Goal: Transaction & Acquisition: Purchase product/service

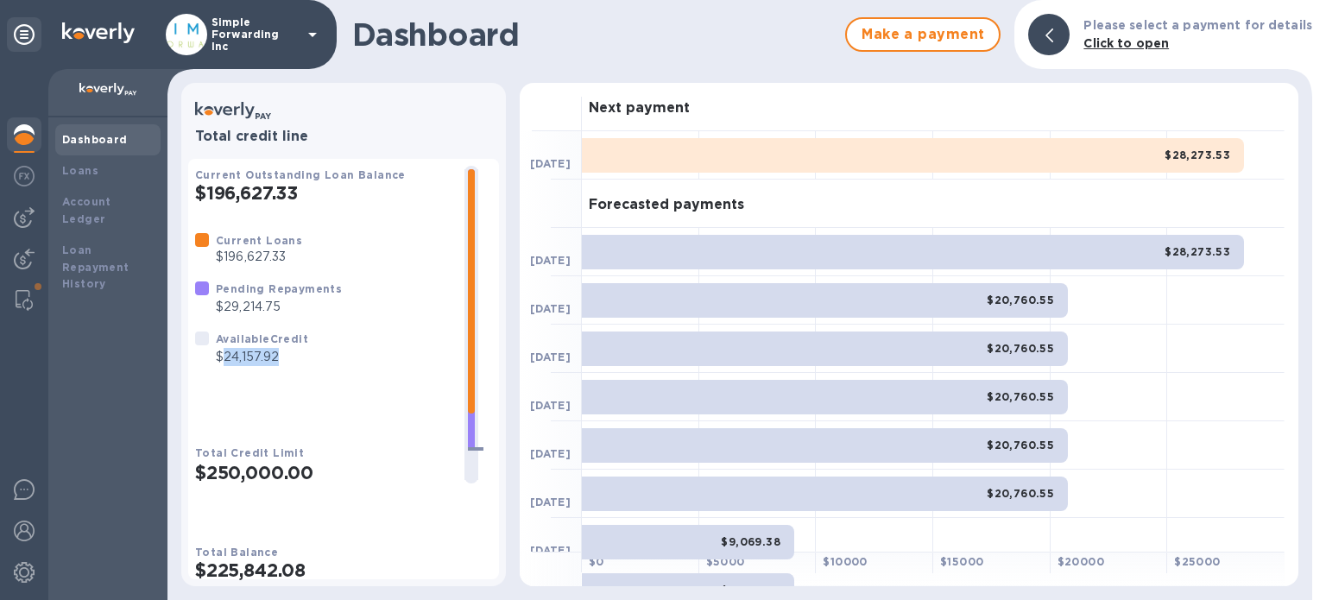
click at [329, 366] on div "Current Loans $196,627.33 Pending Repayments $29,214.75 Available Credit $24,15…" at bounding box center [322, 298] width 269 height 148
click at [20, 225] on img at bounding box center [24, 217] width 21 height 21
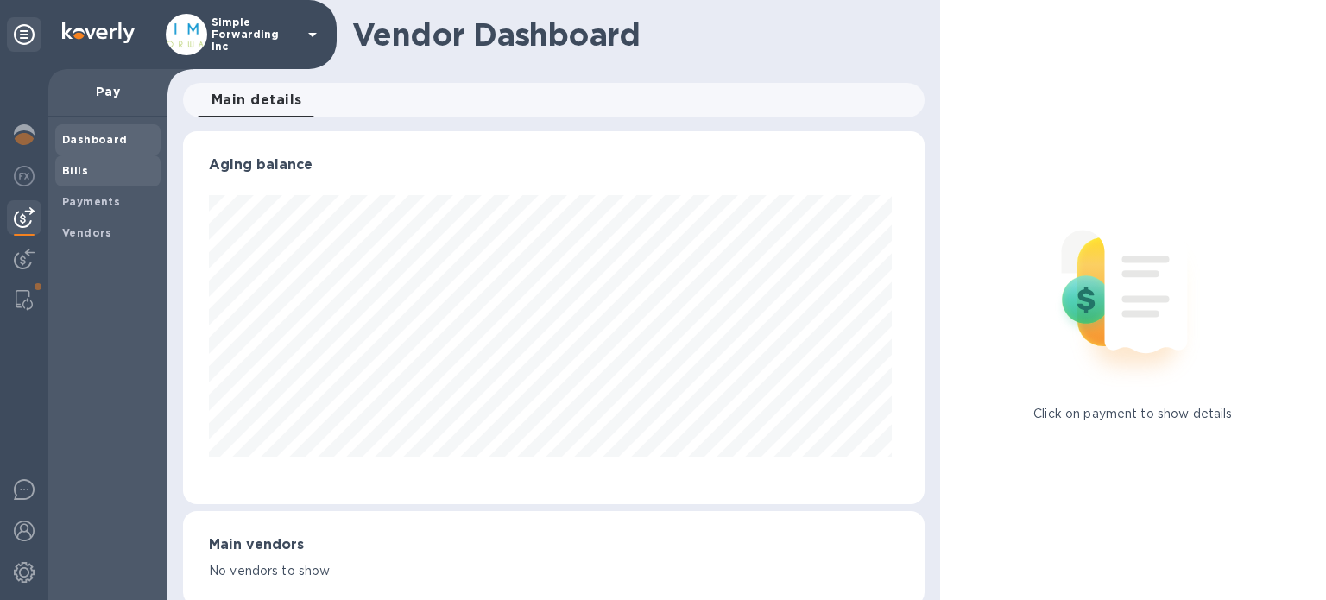
click at [71, 179] on span "Bills" at bounding box center [75, 170] width 26 height 17
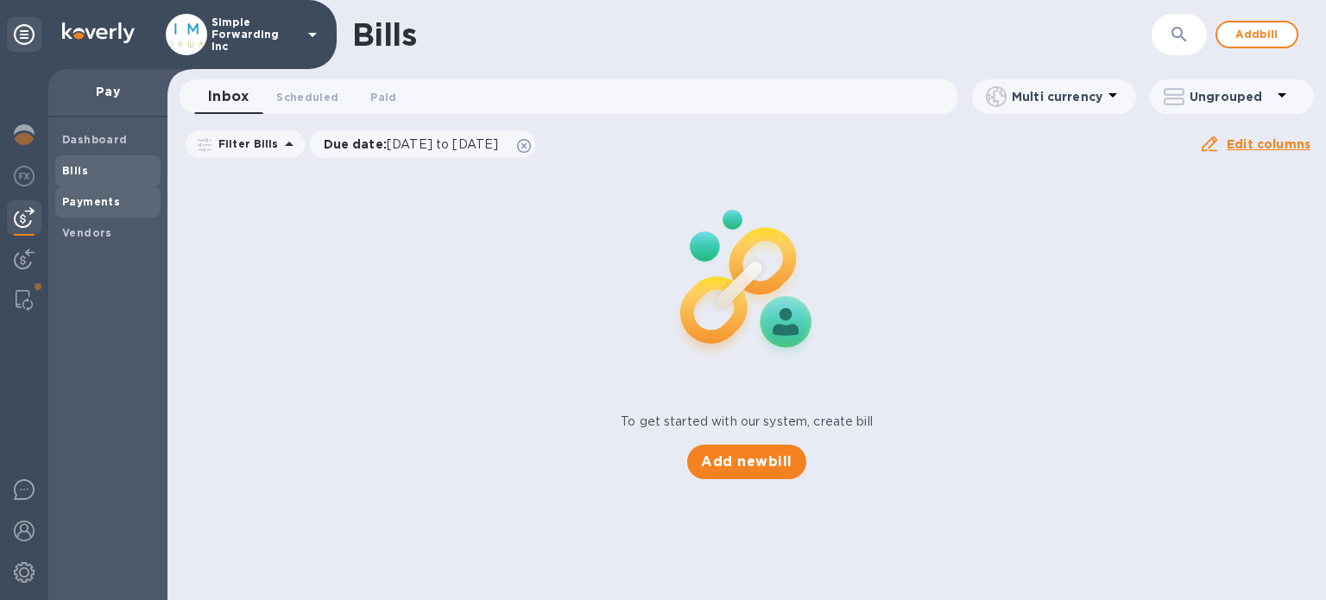
click at [86, 198] on b "Payments" at bounding box center [91, 201] width 58 height 13
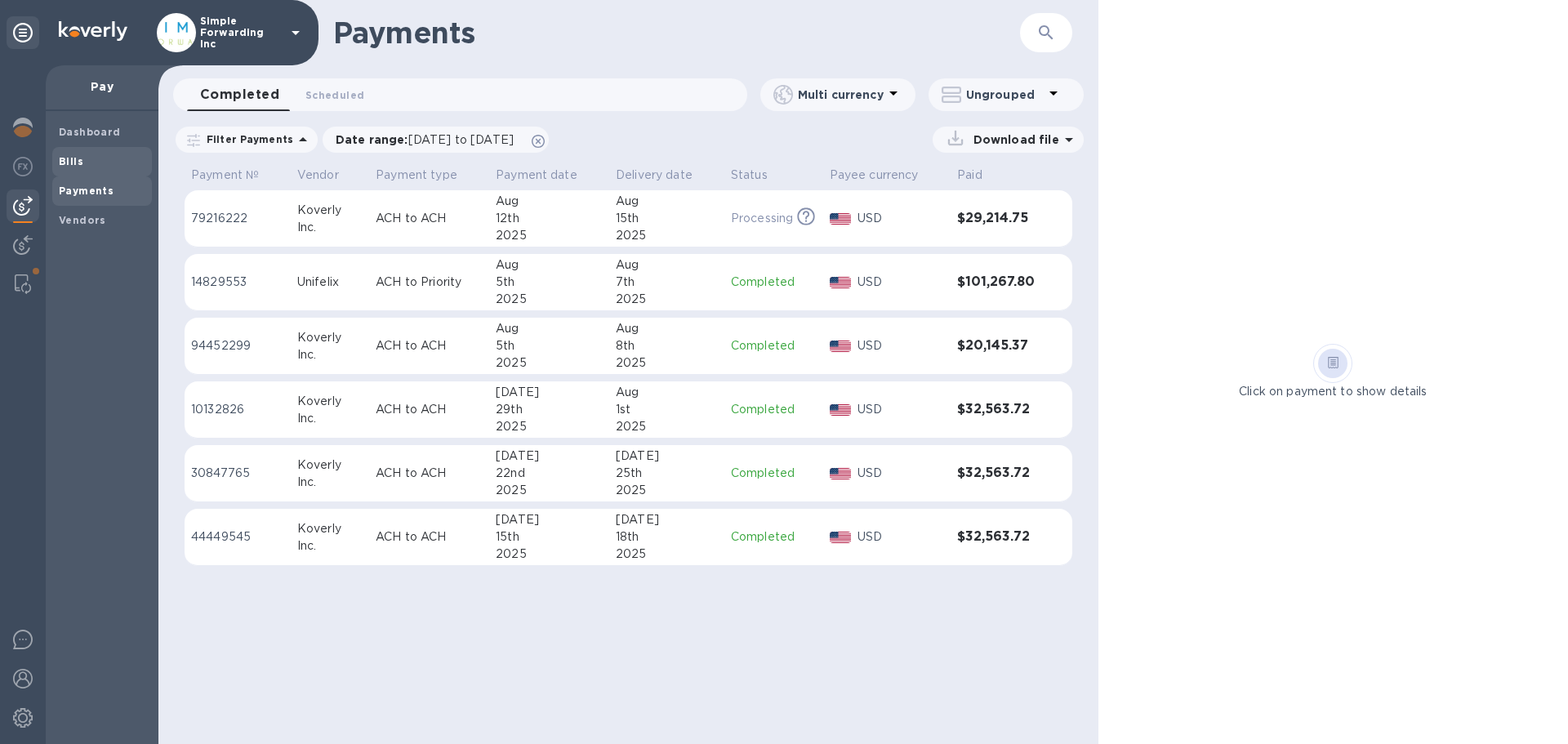
click at [95, 161] on span "Bills" at bounding box center [101, 161] width 86 height 16
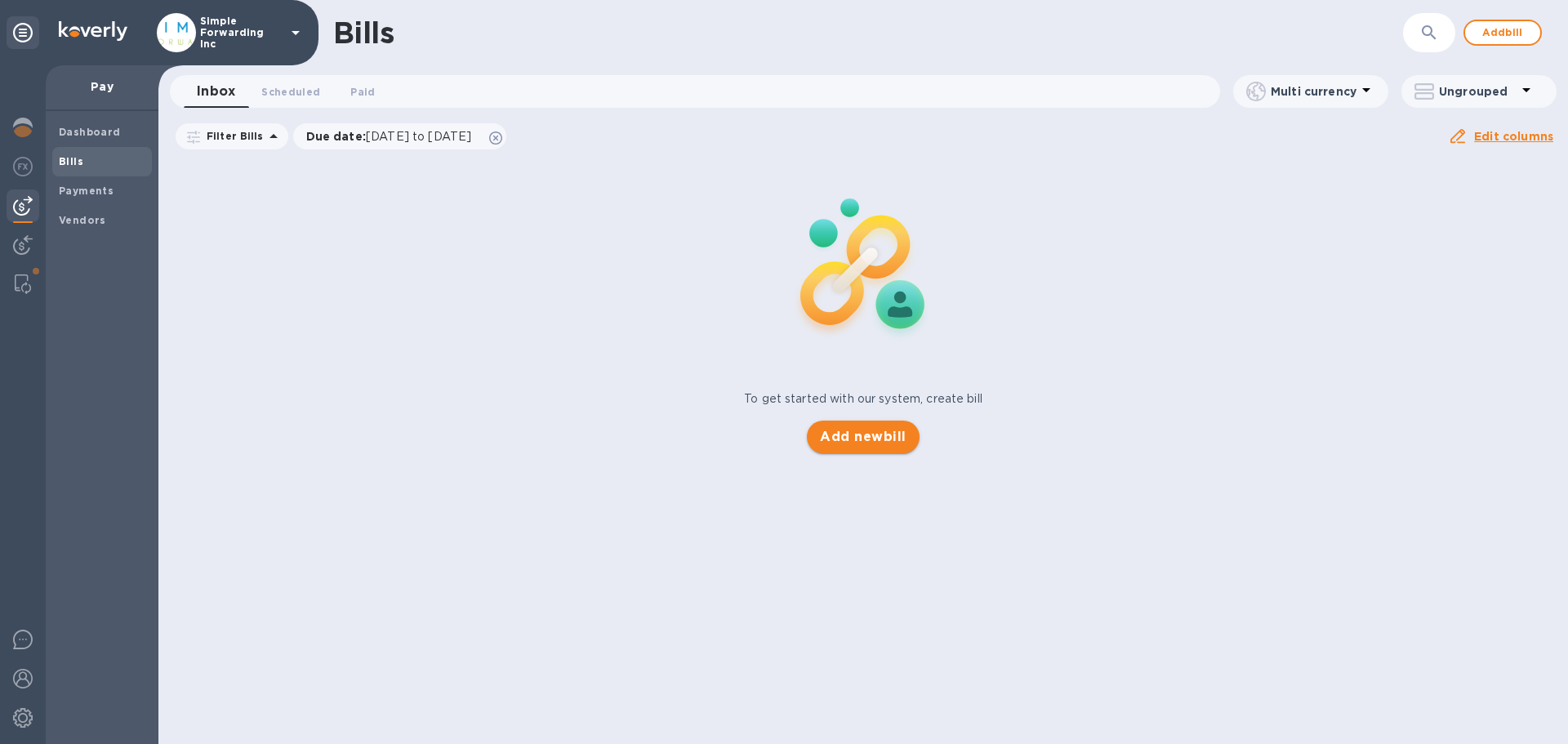
click at [876, 443] on span "Add new bill" at bounding box center [863, 436] width 86 height 20
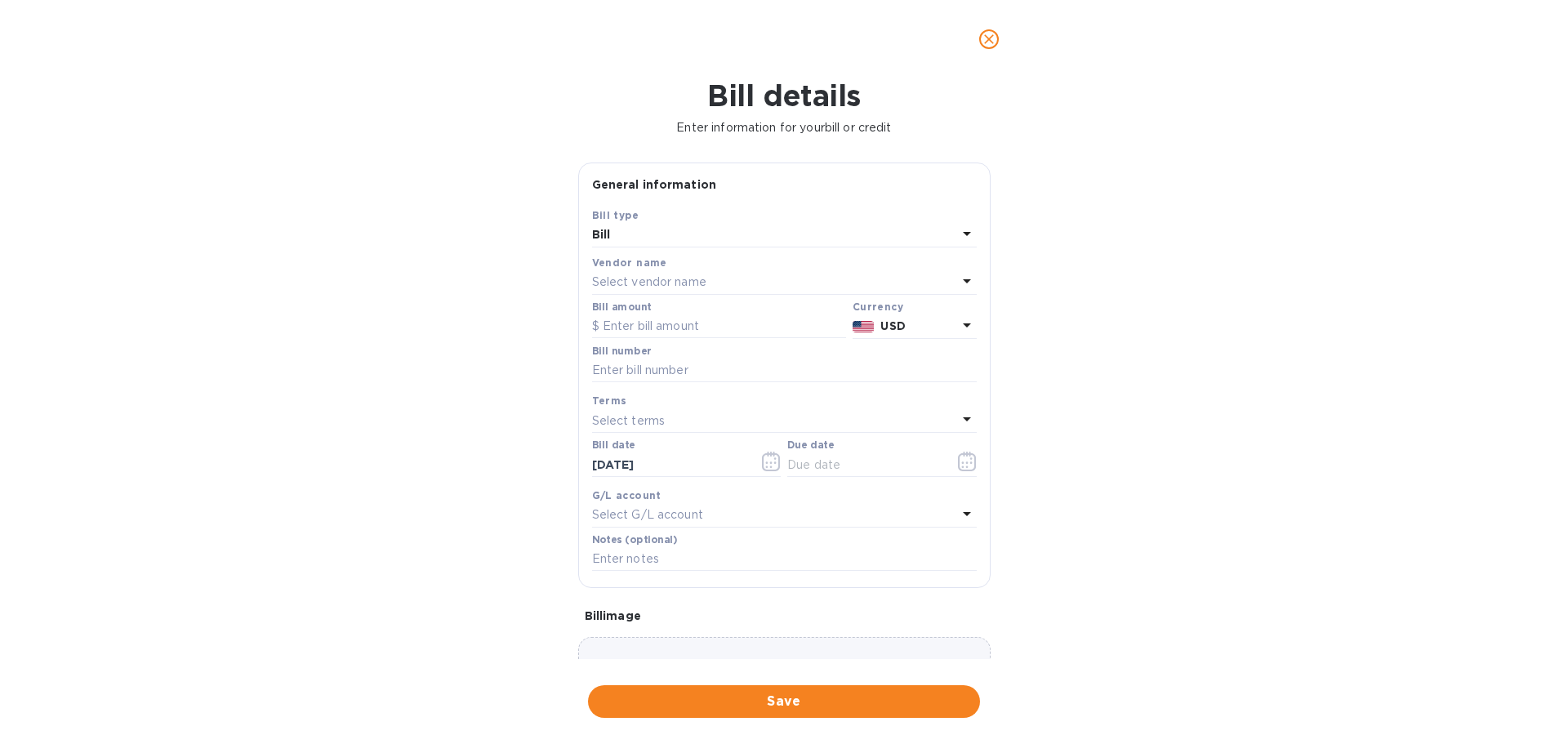
click at [662, 275] on p "Select vendor name" at bounding box center [649, 282] width 115 height 17
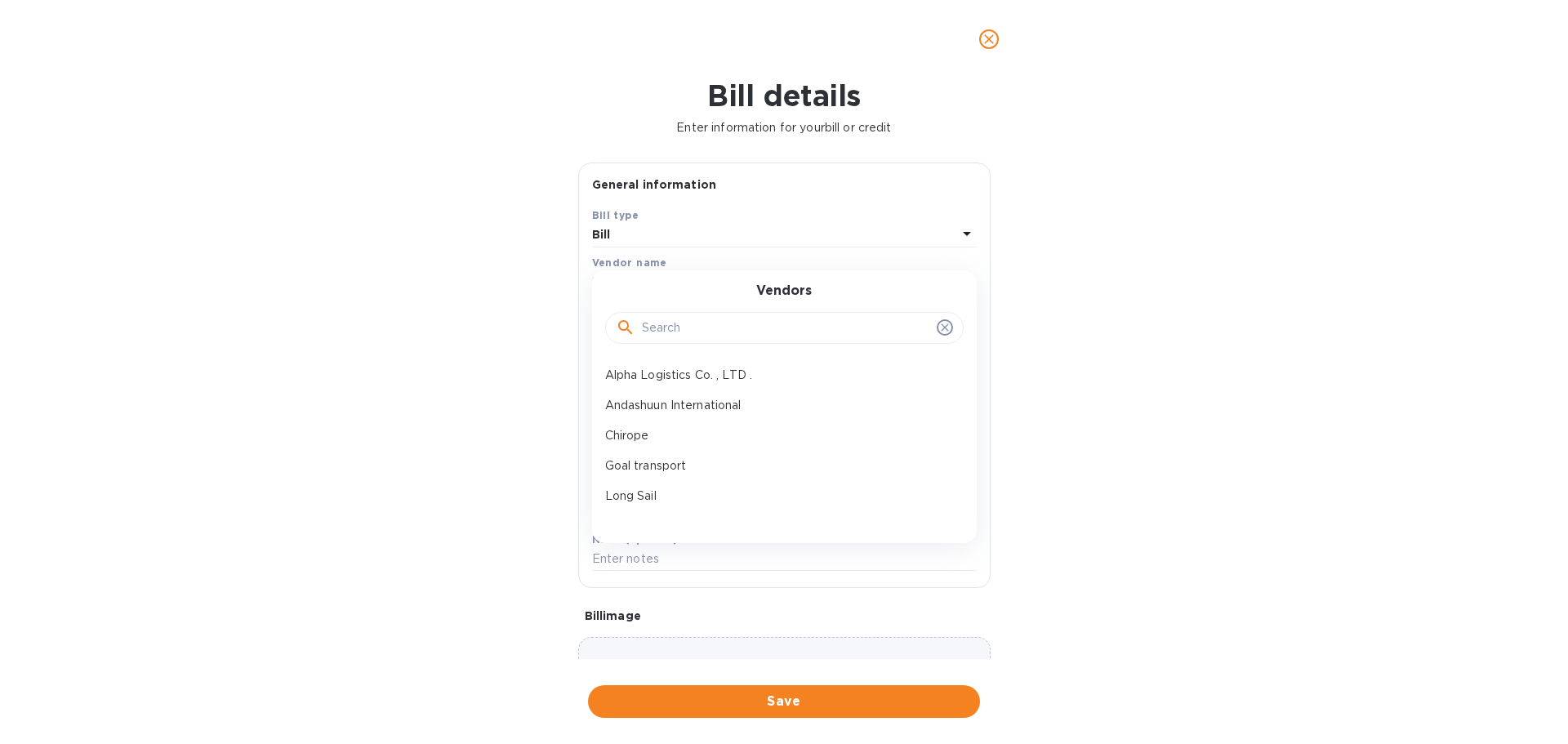
click at [641, 318] on div at bounding box center [784, 328] width 338 height 25
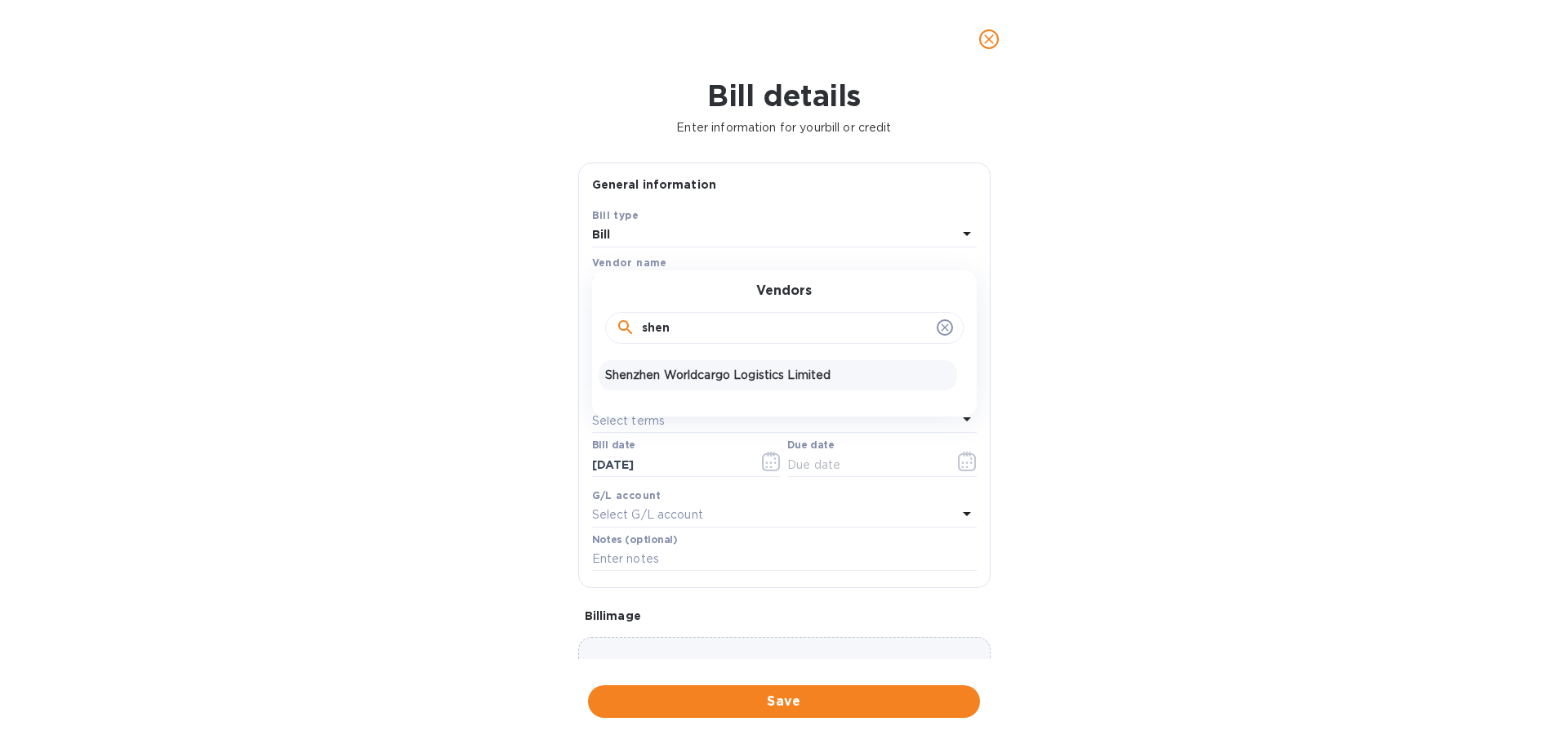
type input "shen"
click at [661, 376] on p "Shenzhen Worldcargo Logistics Limited" at bounding box center [778, 376] width 345 height 17
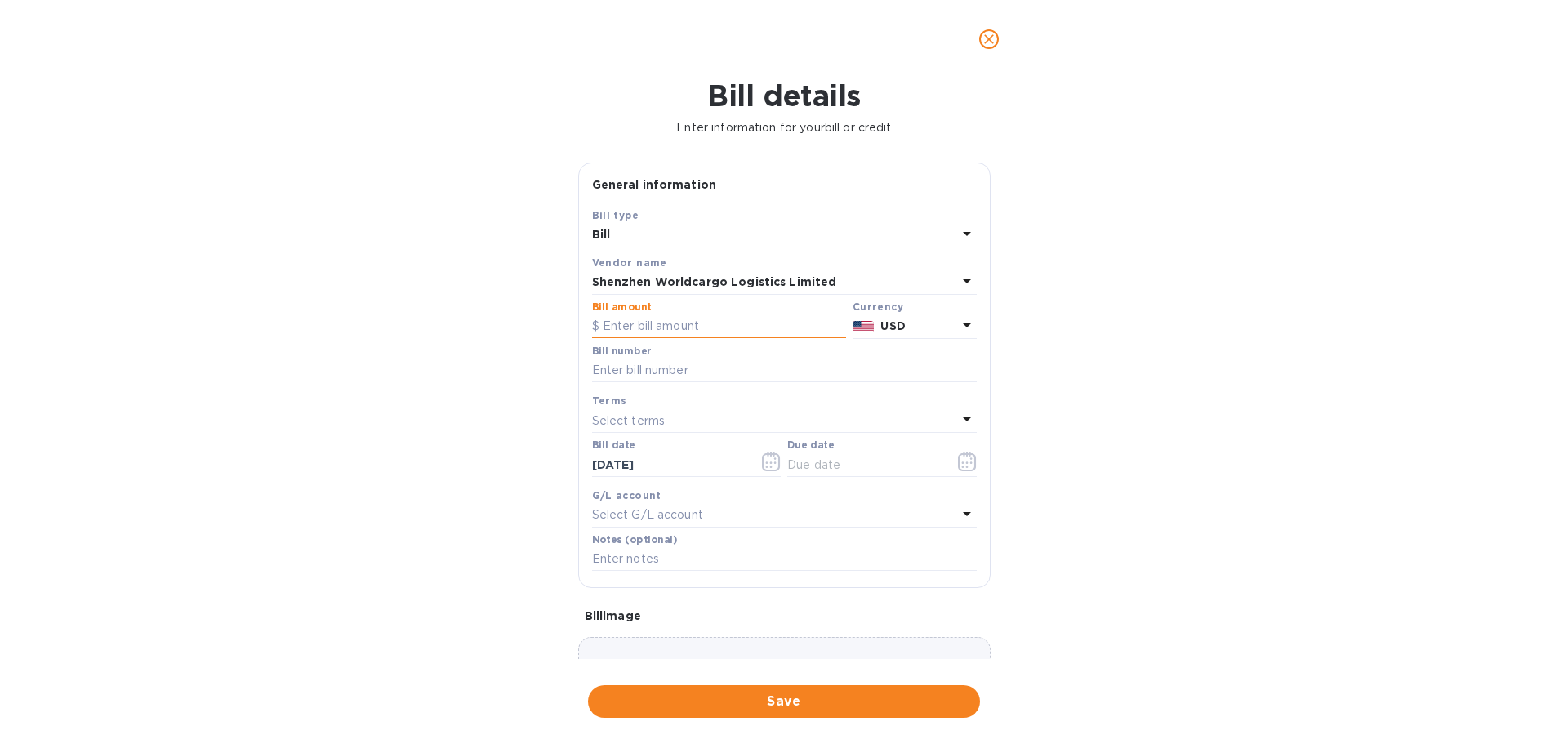
click at [683, 328] on input "text" at bounding box center [719, 327] width 254 height 25
type input "9"
type input "7,900"
click at [675, 363] on div "Bill number" at bounding box center [784, 364] width 385 height 38
click at [675, 364] on input "text" at bounding box center [784, 371] width 385 height 25
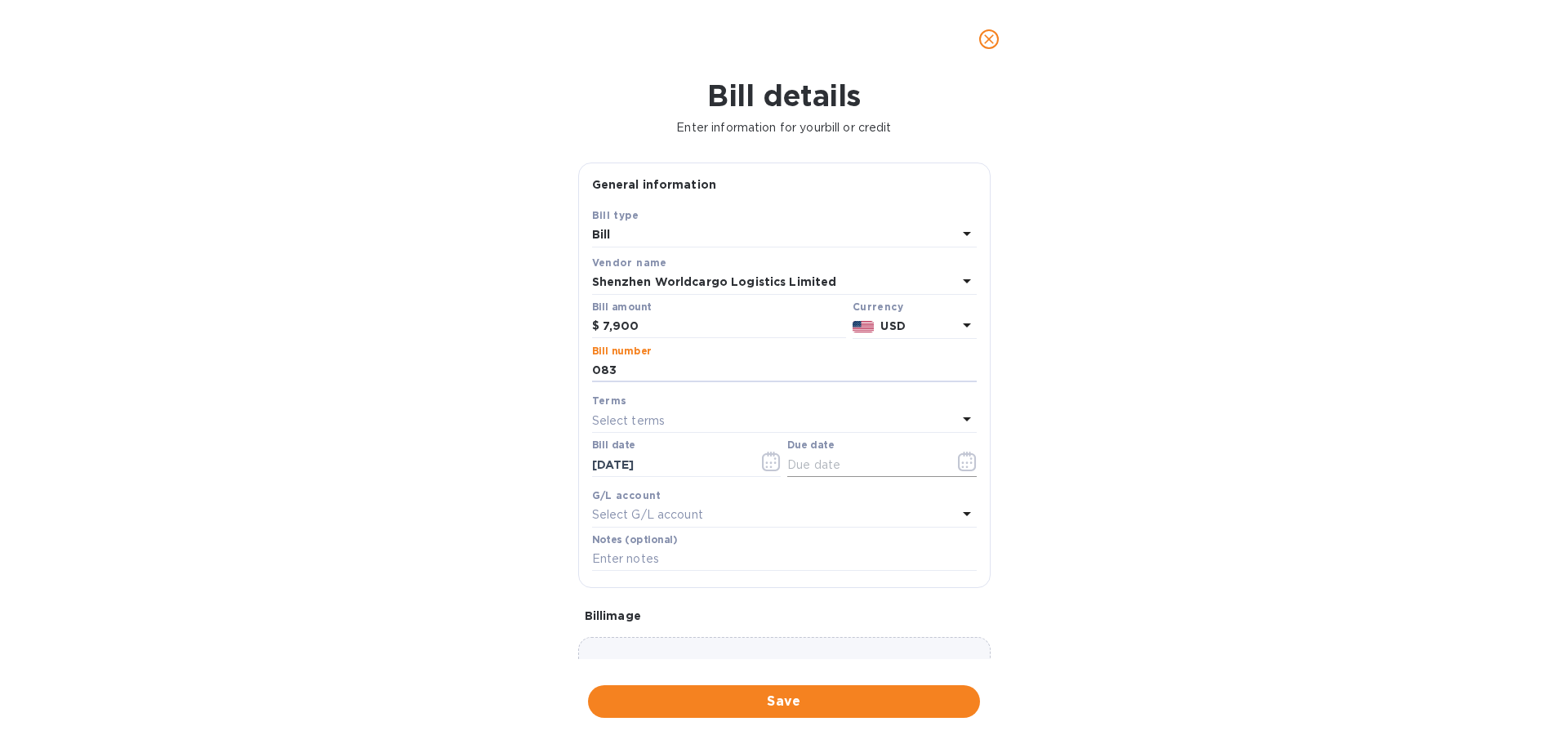
type input "083"
click at [826, 469] on input "text" at bounding box center [864, 465] width 154 height 25
type input "[DATE]"
click at [819, 567] on span "Save" at bounding box center [784, 701] width 366 height 20
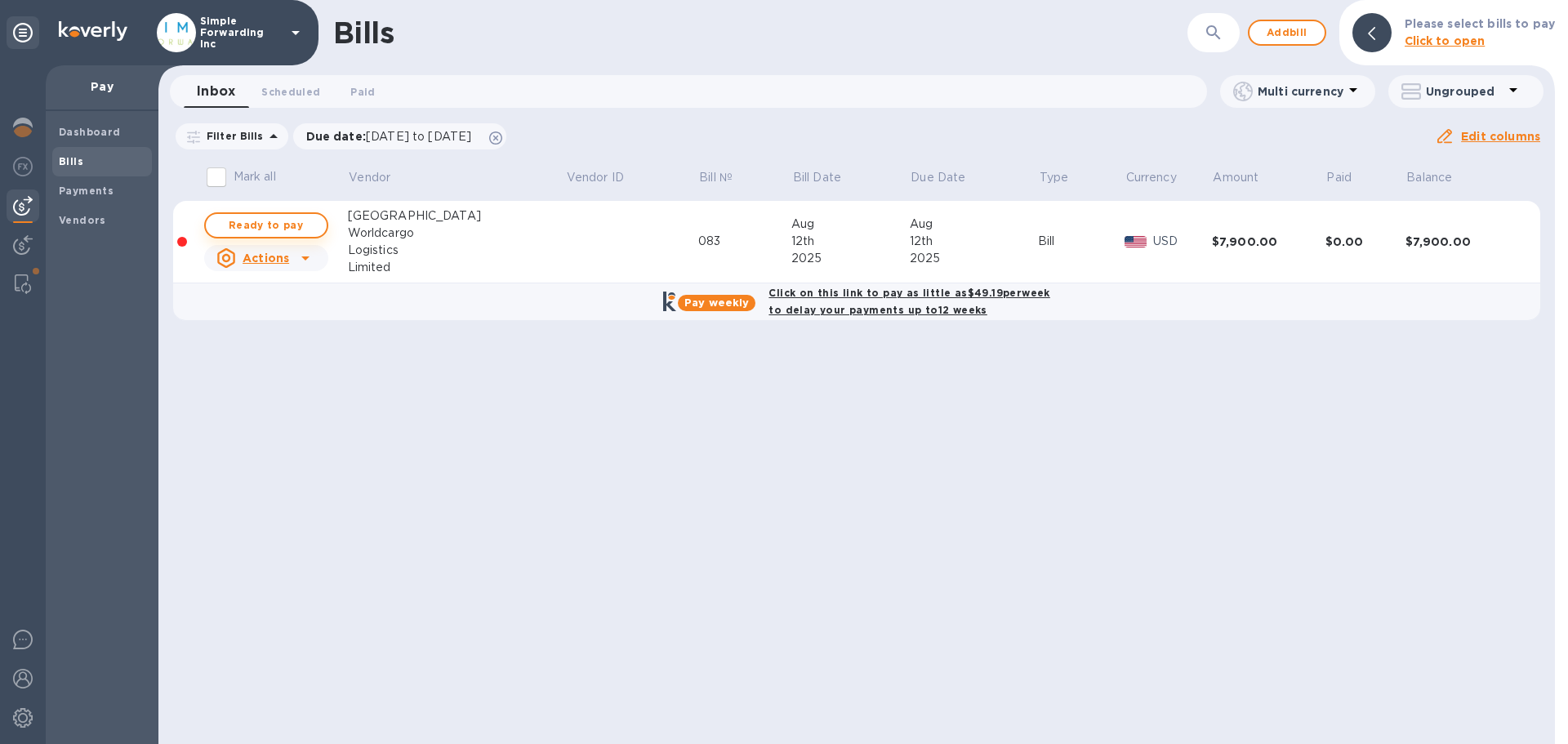
click at [315, 225] on button "Ready to pay" at bounding box center [266, 225] width 124 height 27
checkbox input "true"
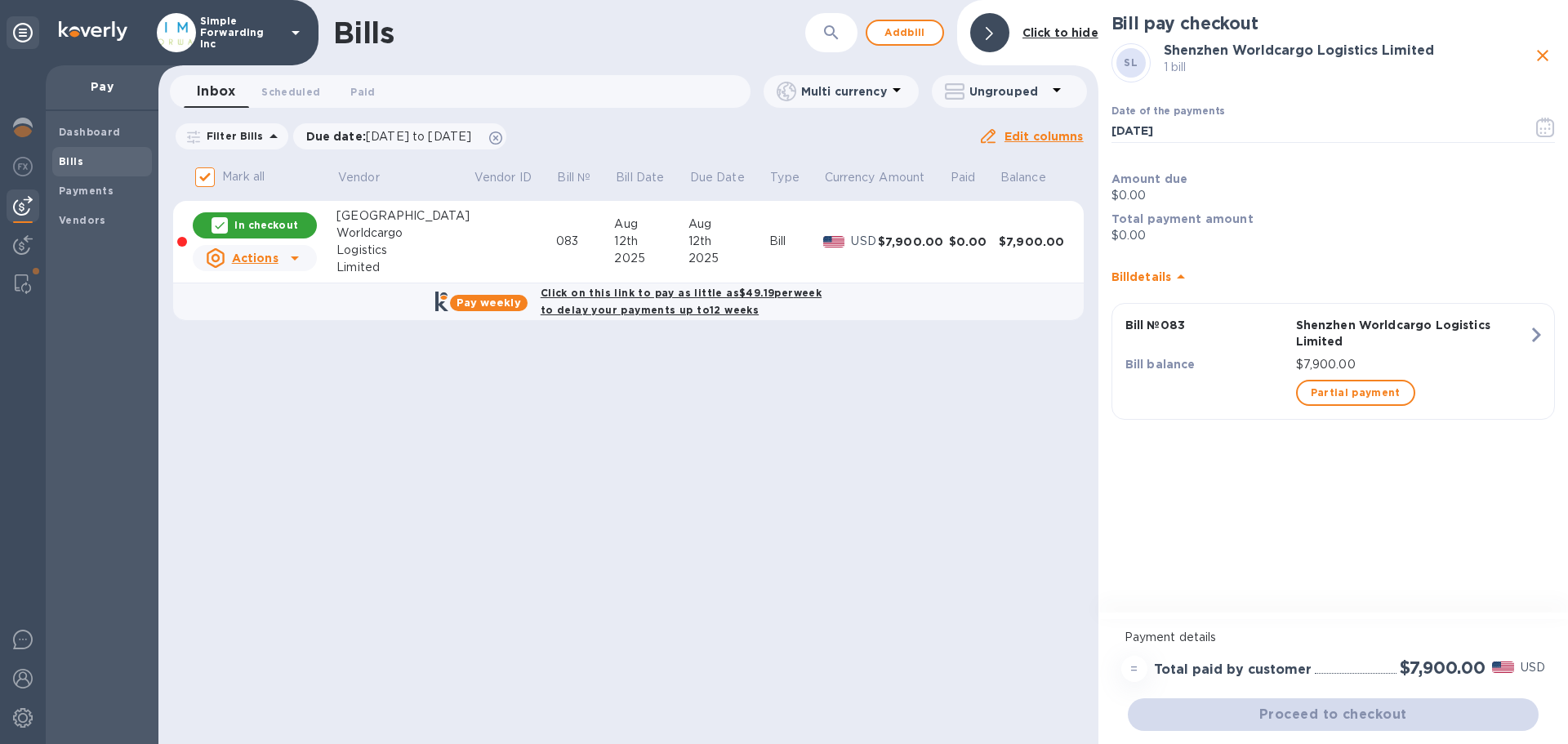
click at [1254, 567] on div "Proceed to checkout" at bounding box center [1333, 715] width 417 height 39
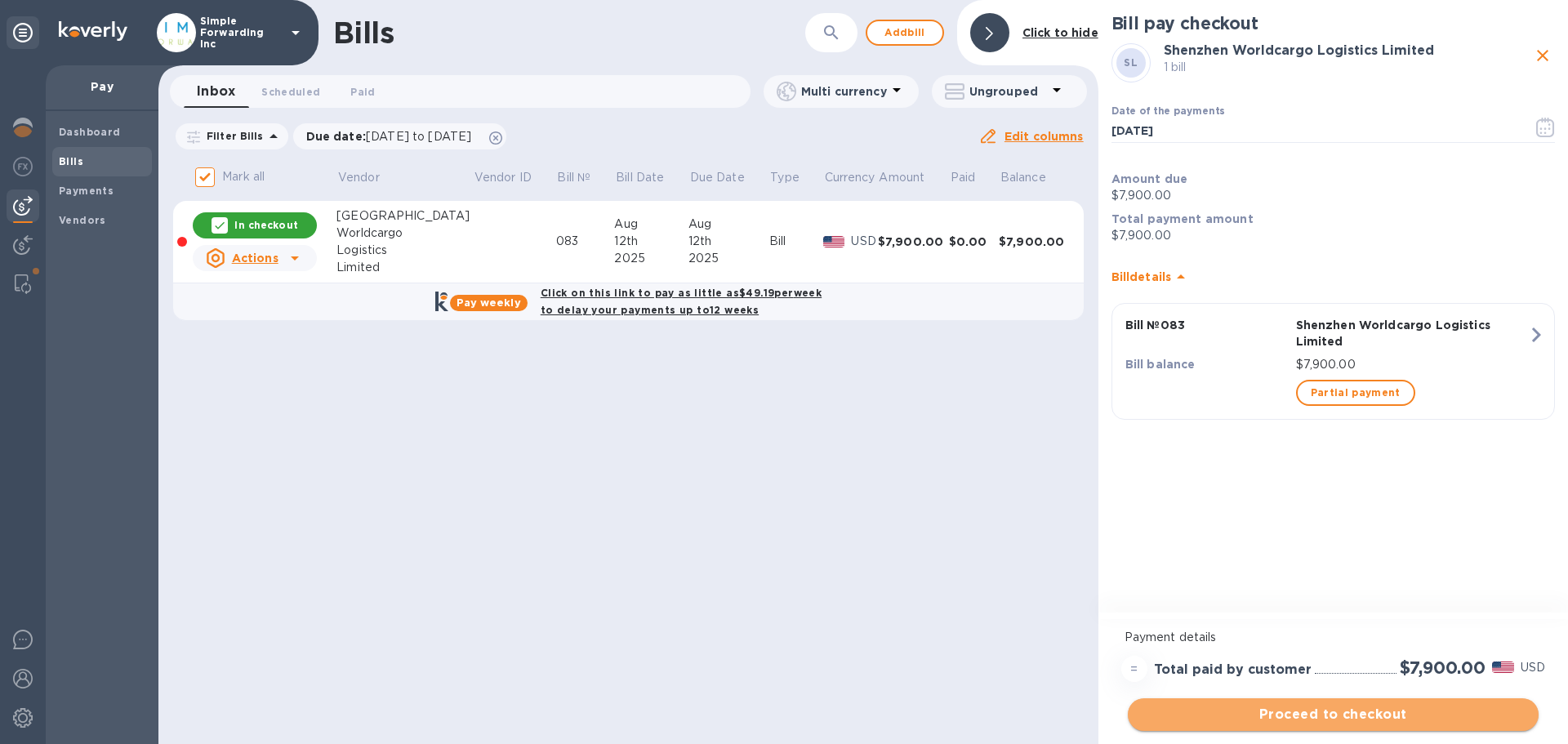
click at [1178, 567] on span "Proceed to checkout" at bounding box center [1333, 715] width 385 height 20
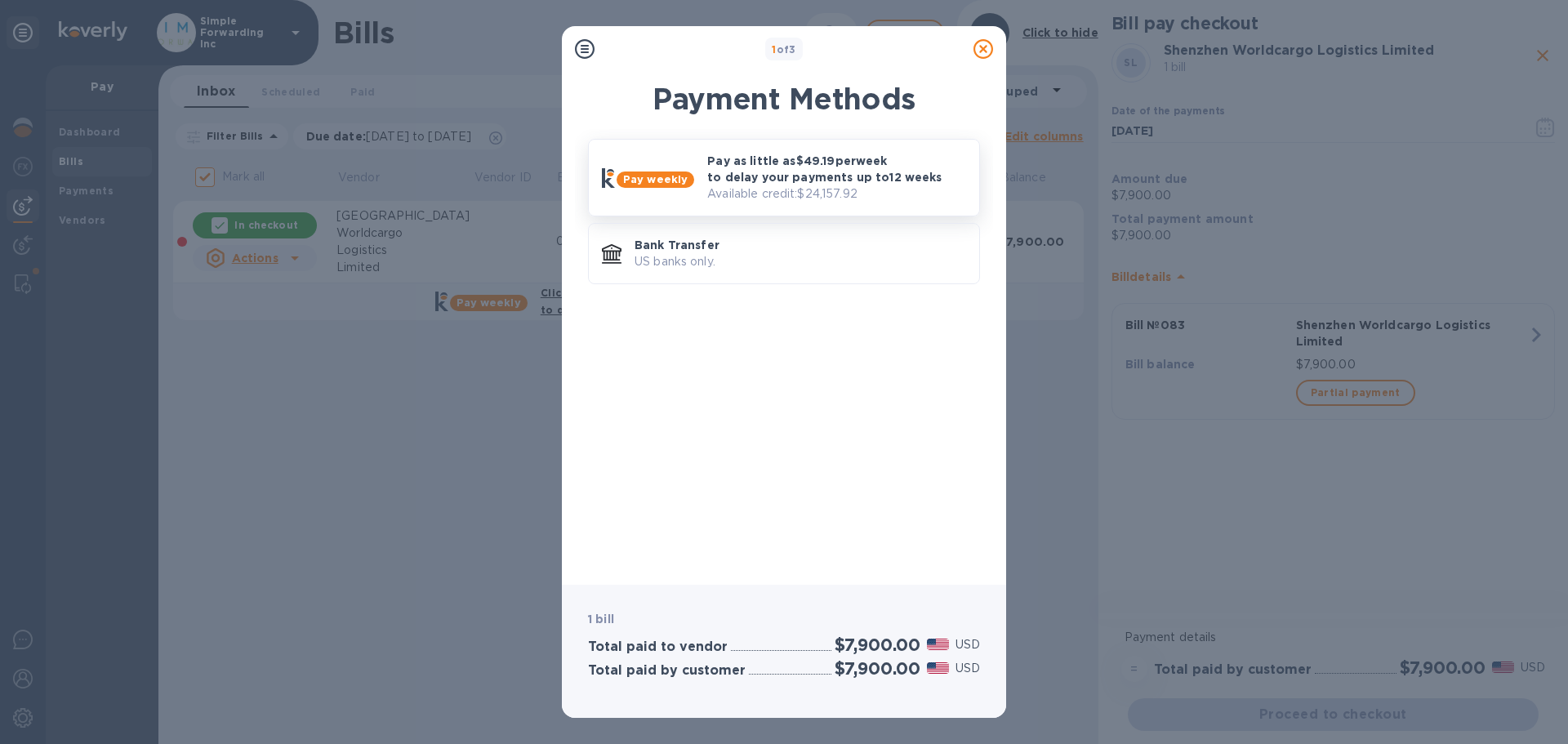
click at [743, 185] on p "Pay as little as $49.19 per week to delay your payments up to 12 weeks" at bounding box center [837, 168] width 259 height 33
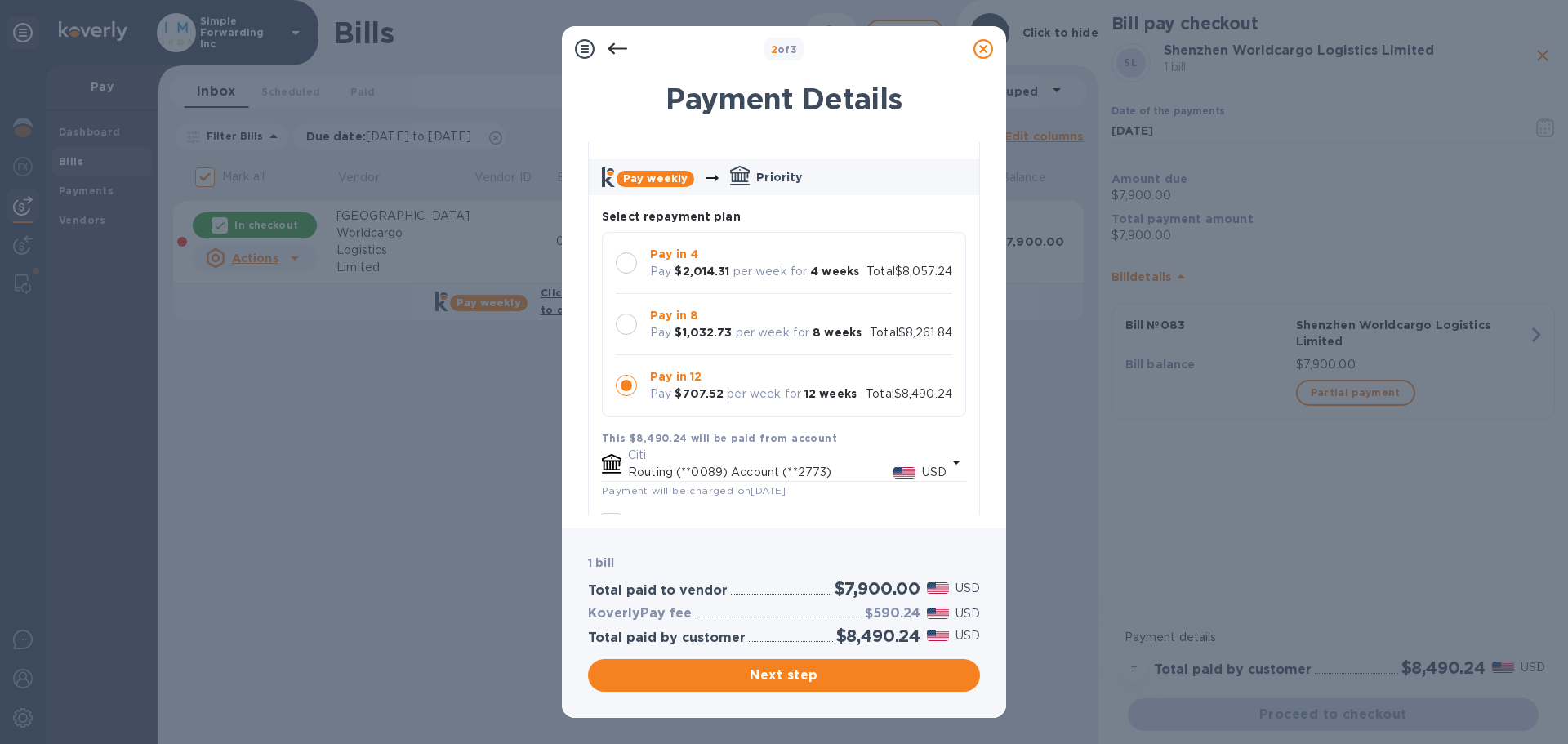
scroll to position [81, 0]
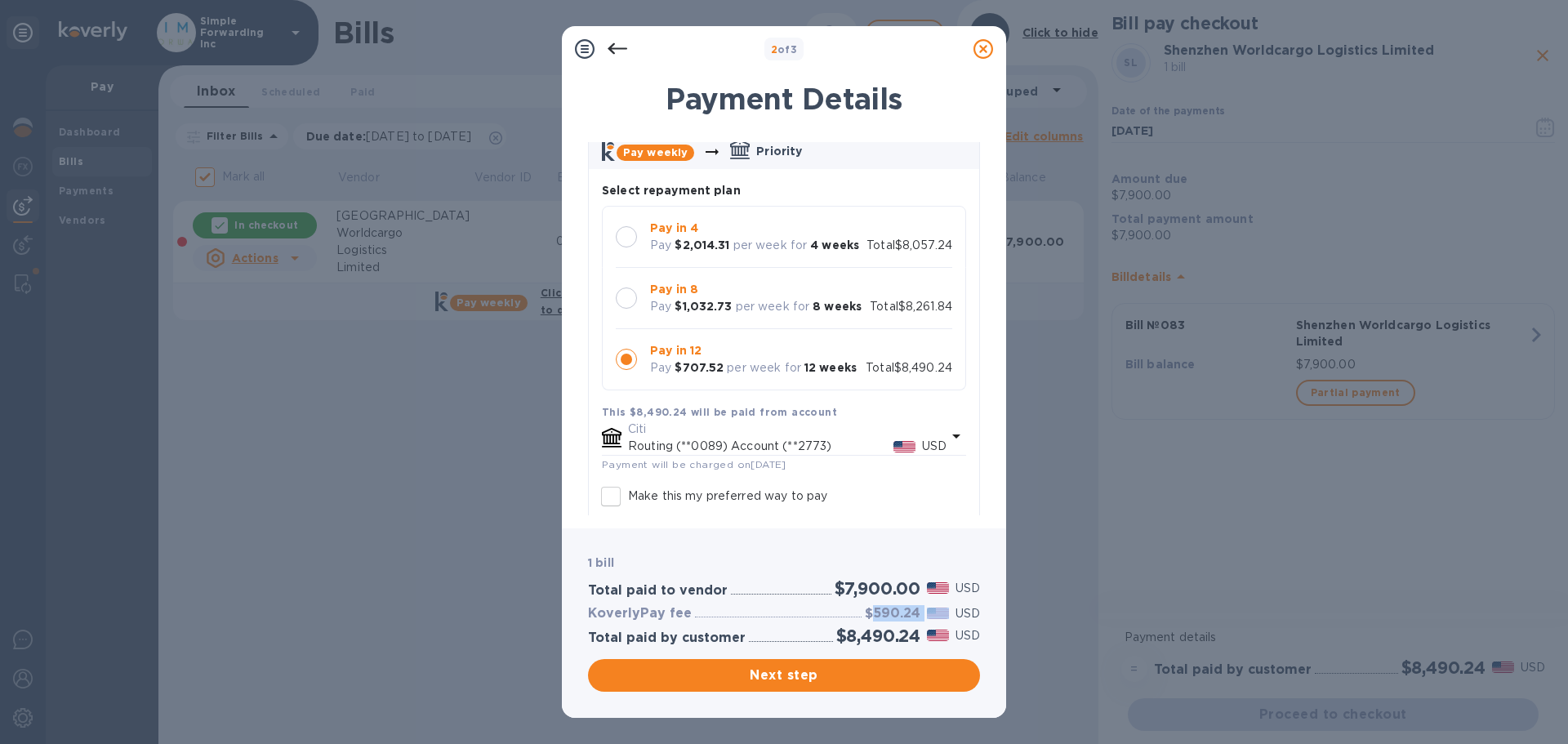
drag, startPoint x: 872, startPoint y: 615, endPoint x: 923, endPoint y: 615, distance: 51.0
click at [923, 567] on div "$590.24 USD" at bounding box center [923, 613] width 122 height 24
copy h3 "590.24"
click at [883, 567] on h3 "$590.24" at bounding box center [892, 613] width 56 height 15
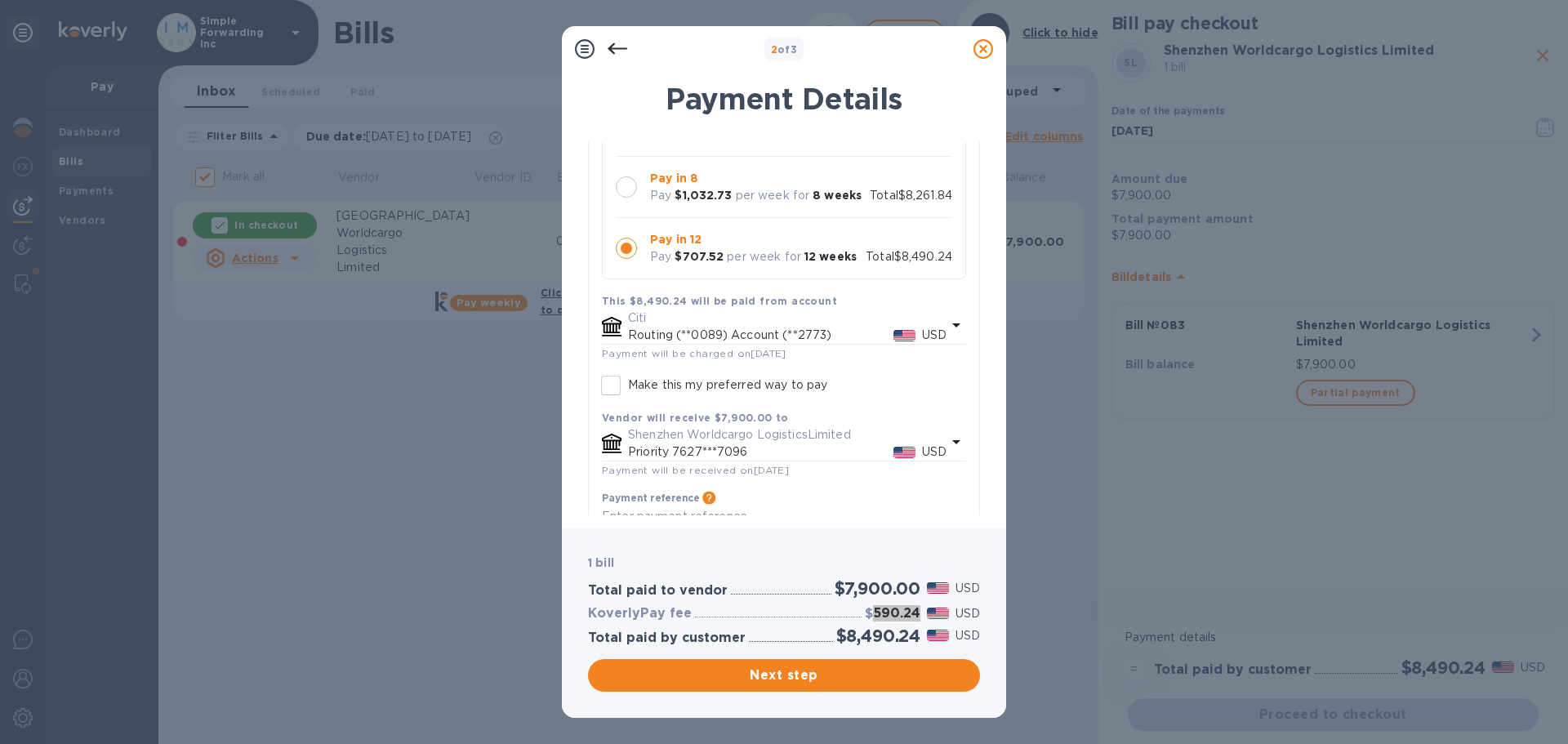
scroll to position [164, 0]
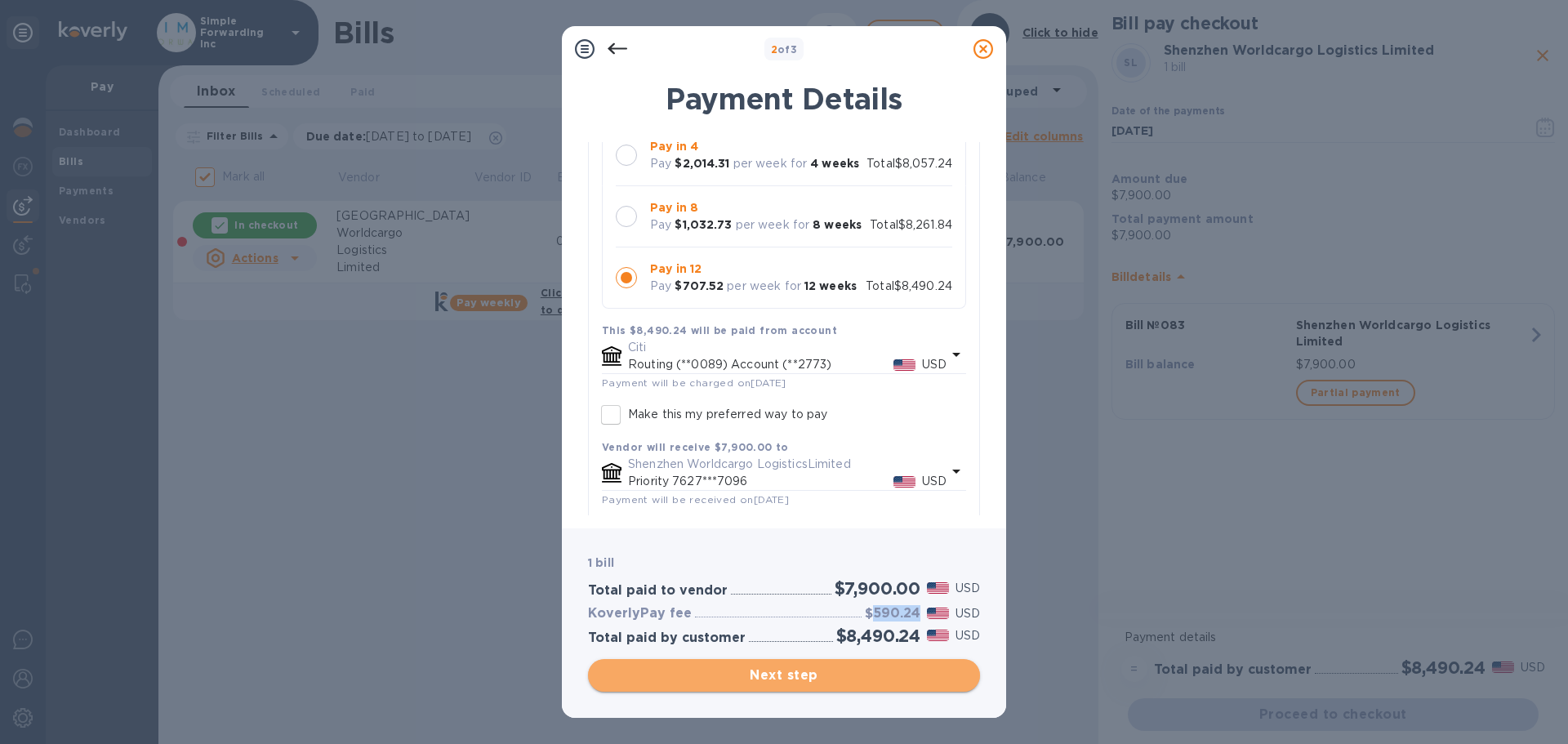
click at [827, 567] on span "Next step" at bounding box center [784, 676] width 366 height 20
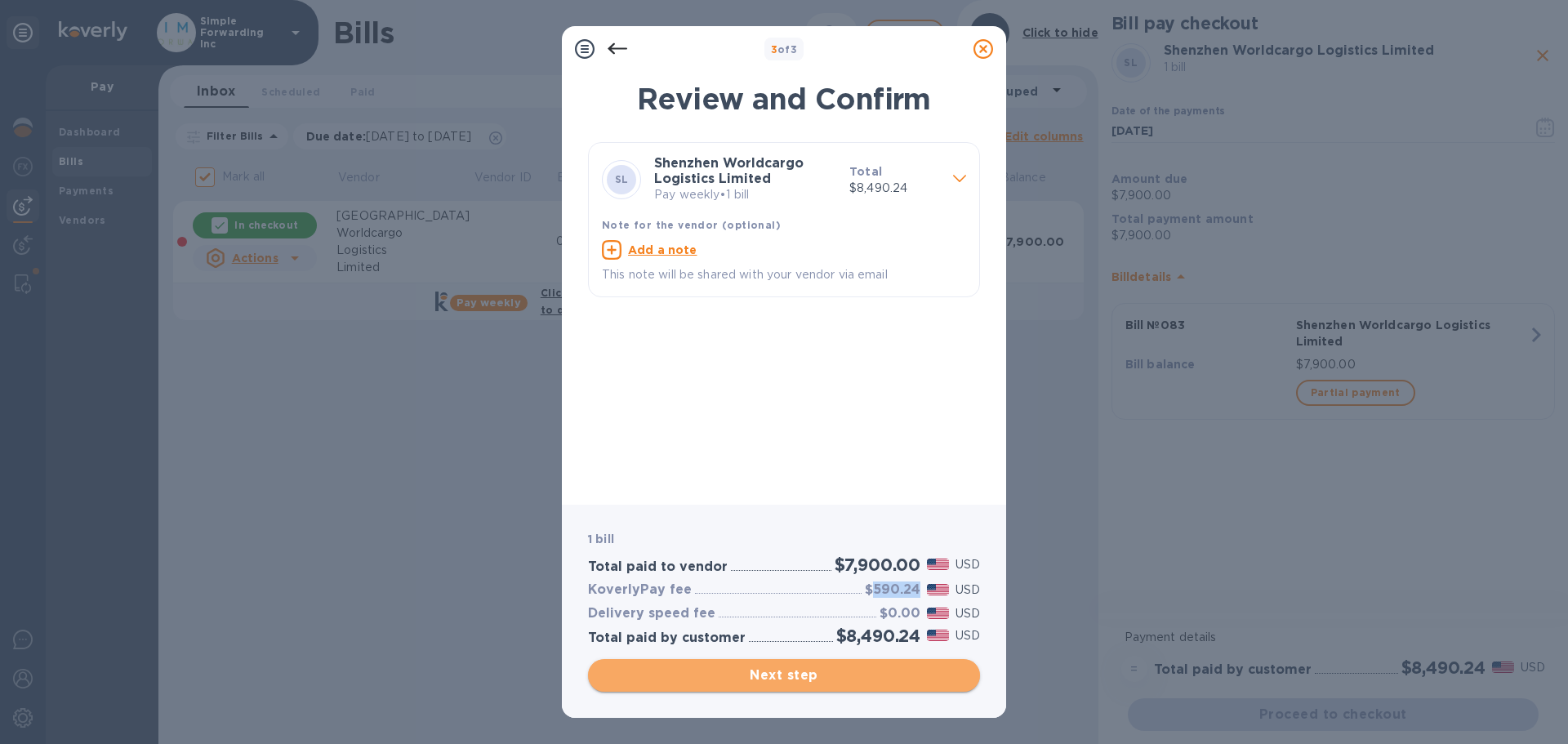
click at [762, 567] on span "Next step" at bounding box center [784, 676] width 366 height 20
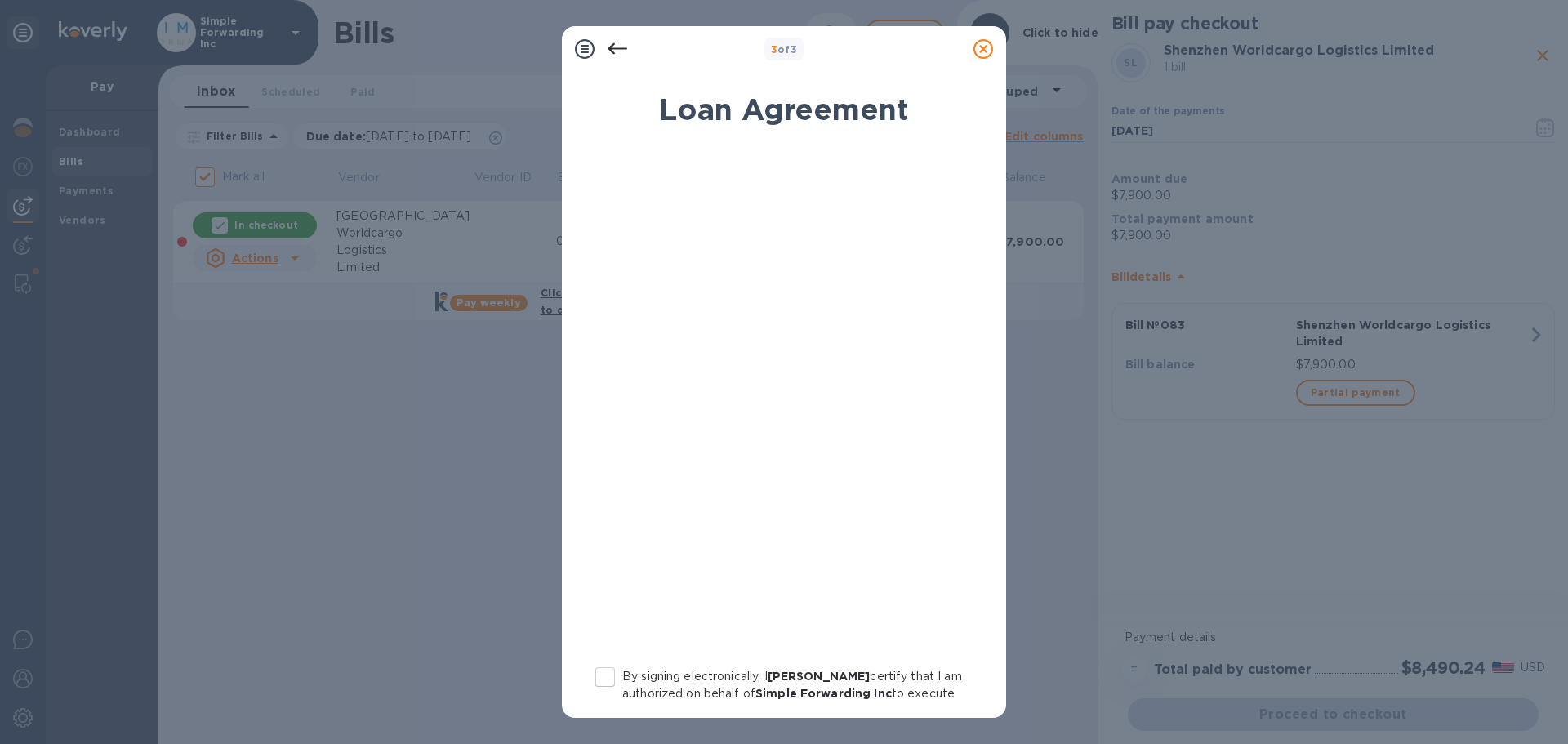
click at [631, 567] on p "By signing electronically, I [PERSON_NAME] certify that I am authorized on beha…" at bounding box center [792, 736] width 340 height 137
click at [623, 567] on input "By signing electronically, I [PERSON_NAME] certify that I am authorized on beha…" at bounding box center [606, 677] width 34 height 34
checkbox input "true"
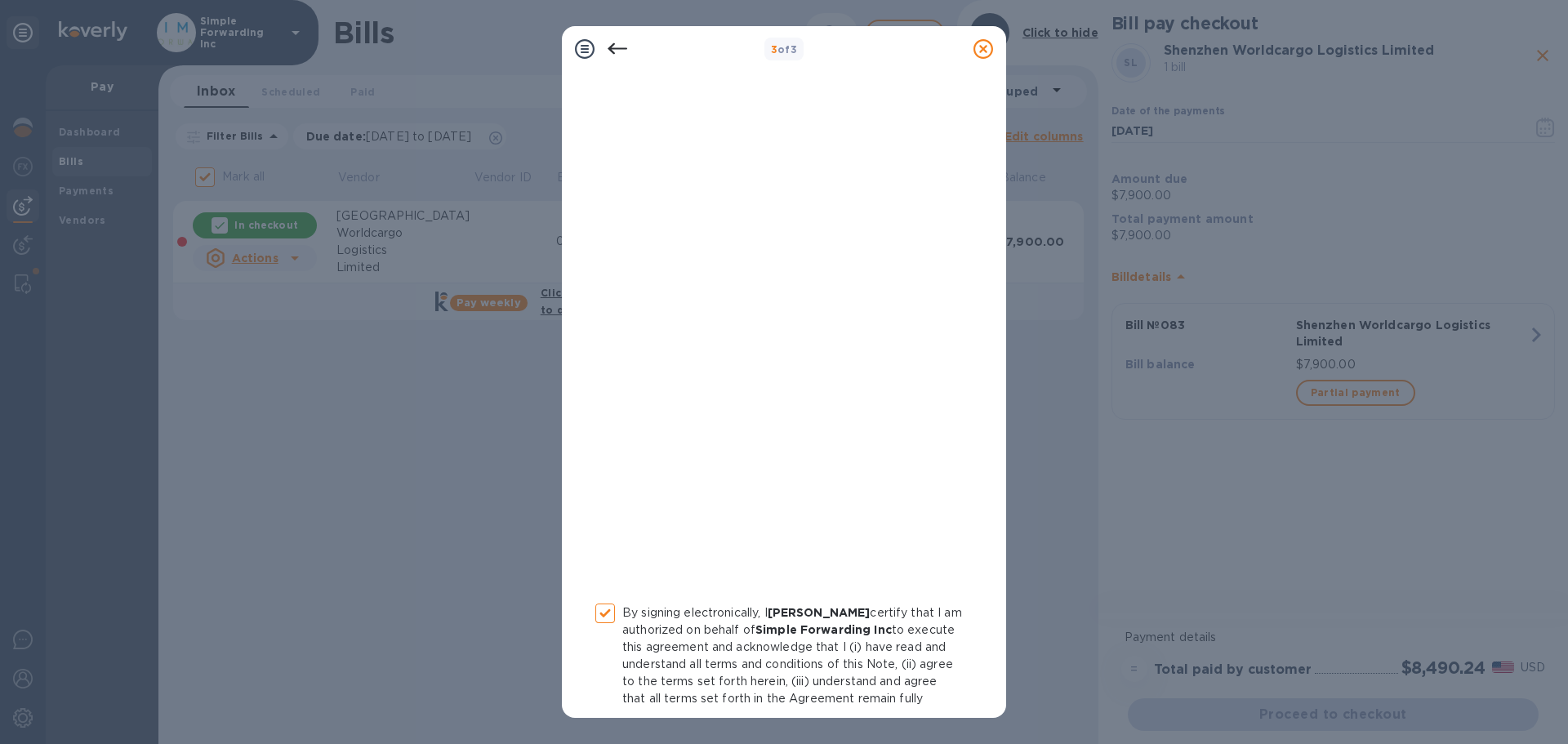
scroll to position [186, 0]
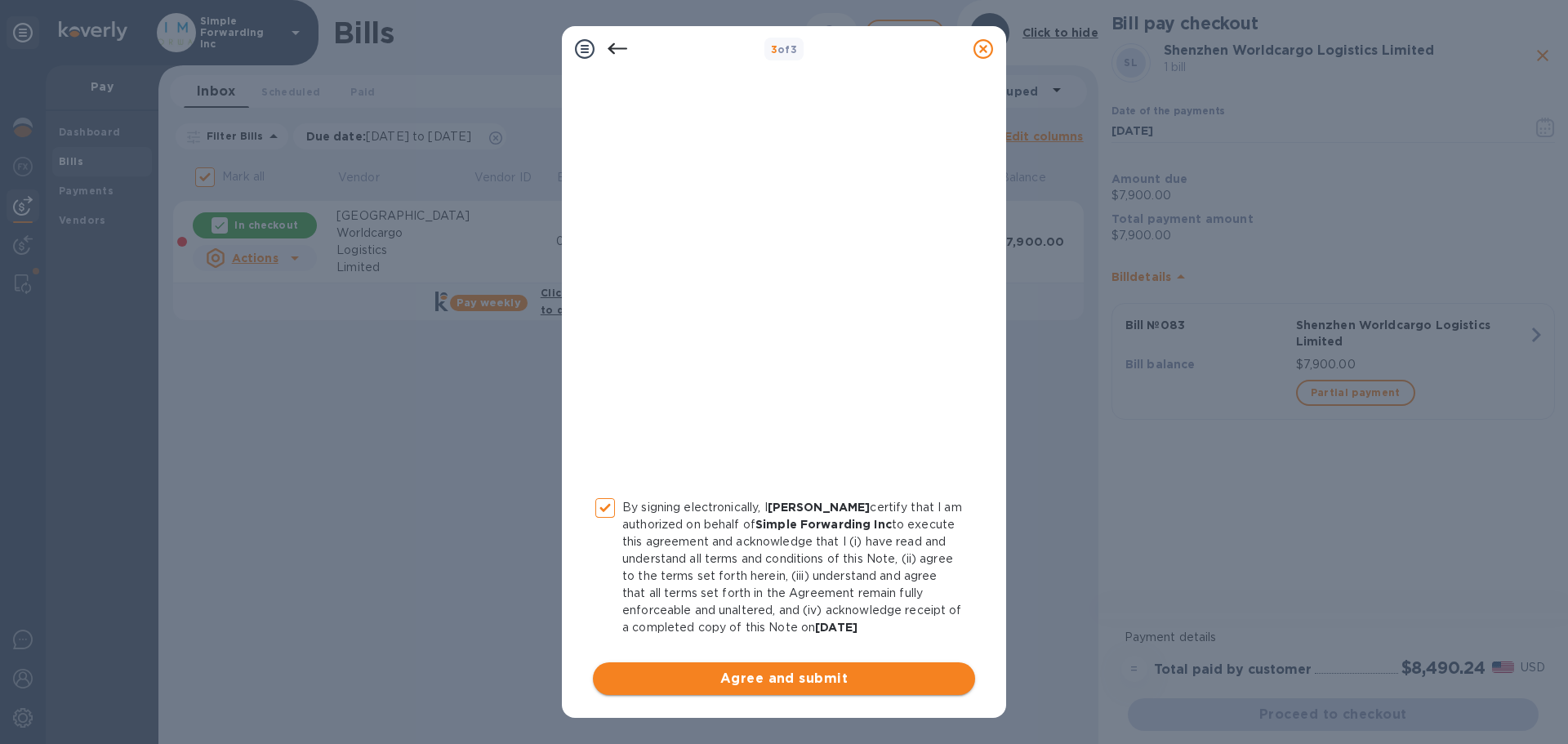
click at [636, 567] on span "Agree and submit" at bounding box center [784, 679] width 356 height 20
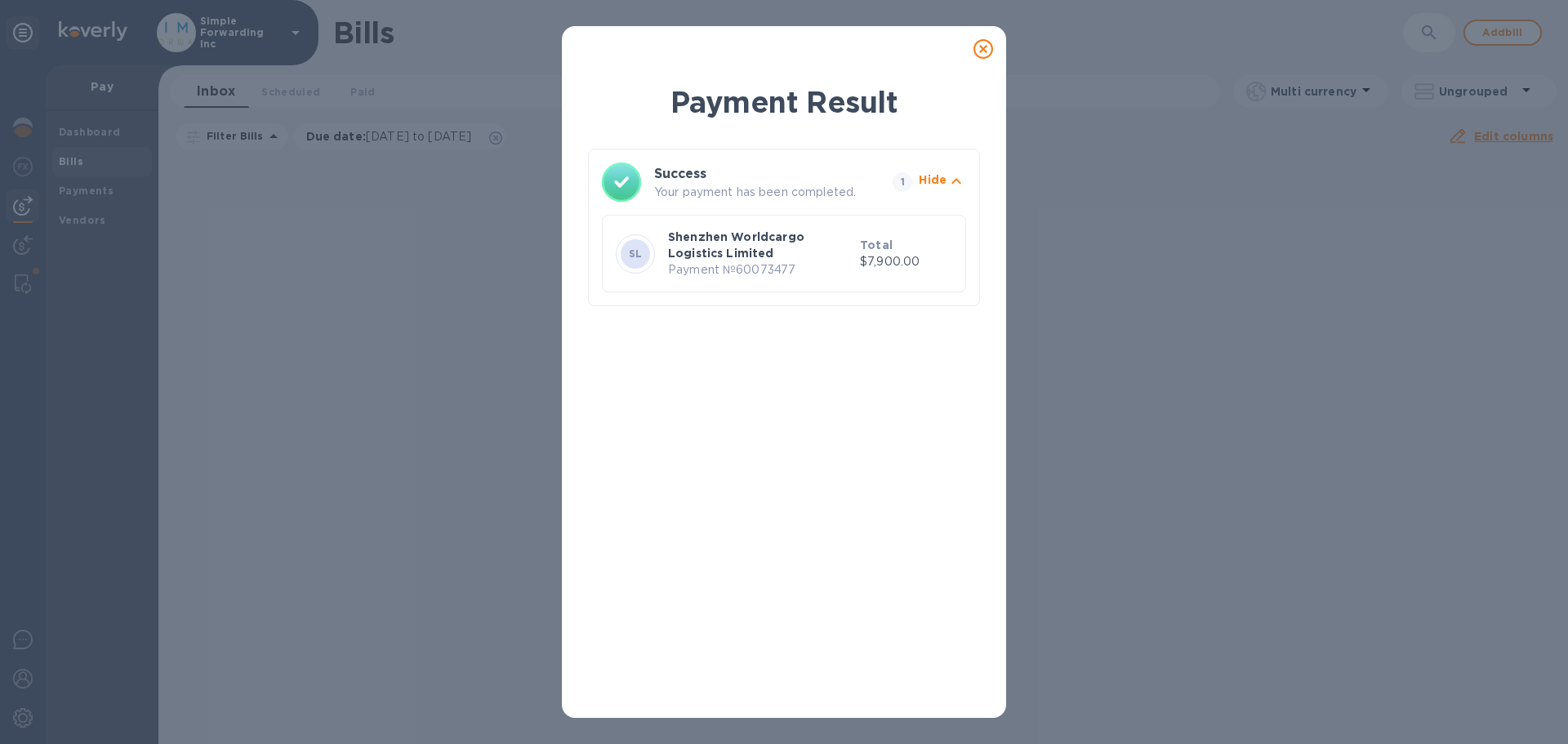
click at [982, 49] on icon at bounding box center [983, 48] width 20 height 20
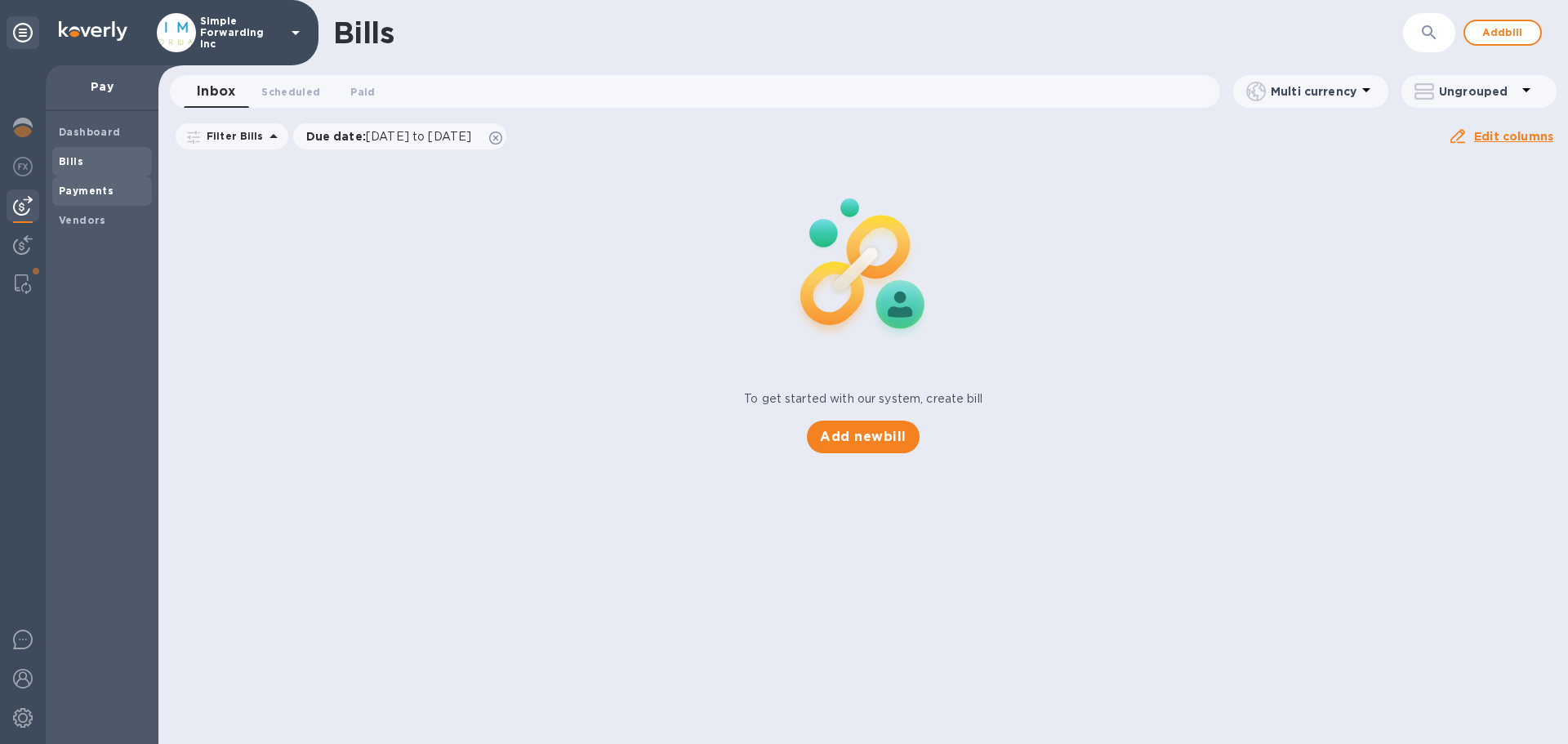
click at [100, 195] on b "Payments" at bounding box center [86, 190] width 55 height 12
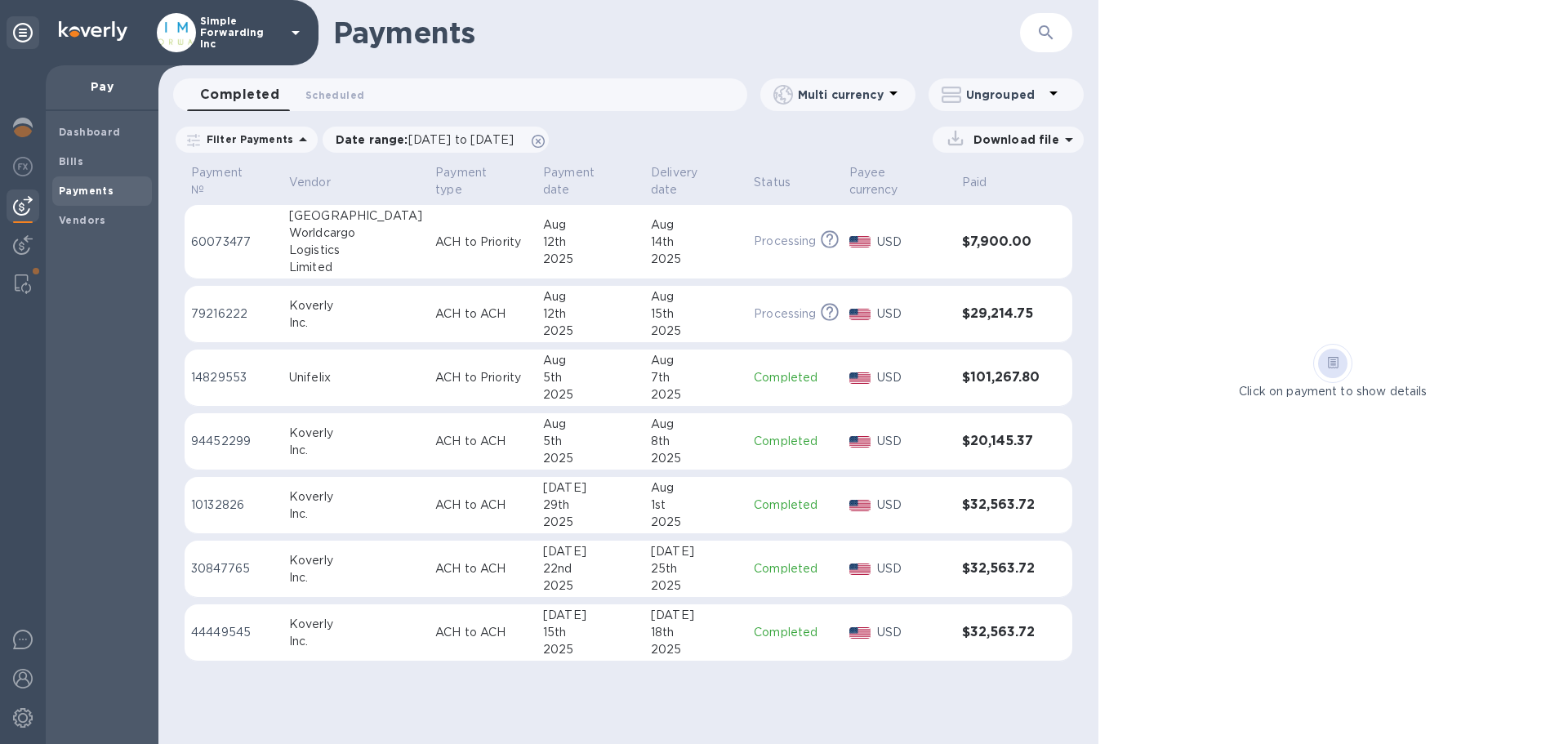
click at [714, 234] on div "14th" at bounding box center [696, 242] width 90 height 17
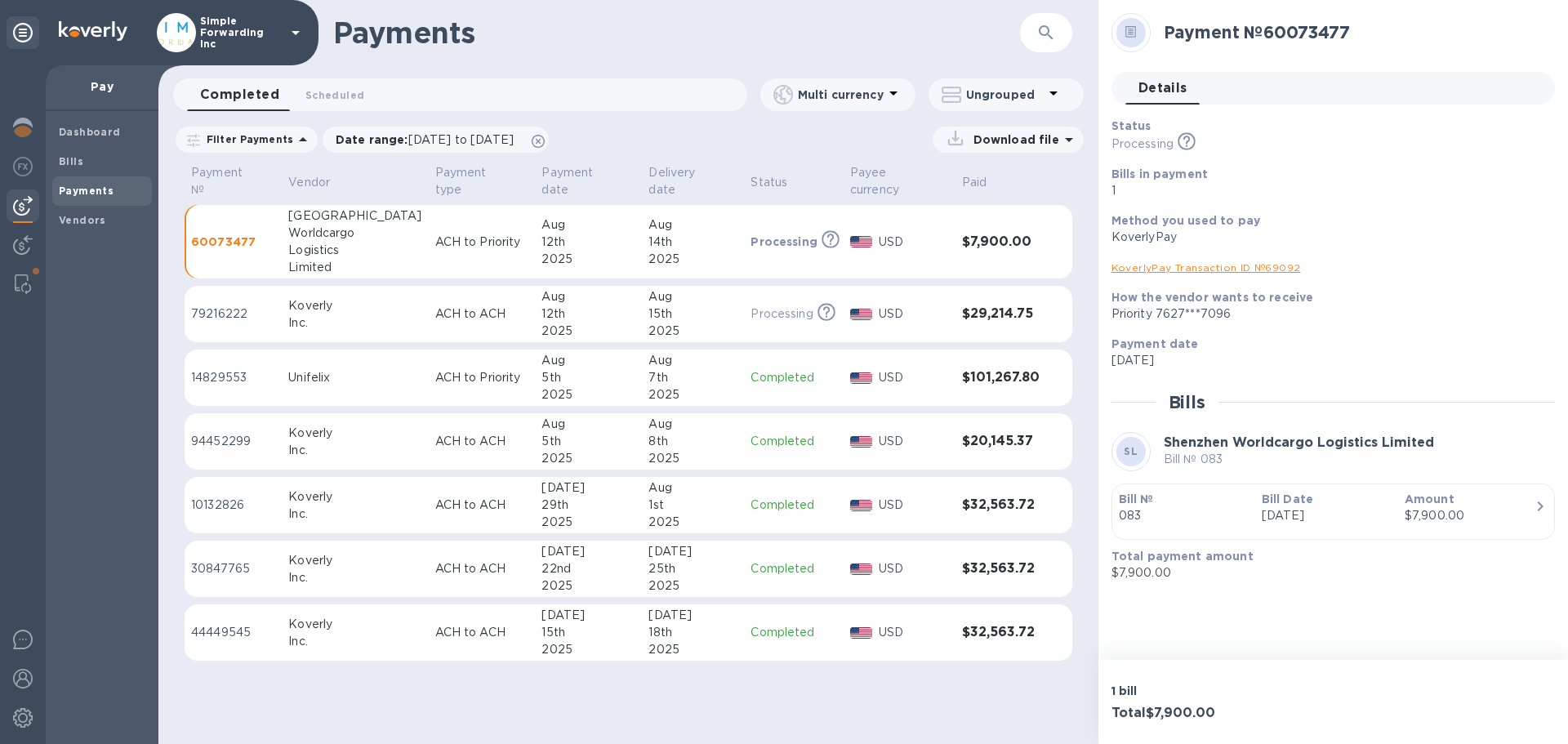
click at [978, 244] on td "$7,900.00" at bounding box center [1001, 242] width 91 height 75
click at [24, 199] on img at bounding box center [23, 205] width 20 height 20
click at [28, 130] on img at bounding box center [23, 127] width 20 height 20
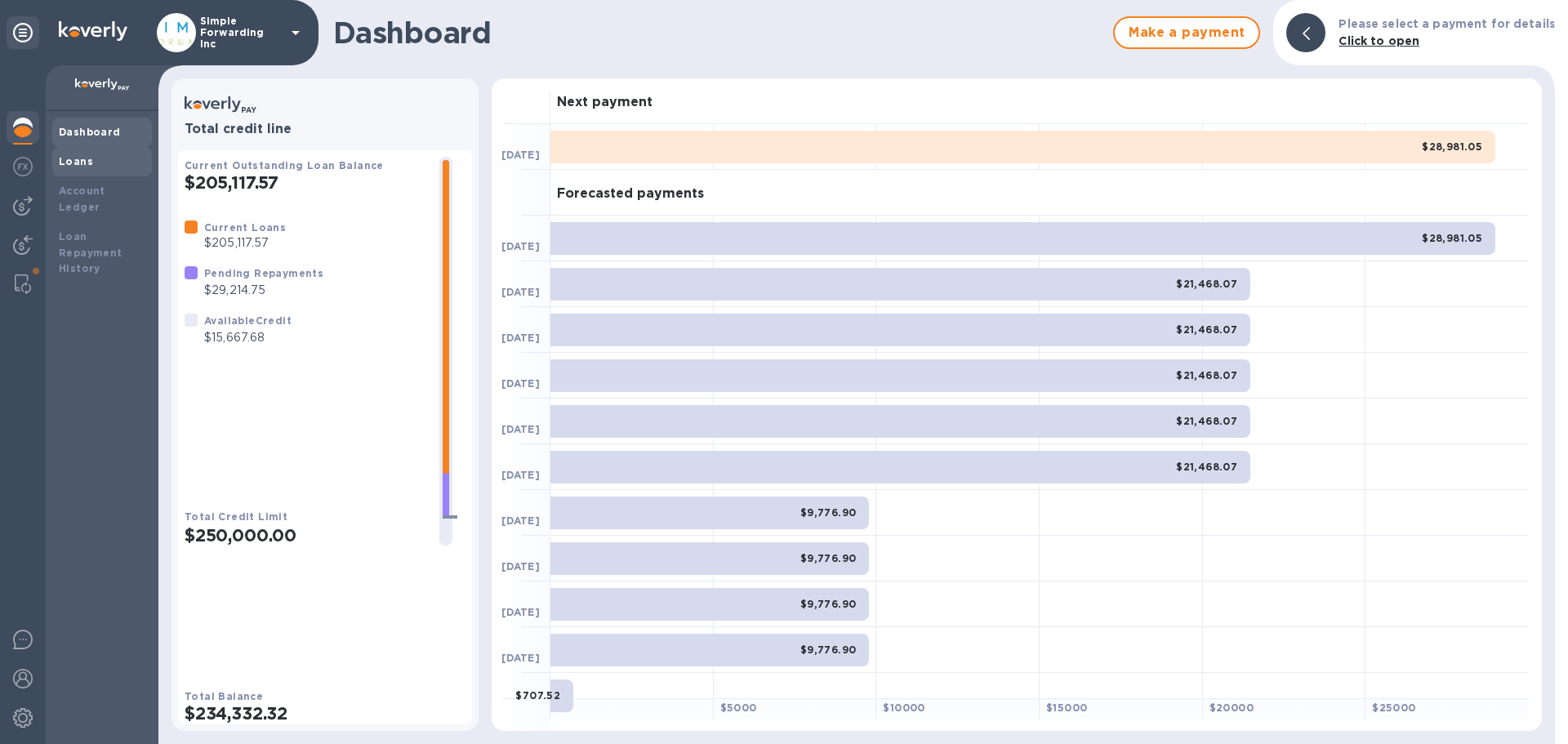
click at [91, 164] on div "Loans" at bounding box center [101, 161] width 86 height 16
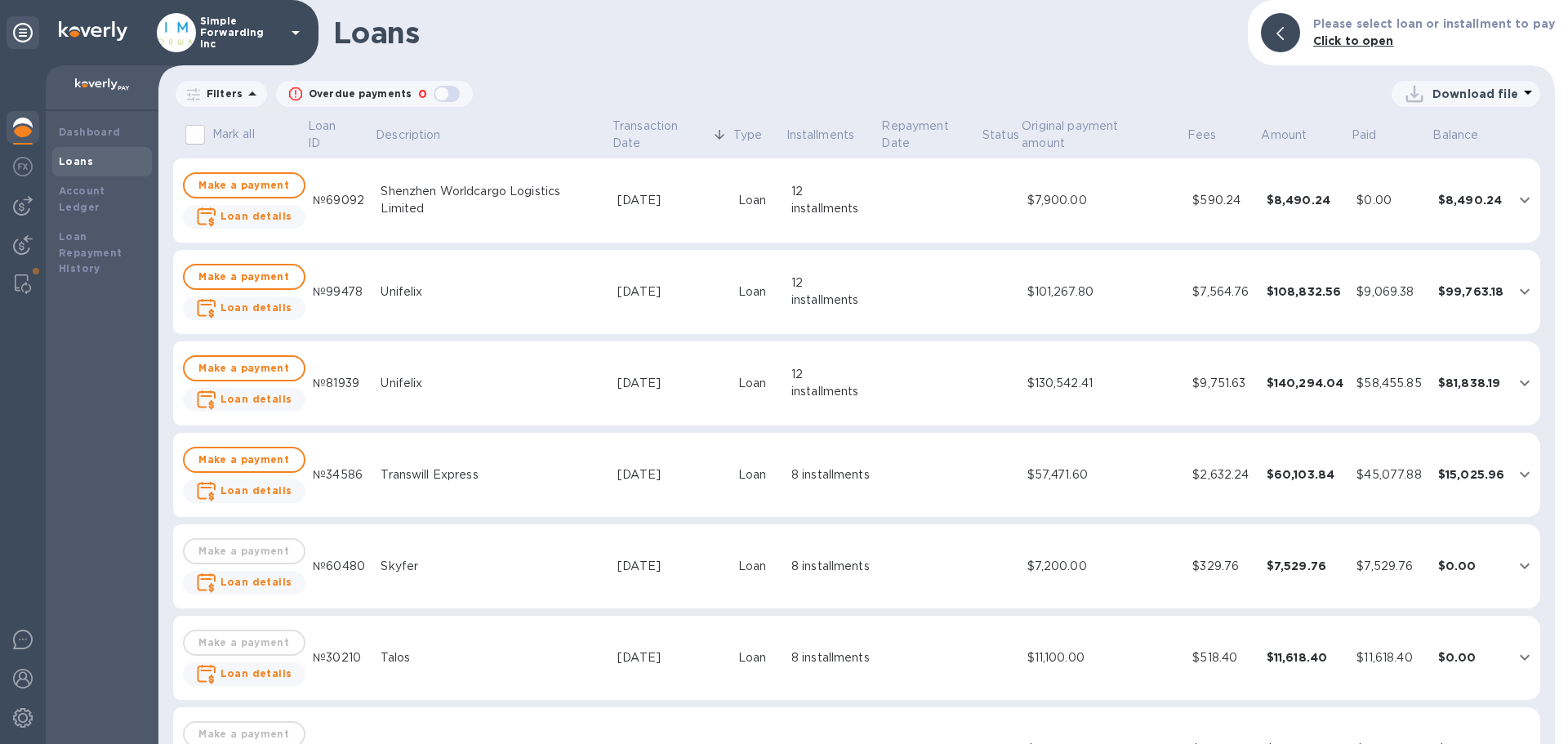
click at [758, 206] on div "Loan" at bounding box center [758, 201] width 40 height 17
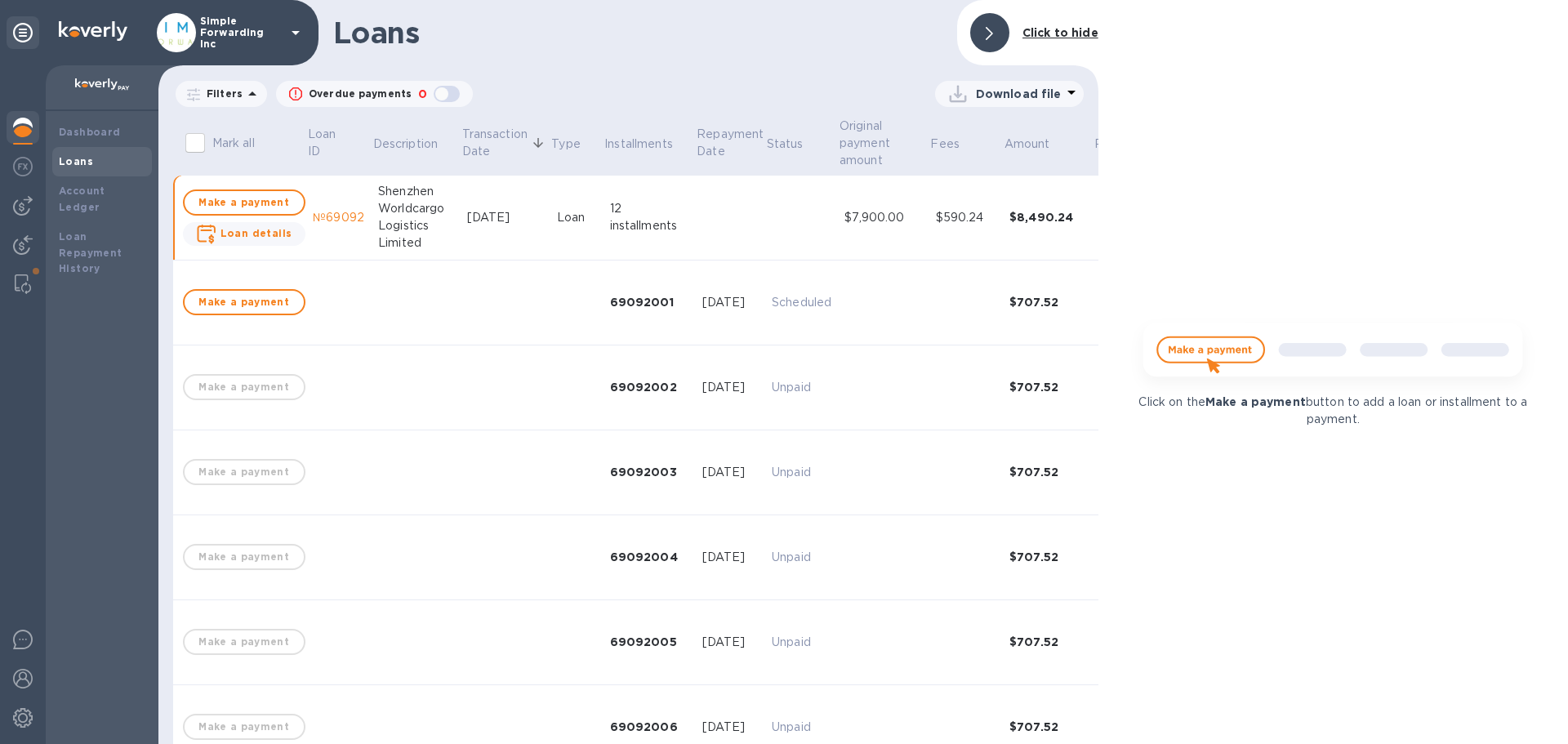
click at [16, 122] on img at bounding box center [23, 127] width 20 height 20
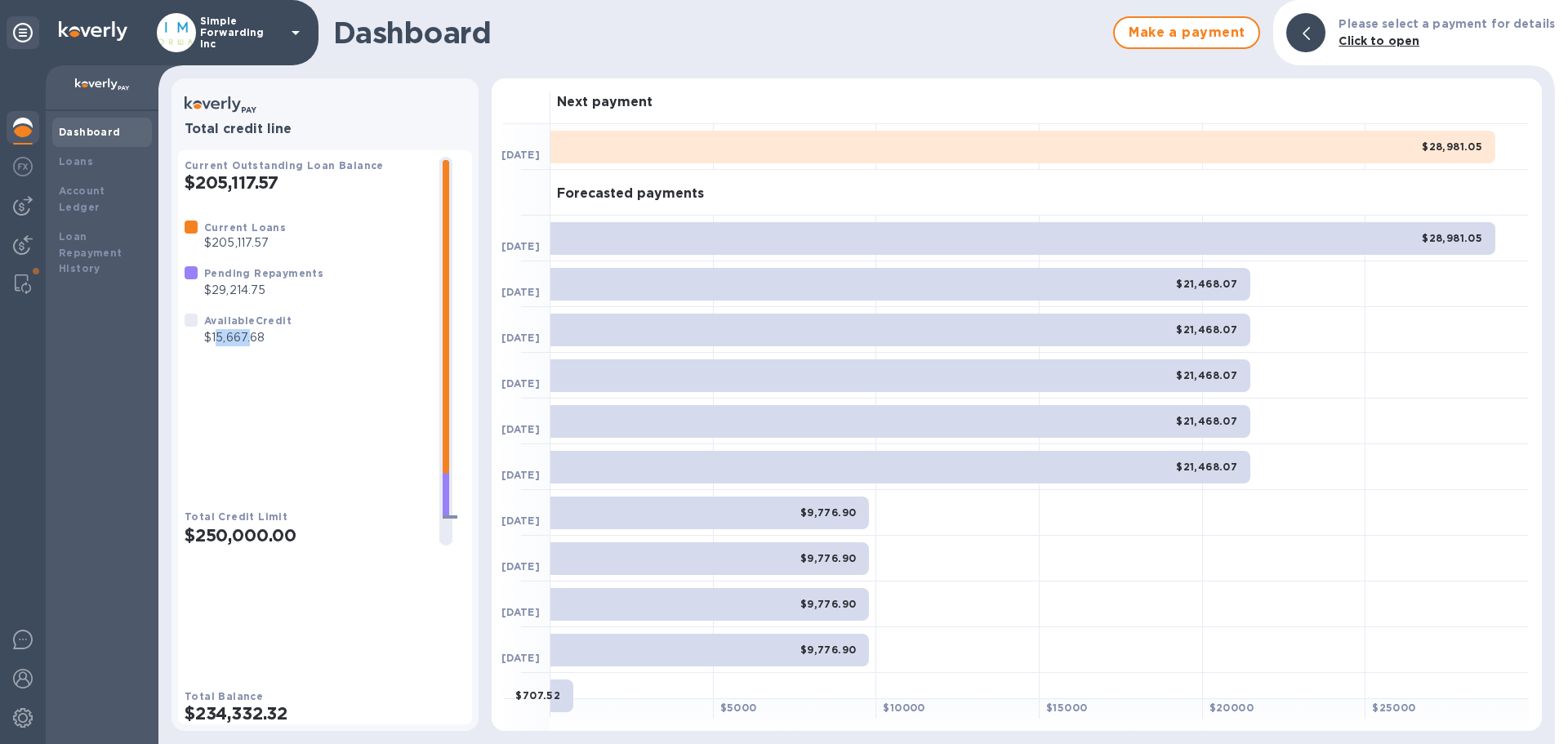
drag, startPoint x: 217, startPoint y: 357, endPoint x: 253, endPoint y: 360, distance: 36.1
click at [253, 346] on p "$15,667.68" at bounding box center [248, 338] width 87 height 17
click at [15, 170] on img at bounding box center [23, 167] width 20 height 20
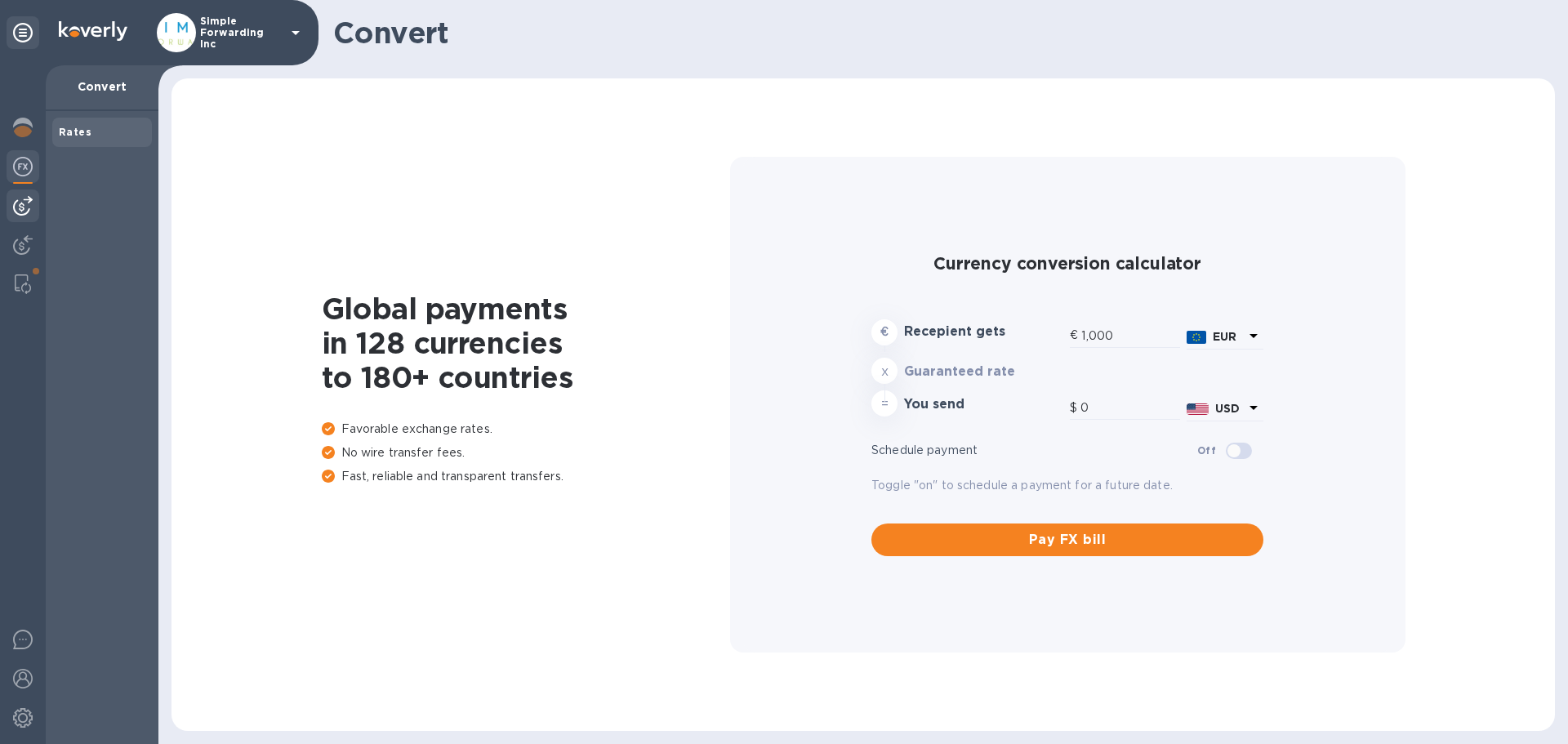
click at [25, 197] on img at bounding box center [23, 205] width 20 height 20
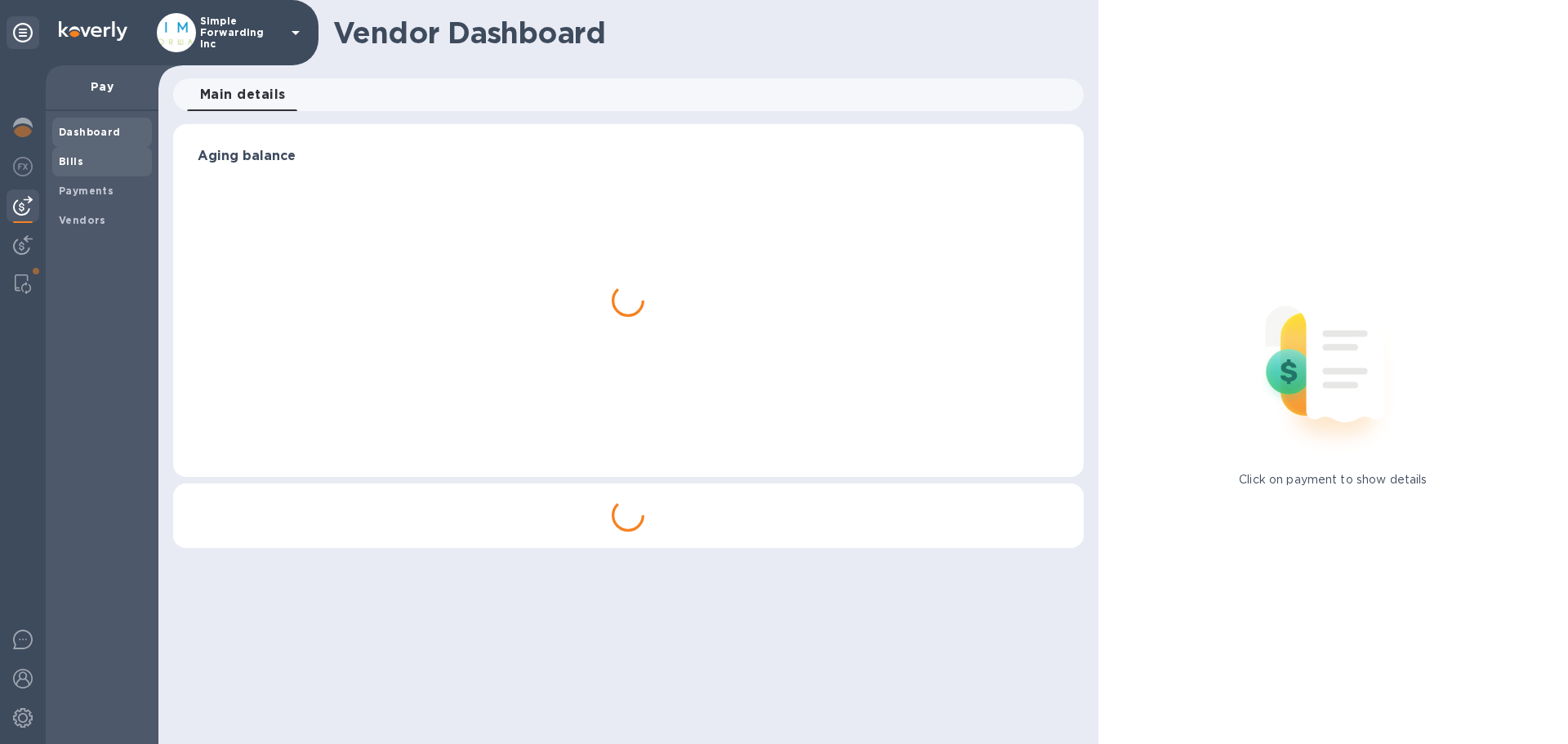
click at [126, 161] on span "Bills" at bounding box center [101, 161] width 86 height 16
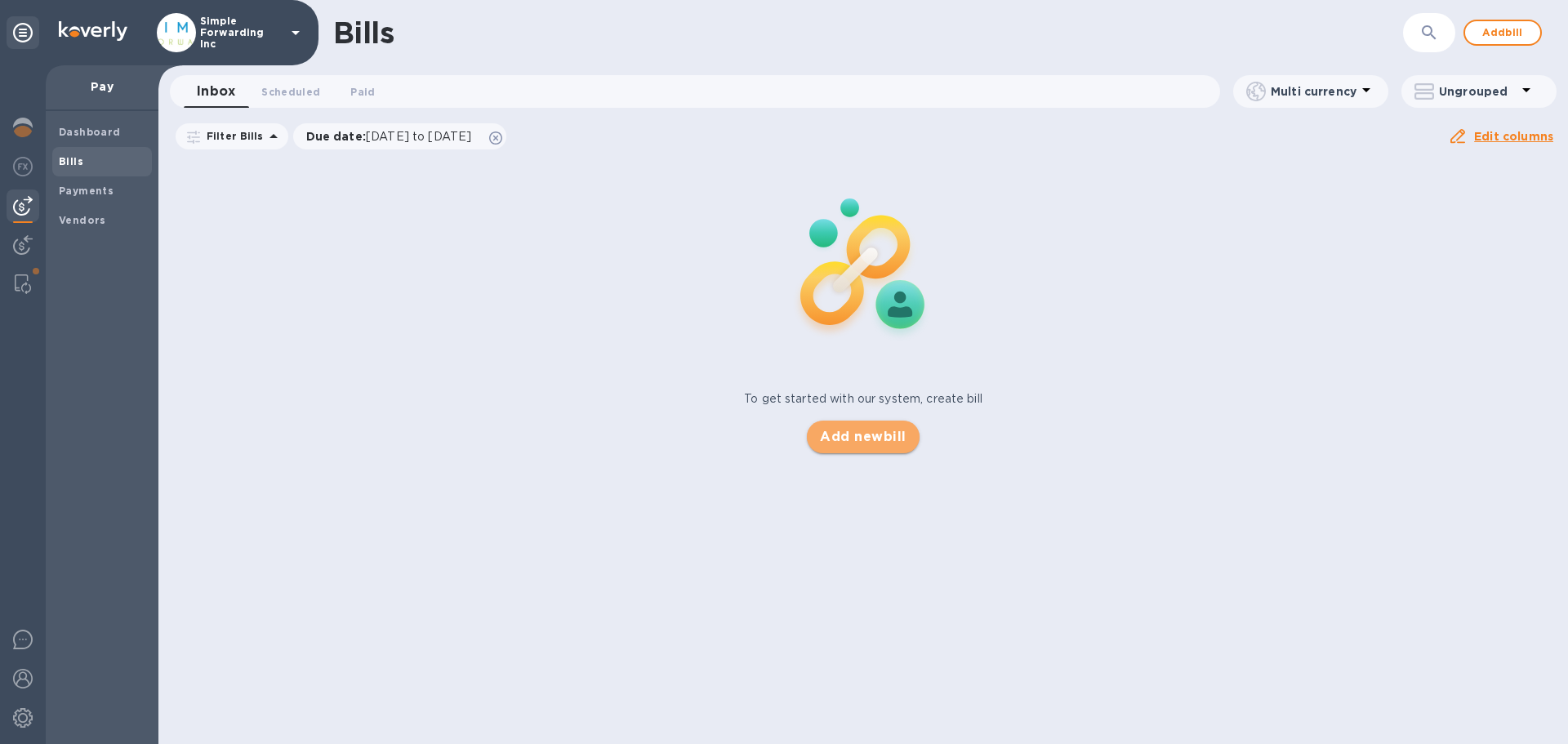
click at [871, 434] on span "Add new bill" at bounding box center [863, 436] width 86 height 20
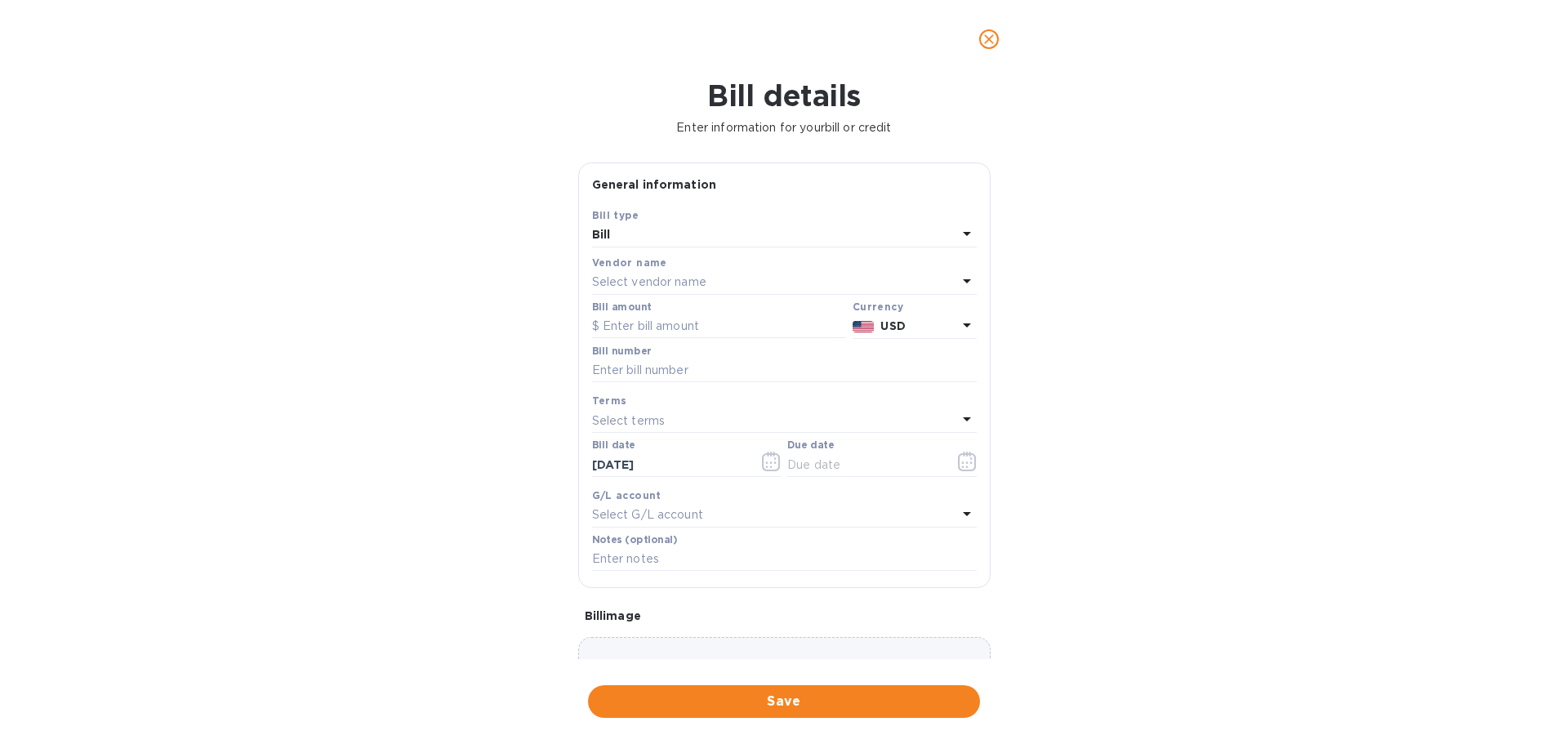
click at [661, 284] on p "Select vendor name" at bounding box center [649, 282] width 115 height 17
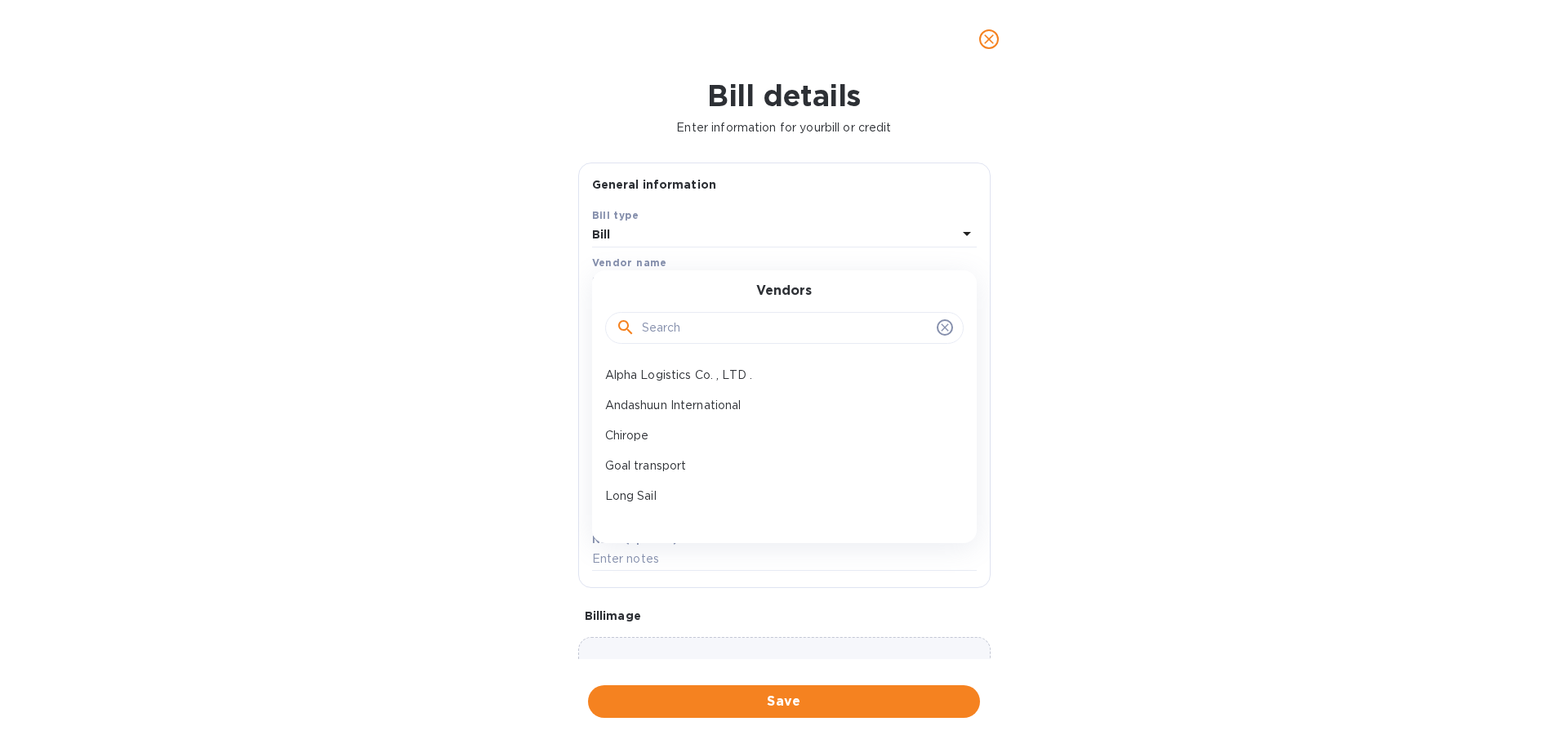
click at [672, 322] on input "text" at bounding box center [785, 328] width 289 height 25
type input "unife"
click at [678, 367] on p "Unifelix" at bounding box center [778, 376] width 345 height 17
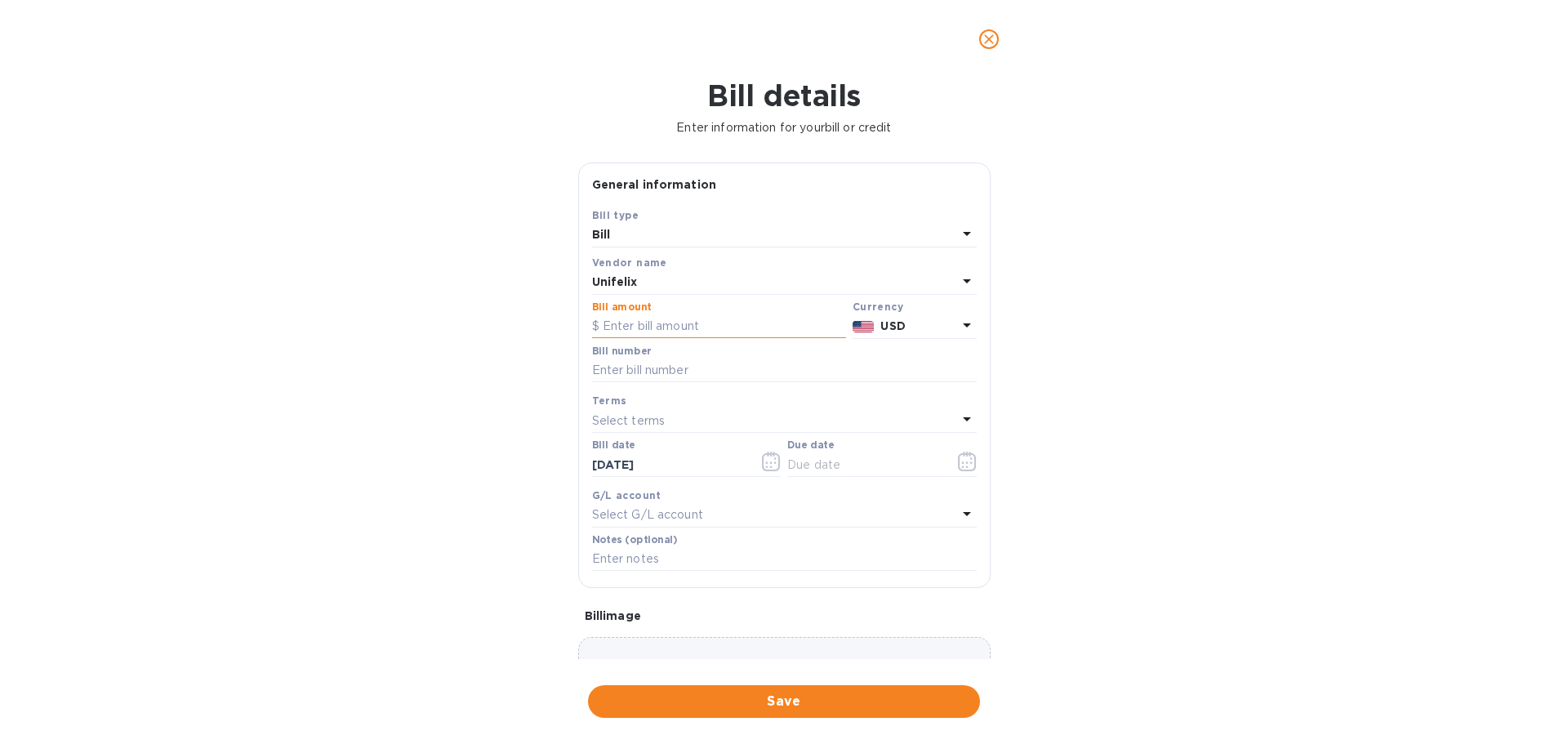
click at [709, 328] on input "text" at bounding box center [719, 327] width 254 height 25
type input "10,046.20"
click at [802, 380] on input "text" at bounding box center [784, 371] width 385 height 25
type input "SOA"
click at [824, 468] on input "text" at bounding box center [864, 465] width 154 height 25
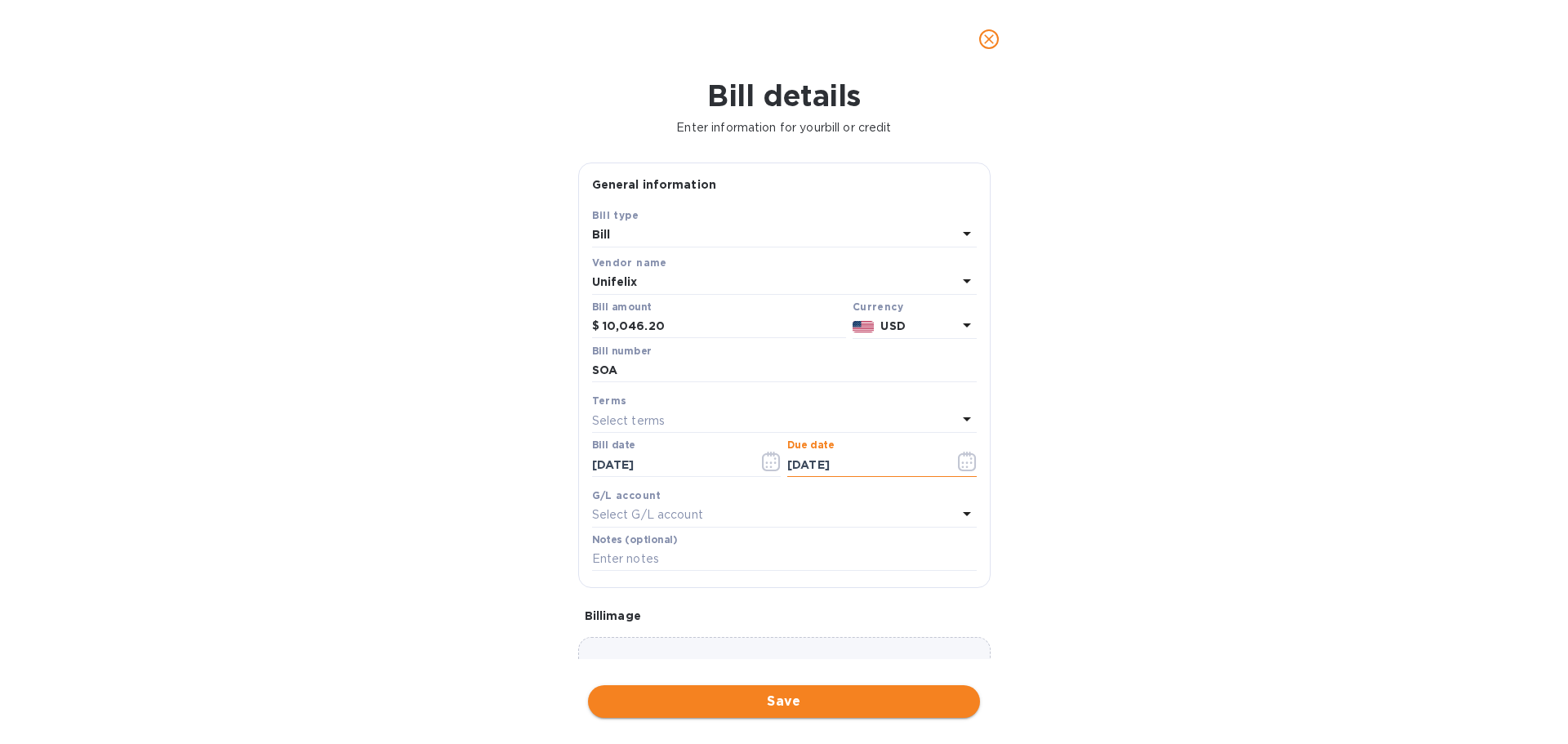
type input "[DATE]"
click at [884, 567] on span "Save" at bounding box center [784, 701] width 366 height 20
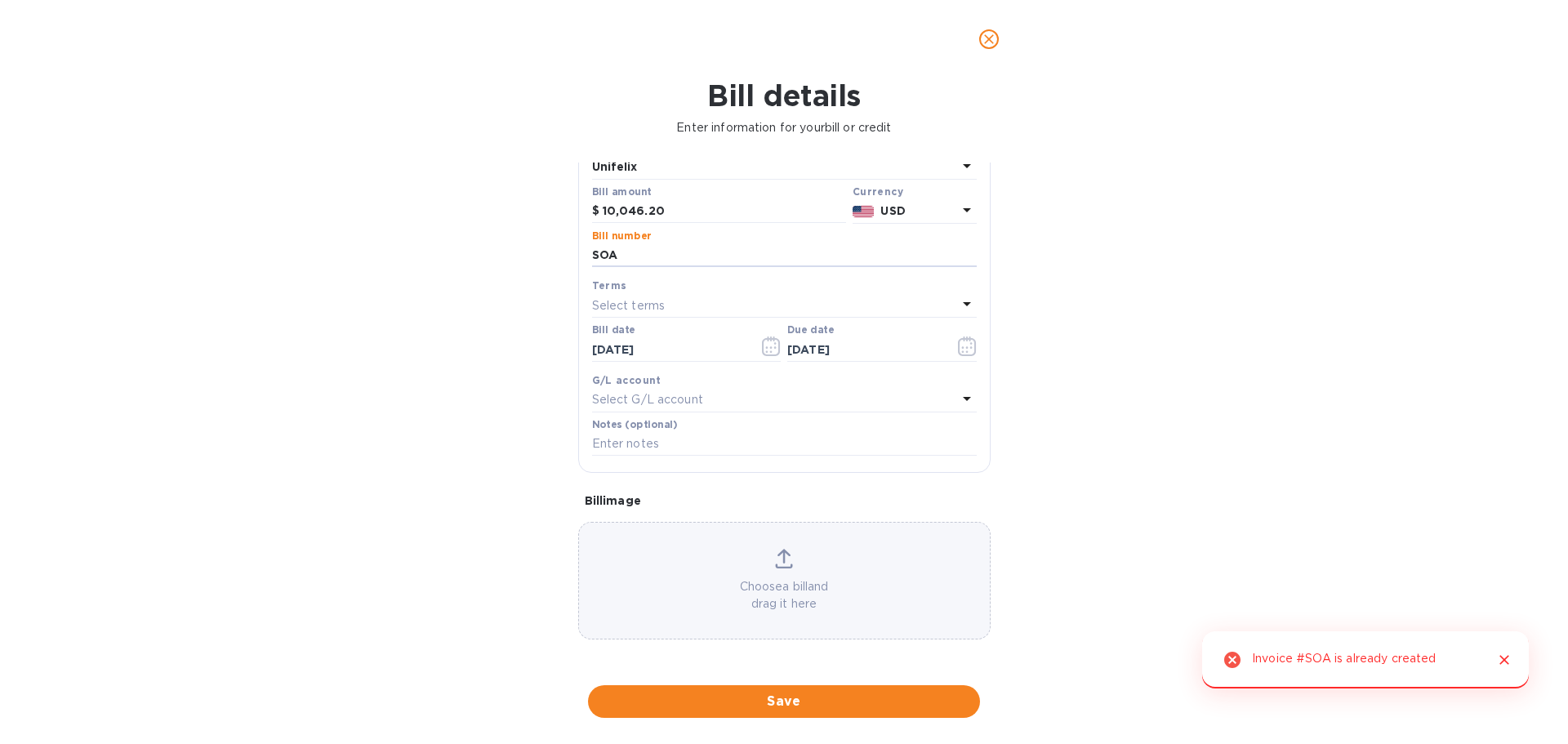
drag, startPoint x: 678, startPoint y: 249, endPoint x: 554, endPoint y: 256, distance: 124.2
click at [554, 256] on div "Bill details Enter information for your bill or credit General information Save…" at bounding box center [784, 412] width 1568 height 666
click at [779, 567] on button "Save" at bounding box center [784, 701] width 392 height 33
click at [644, 259] on input "text" at bounding box center [784, 256] width 385 height 25
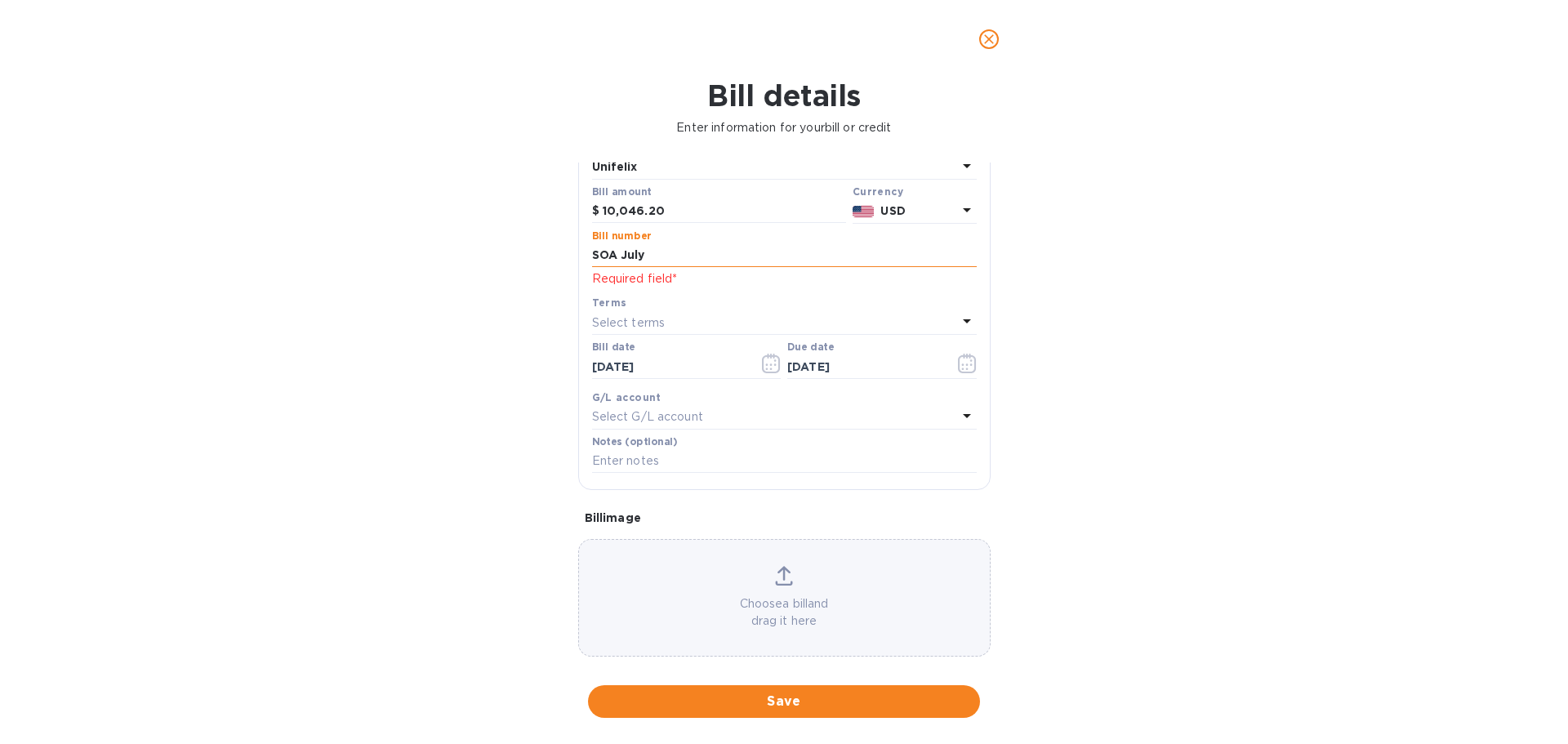
drag, startPoint x: 669, startPoint y: 257, endPoint x: 633, endPoint y: 254, distance: 36.1
click at [633, 254] on input "SOA July" at bounding box center [784, 256] width 385 height 25
type input "SOA [DATE]"
click at [765, 567] on span "Save" at bounding box center [784, 701] width 366 height 20
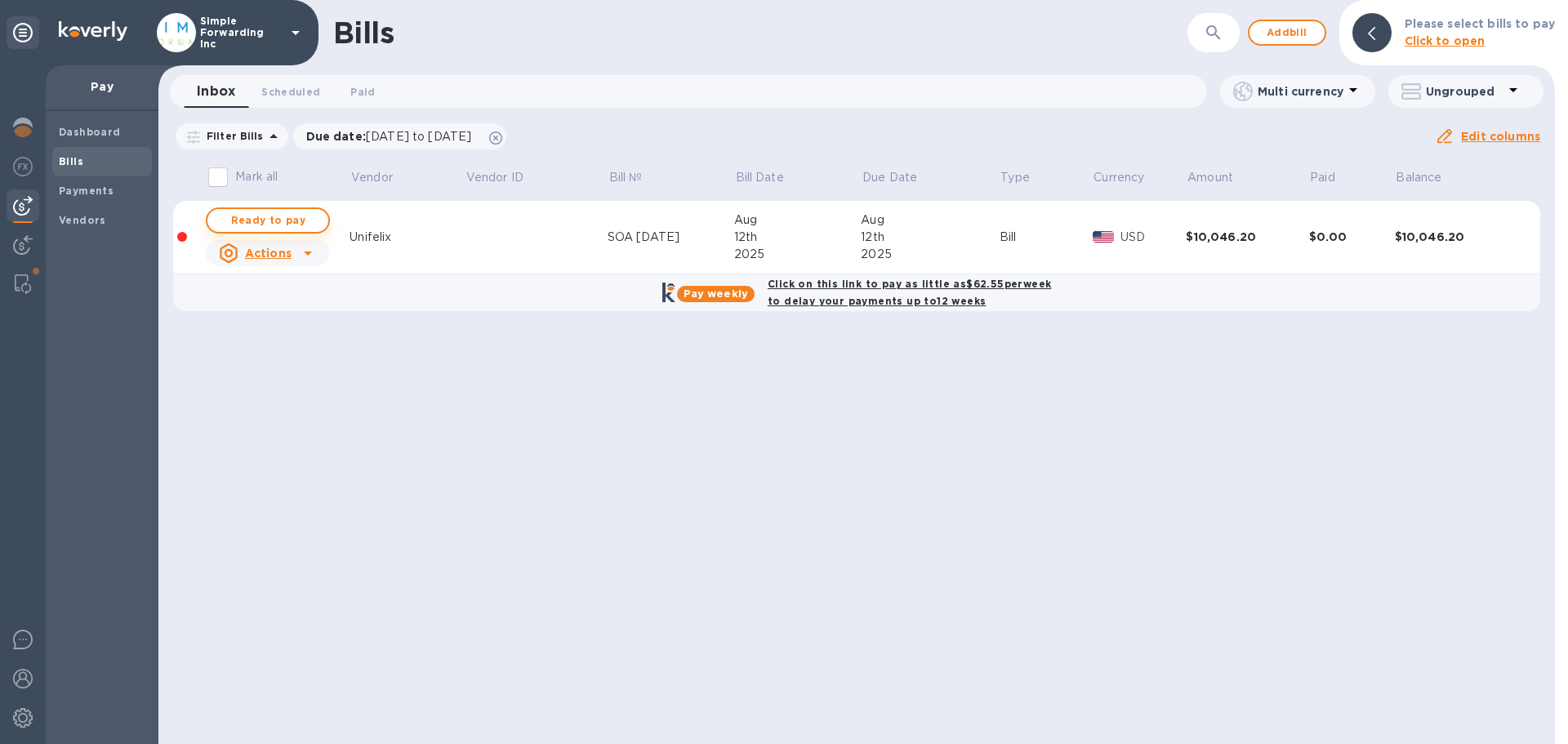
click at [277, 224] on span "Ready to pay" at bounding box center [268, 221] width 95 height 20
click at [301, 221] on span "Ready to pay" at bounding box center [268, 221] width 95 height 20
checkbox input "true"
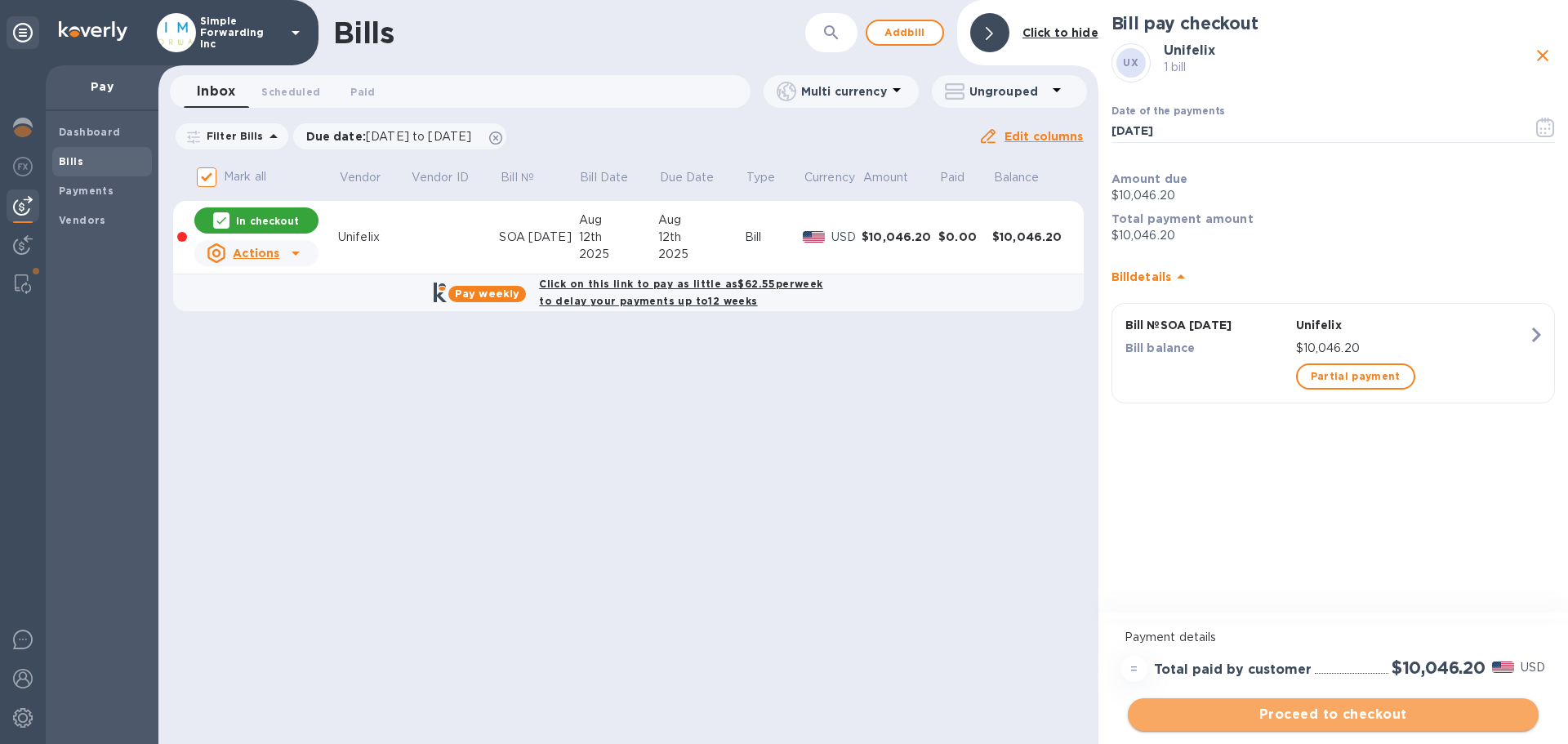
click at [1254, 567] on span "Proceed to checkout" at bounding box center [1333, 715] width 385 height 20
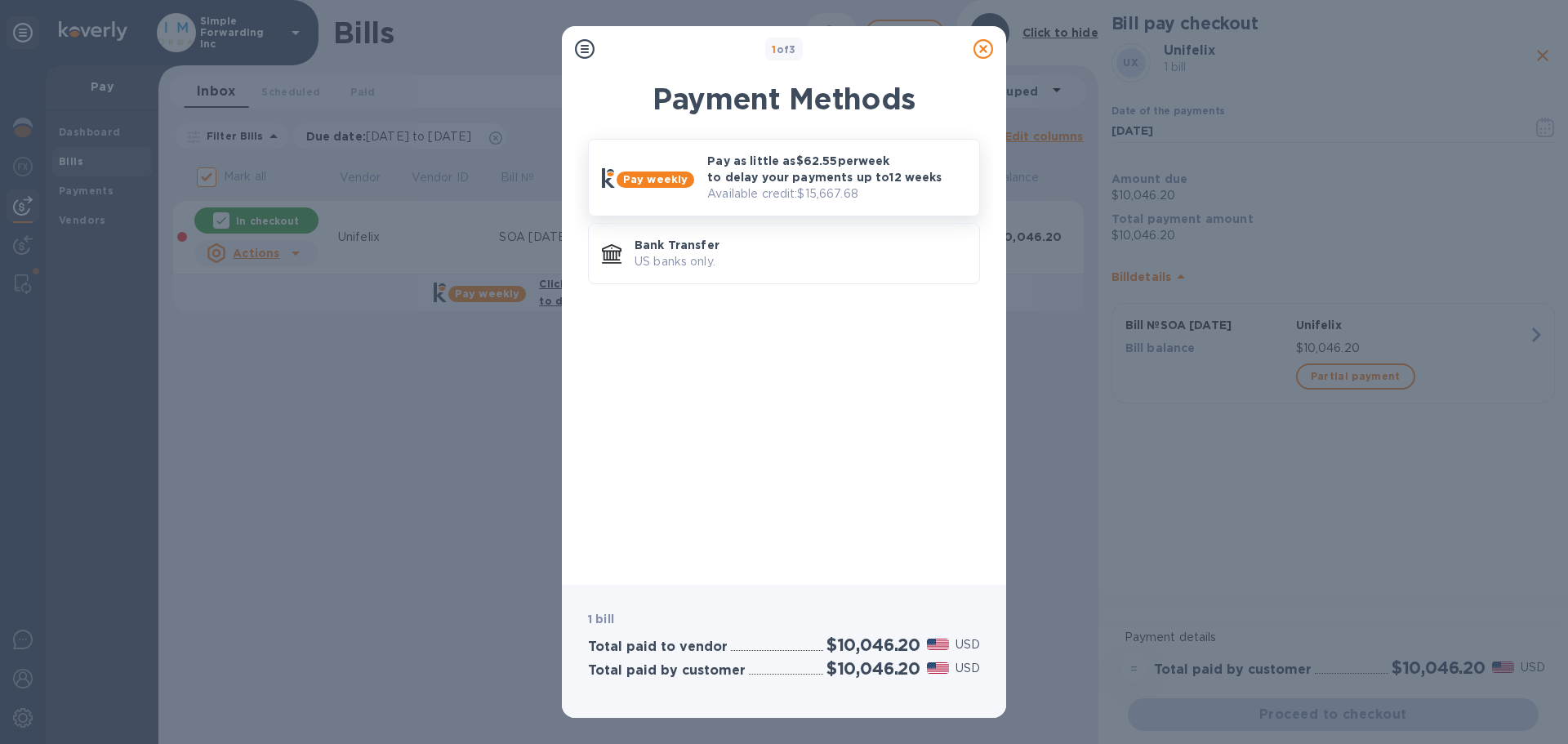
click at [898, 191] on p "Available credit: $15,667.68" at bounding box center [837, 194] width 259 height 17
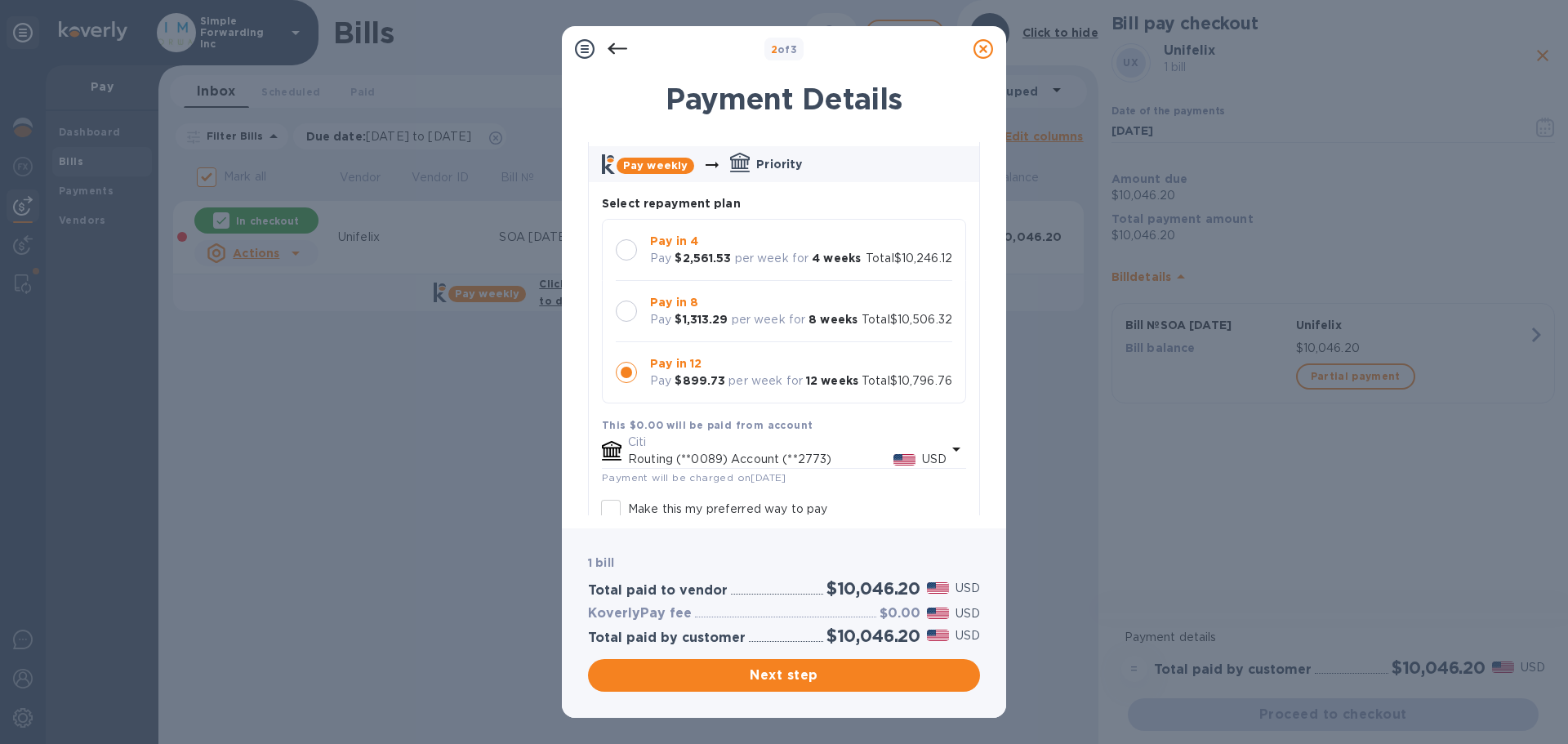
scroll to position [164, 0]
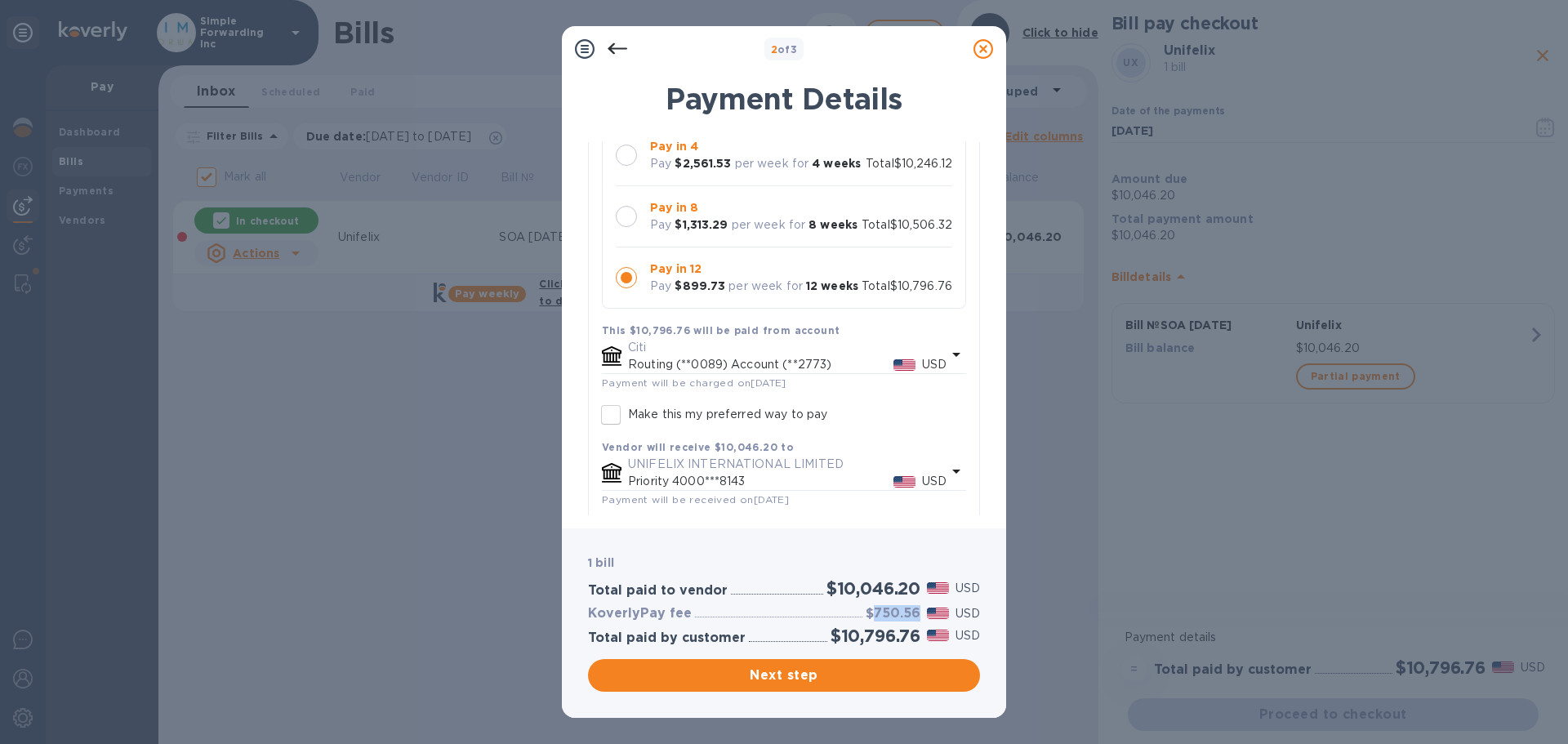
drag, startPoint x: 871, startPoint y: 612, endPoint x: 920, endPoint y: 616, distance: 49.2
click at [920, 567] on h3 "$750.56" at bounding box center [893, 613] width 55 height 15
copy h3 "750.56"
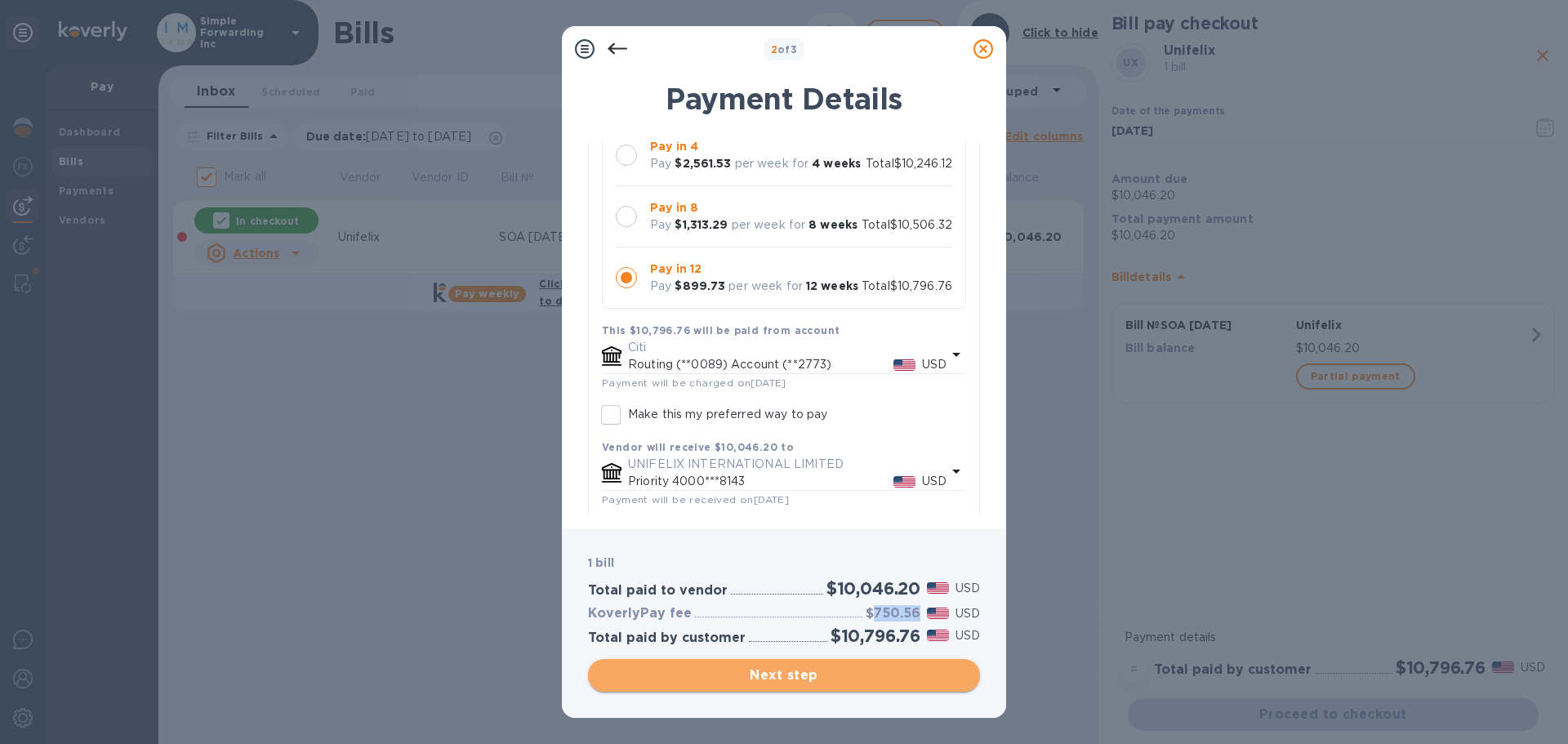
click at [918, 567] on span "Next step" at bounding box center [784, 676] width 366 height 20
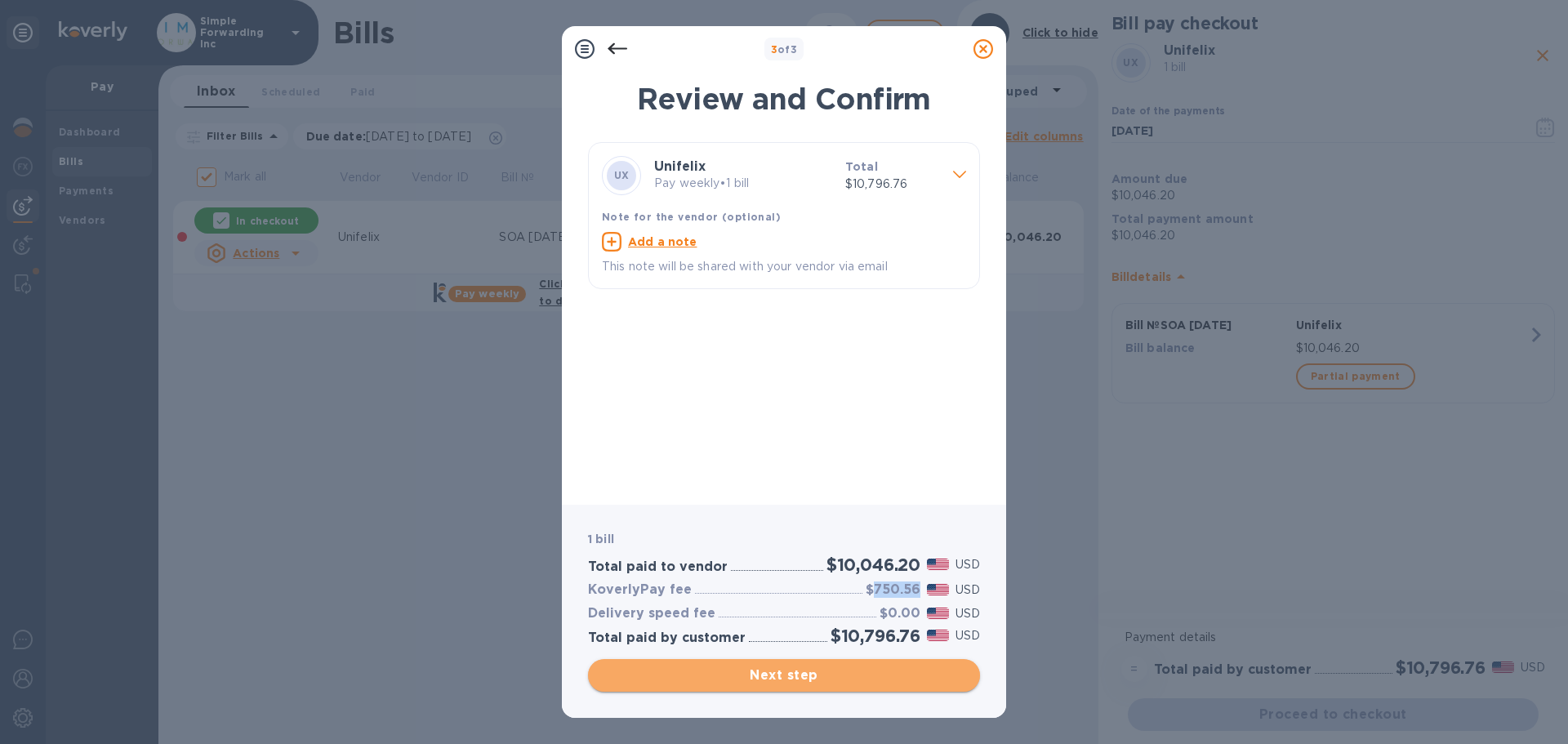
click at [928, 567] on span "Next step" at bounding box center [784, 676] width 366 height 20
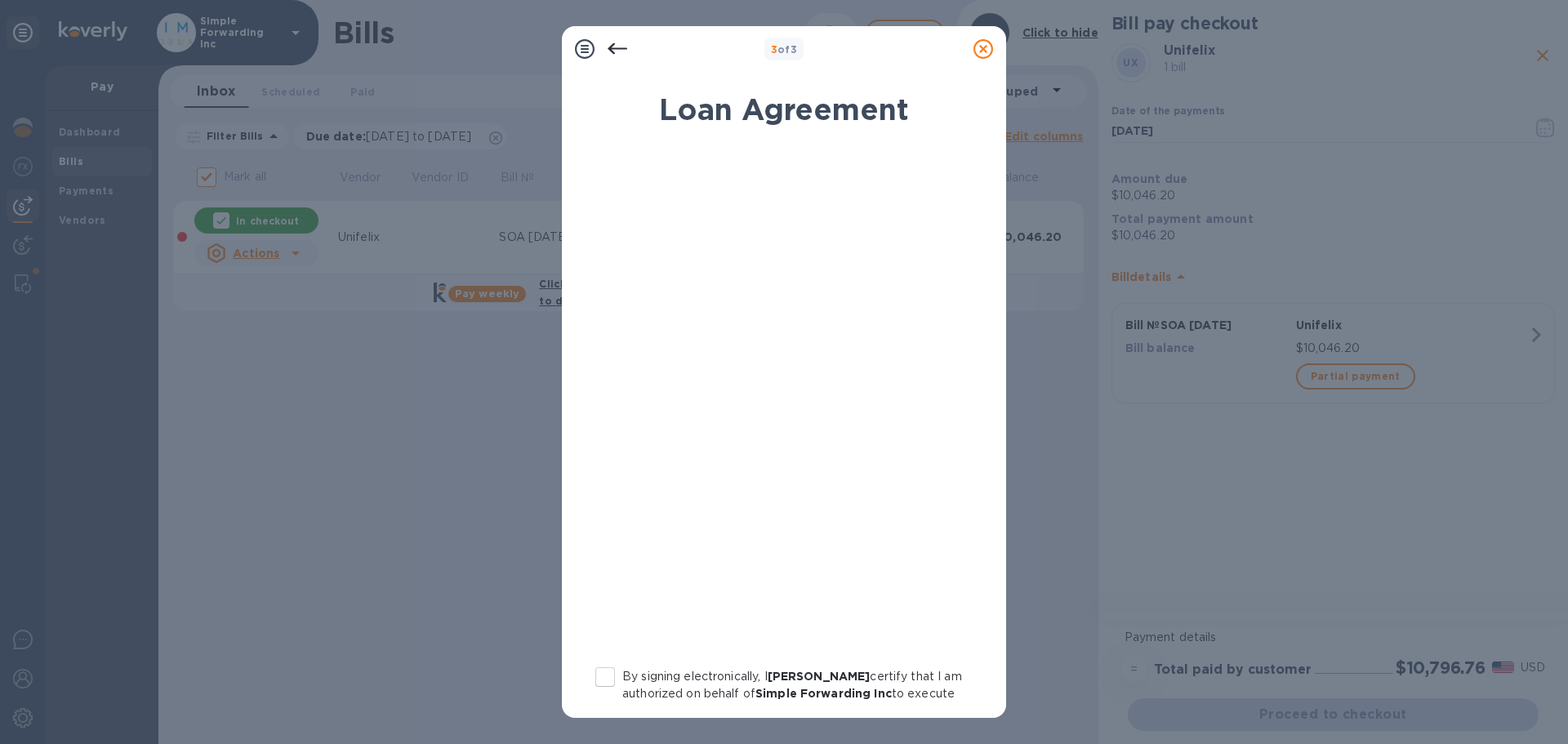
scroll to position [186, 0]
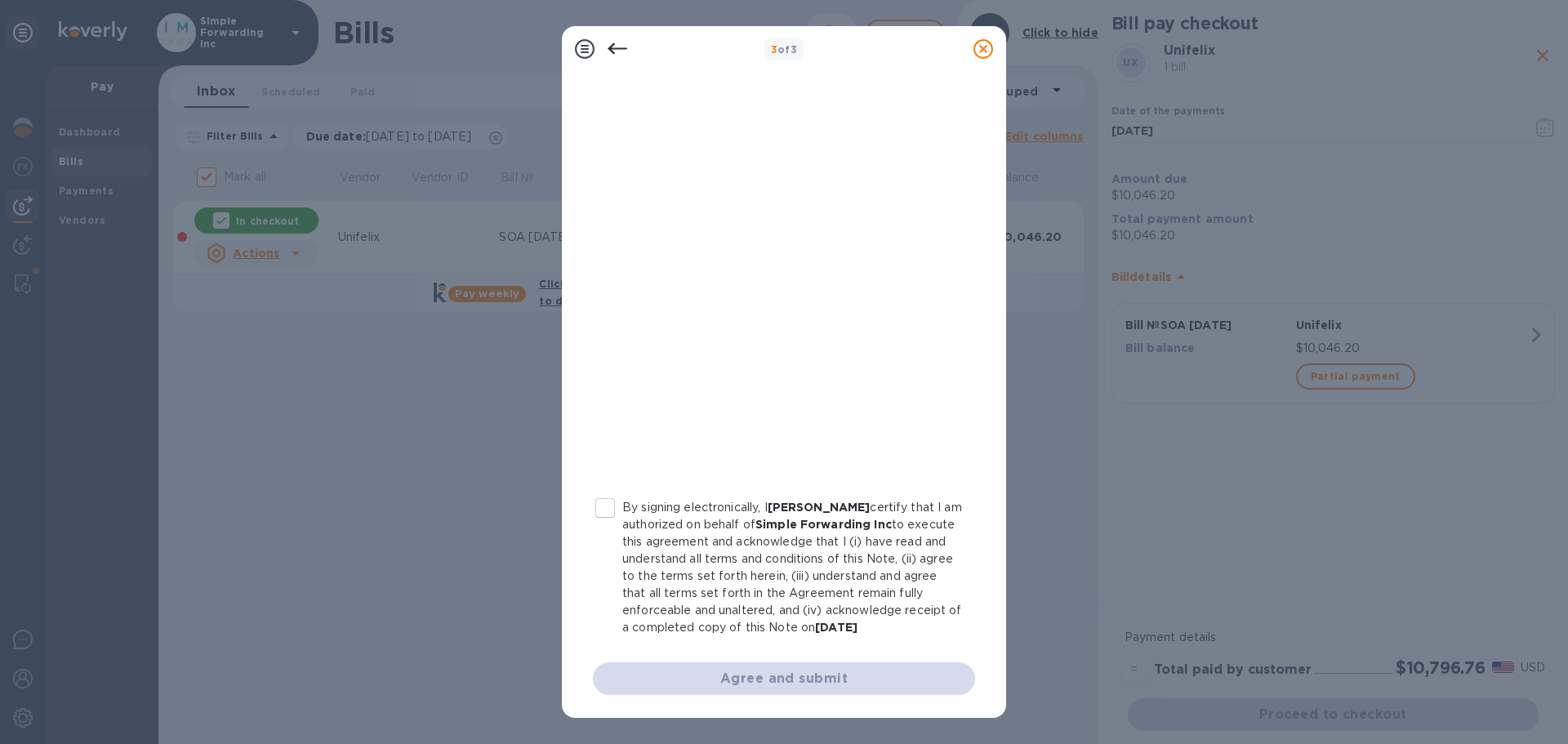
click at [629, 528] on p "By signing electronically, I [PERSON_NAME] certify that I am authorized on beha…" at bounding box center [792, 567] width 340 height 137
click at [623, 525] on input "By signing electronically, I [PERSON_NAME] certify that I am authorized on beha…" at bounding box center [606, 508] width 34 height 34
checkbox input "true"
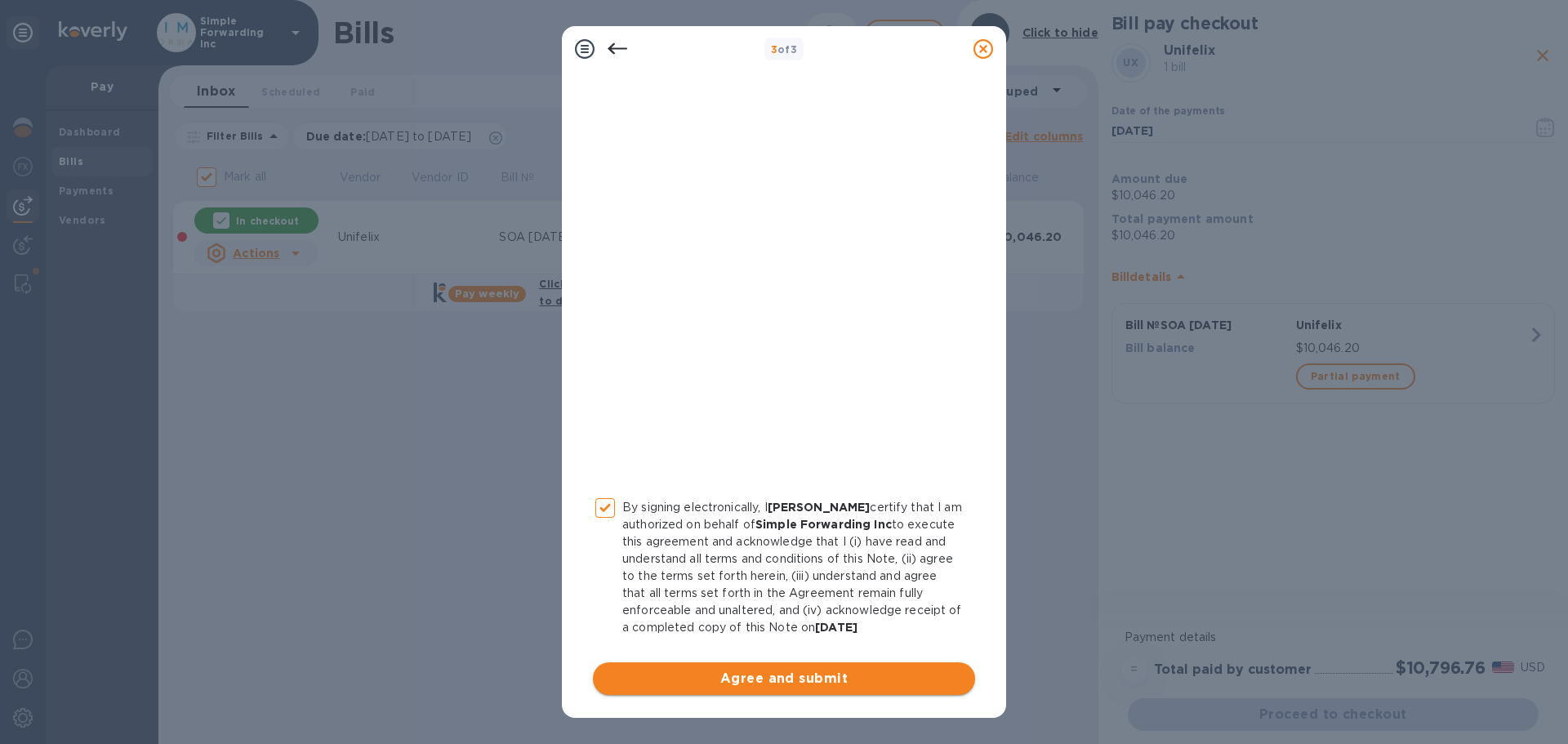
click at [644, 567] on span "Agree and submit" at bounding box center [784, 679] width 356 height 20
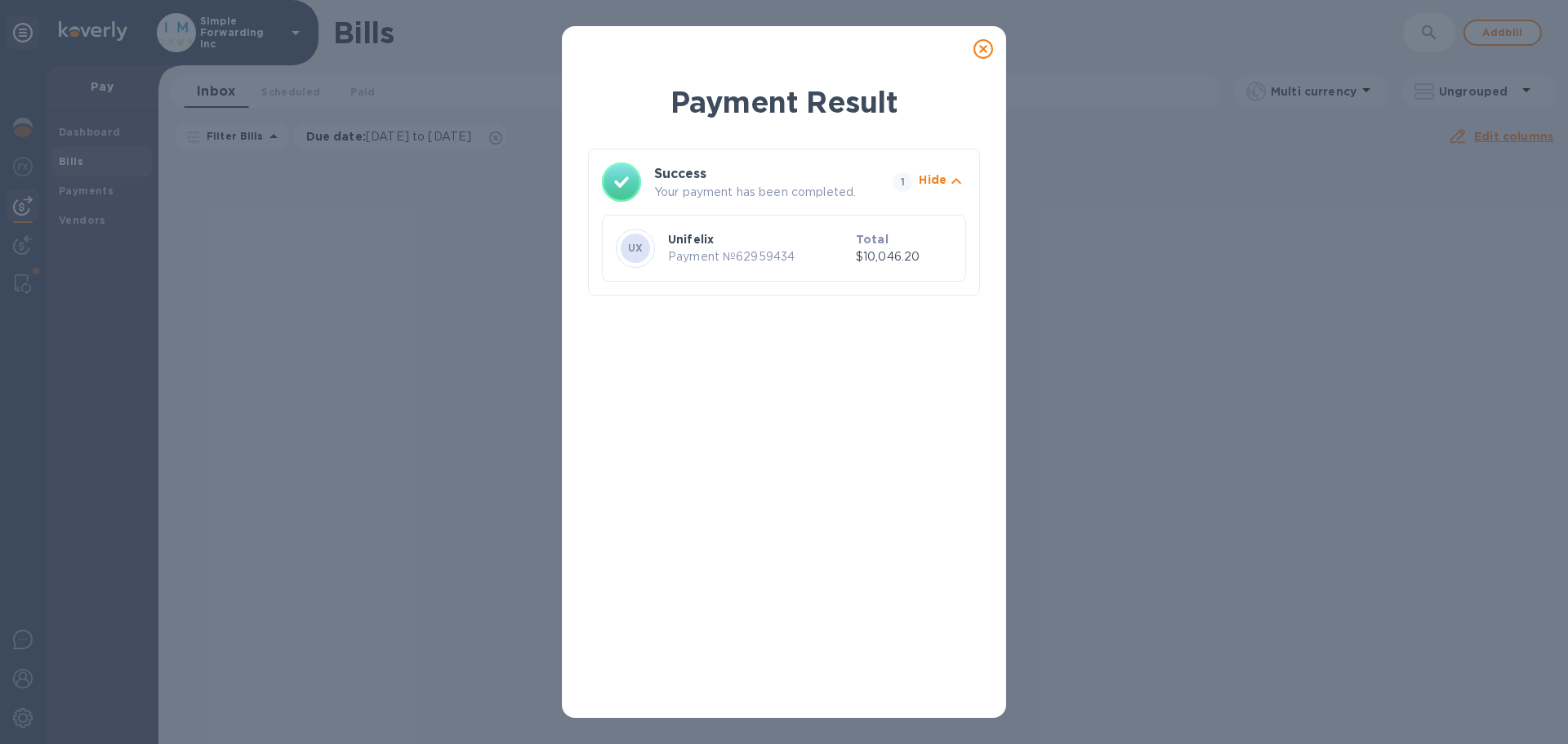
click at [987, 49] on icon at bounding box center [983, 48] width 20 height 20
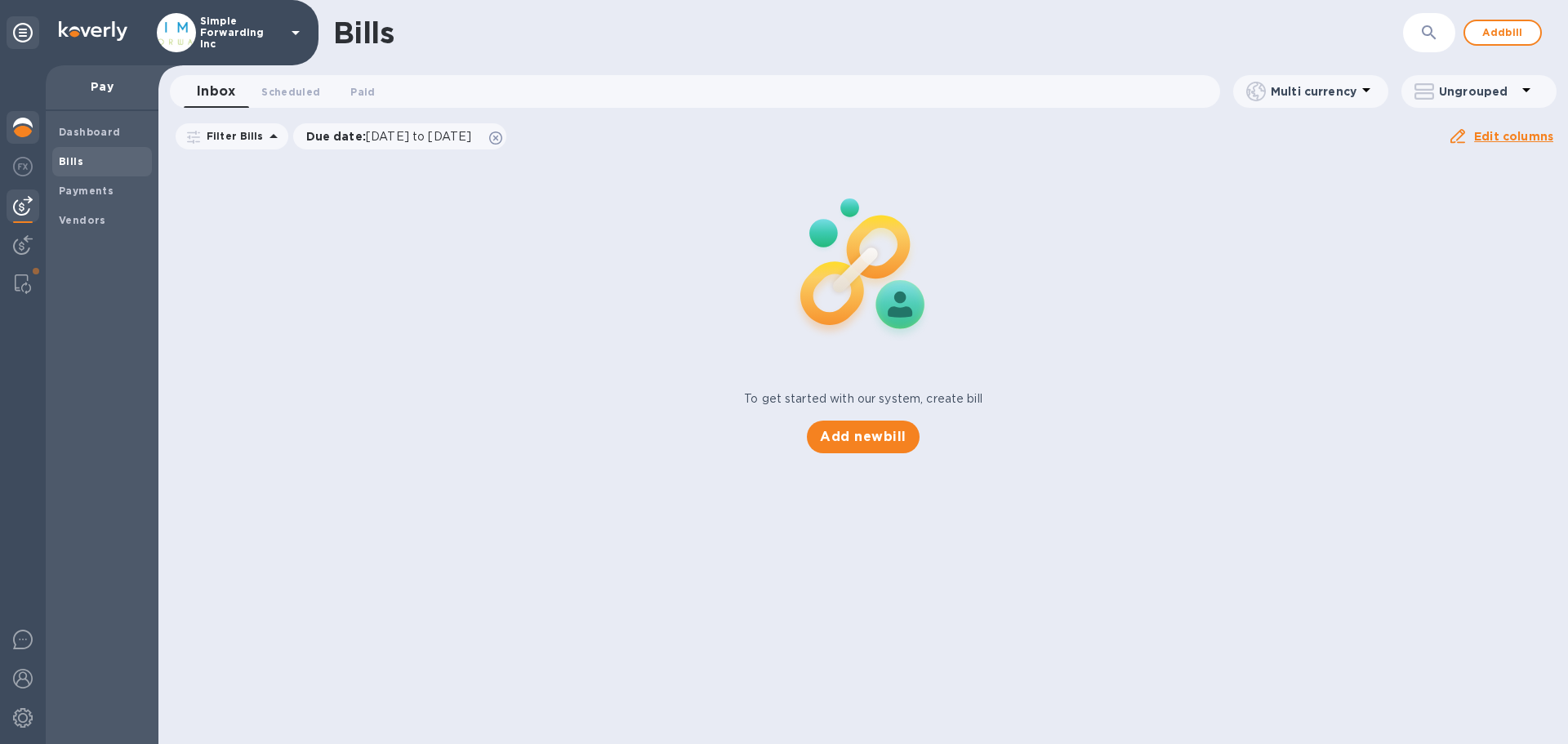
click at [22, 129] on img at bounding box center [23, 127] width 20 height 20
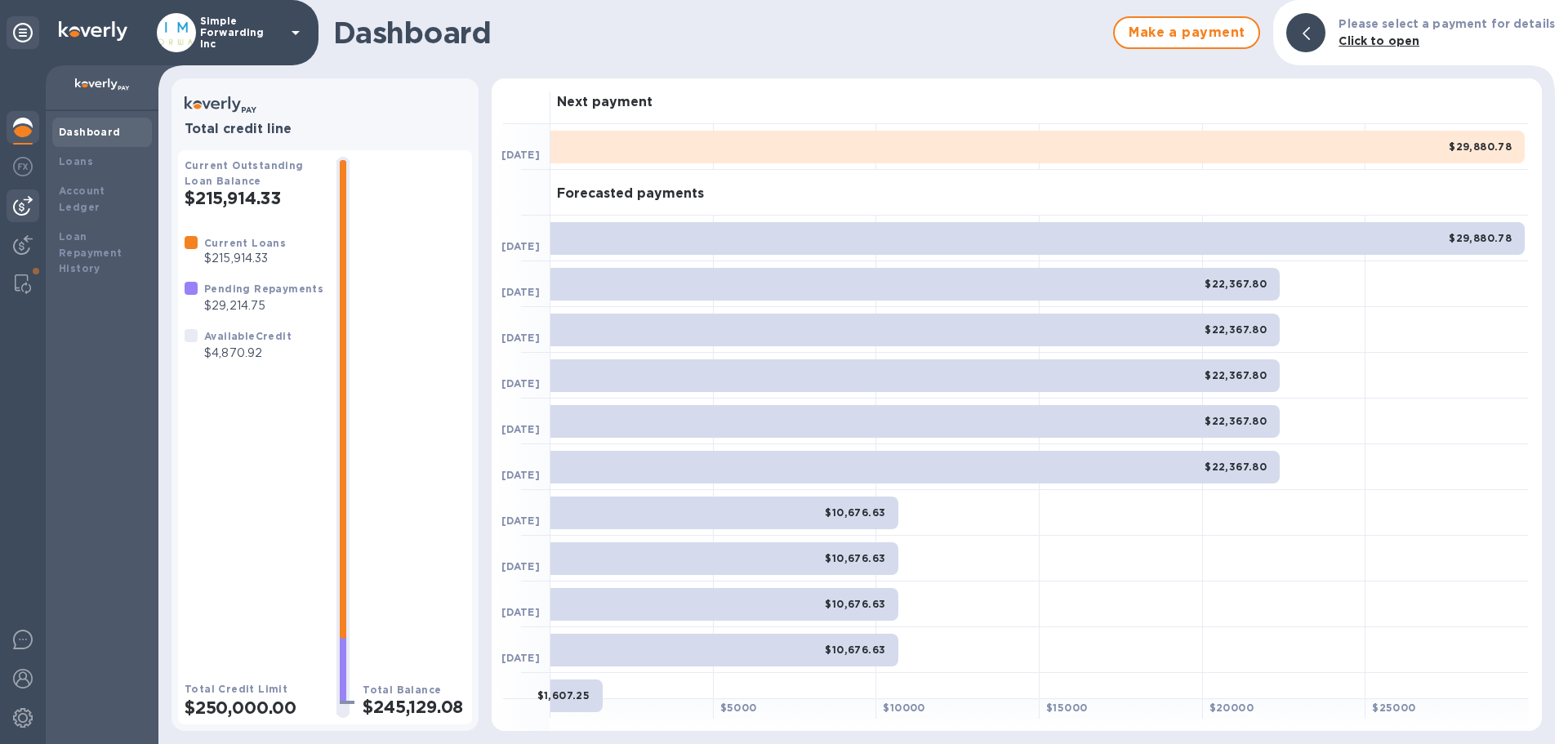
click at [21, 196] on img at bounding box center [23, 205] width 20 height 20
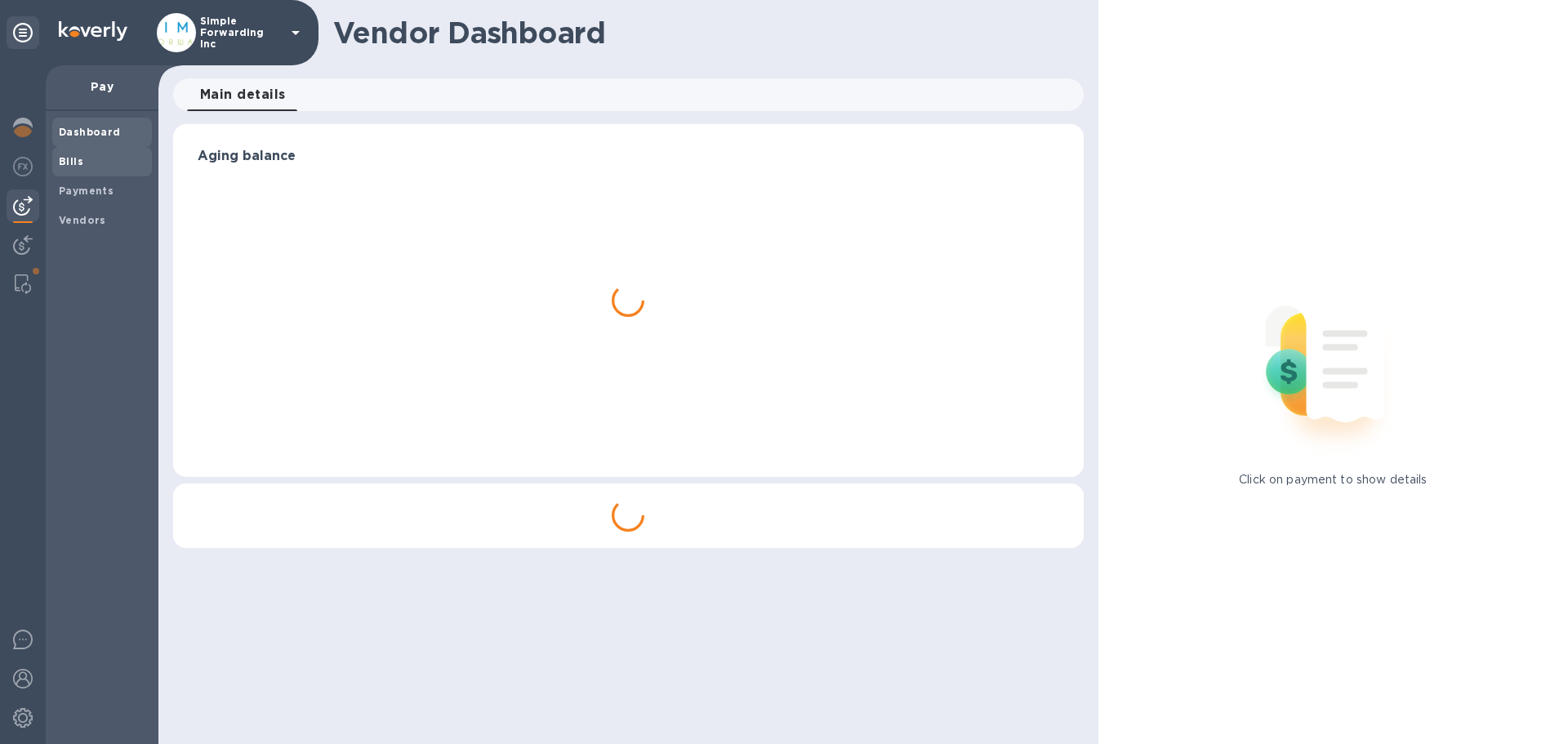
click at [91, 147] on div "Bills" at bounding box center [101, 161] width 99 height 29
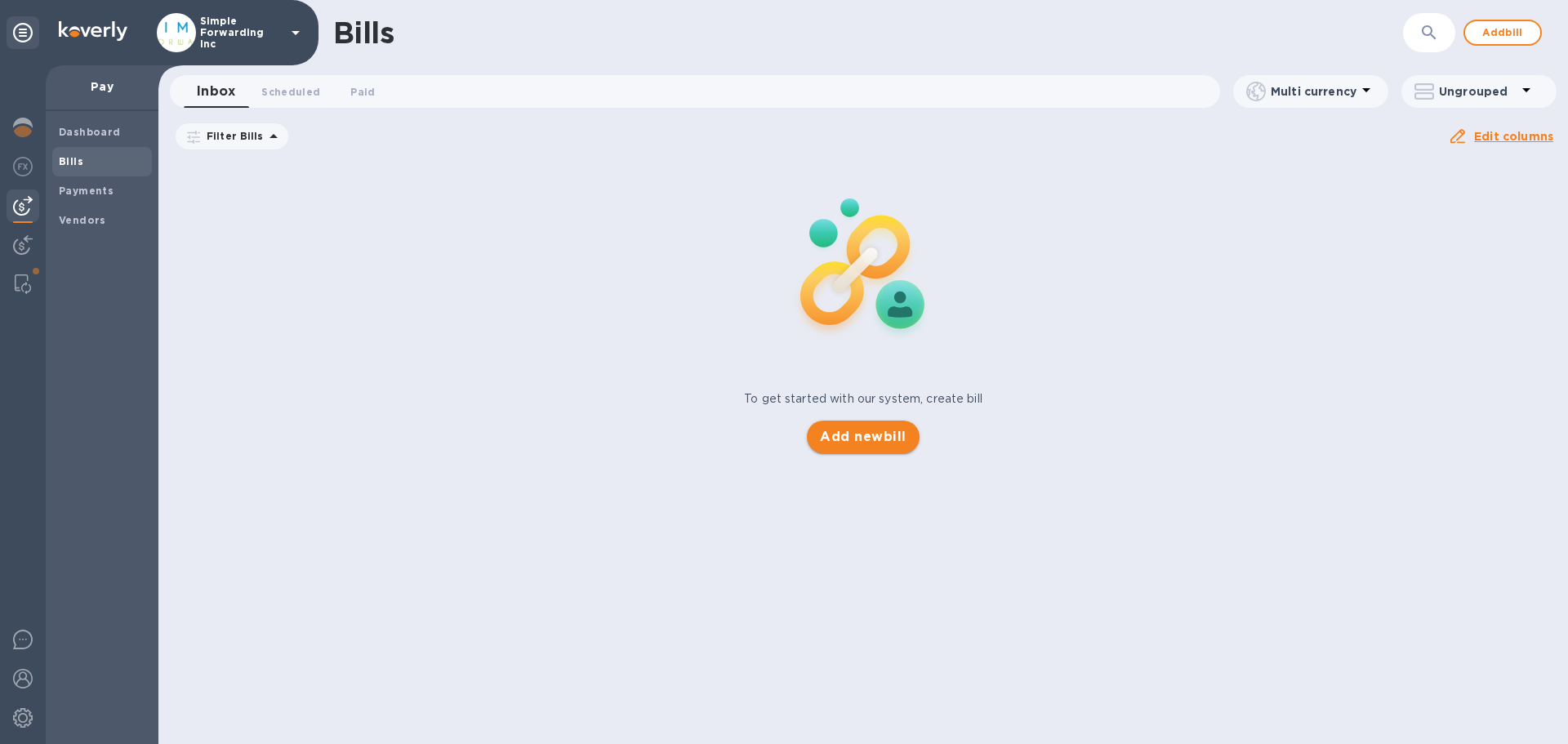
click at [843, 446] on span "Add new bill" at bounding box center [863, 436] width 86 height 20
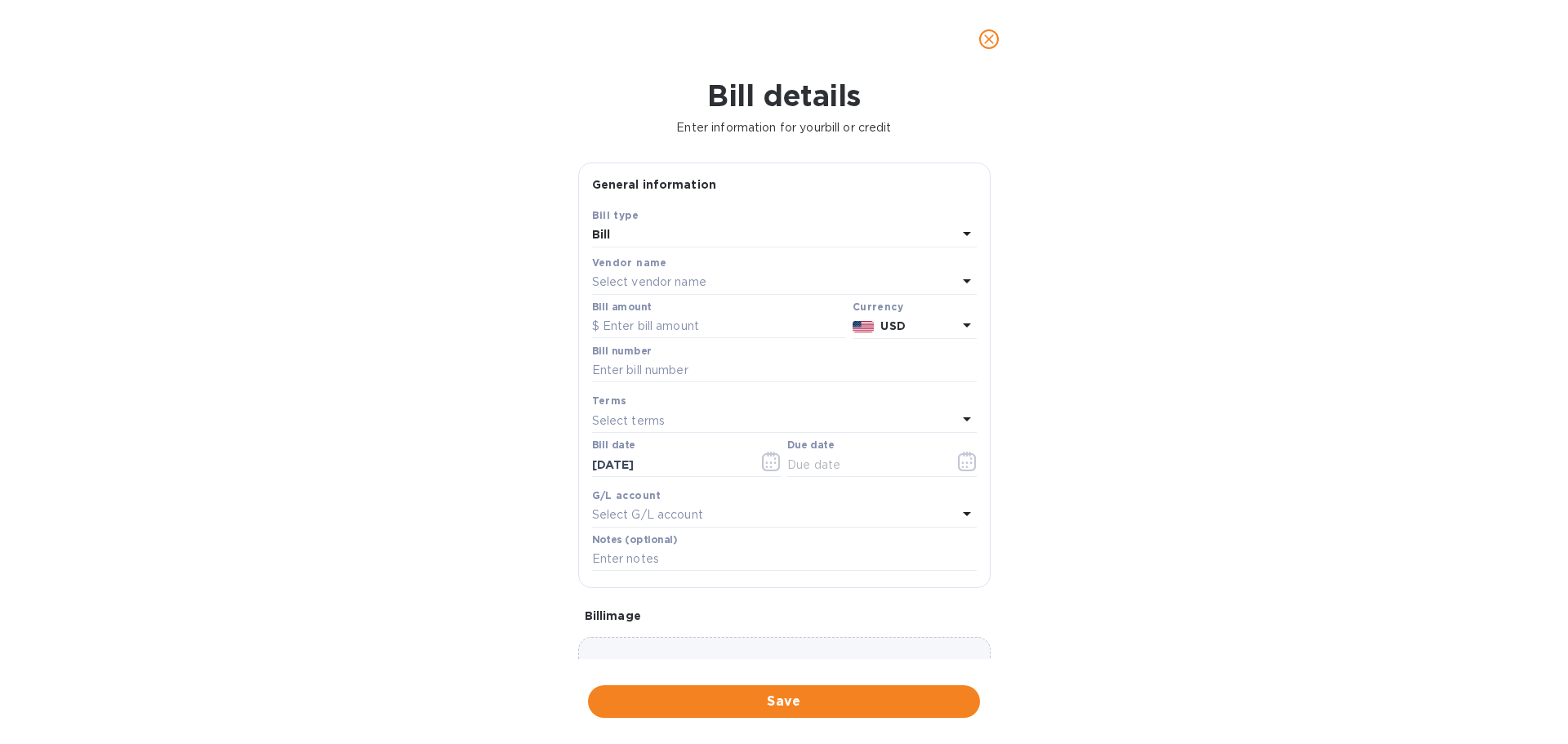
click at [662, 273] on div "Select vendor name" at bounding box center [775, 283] width 365 height 23
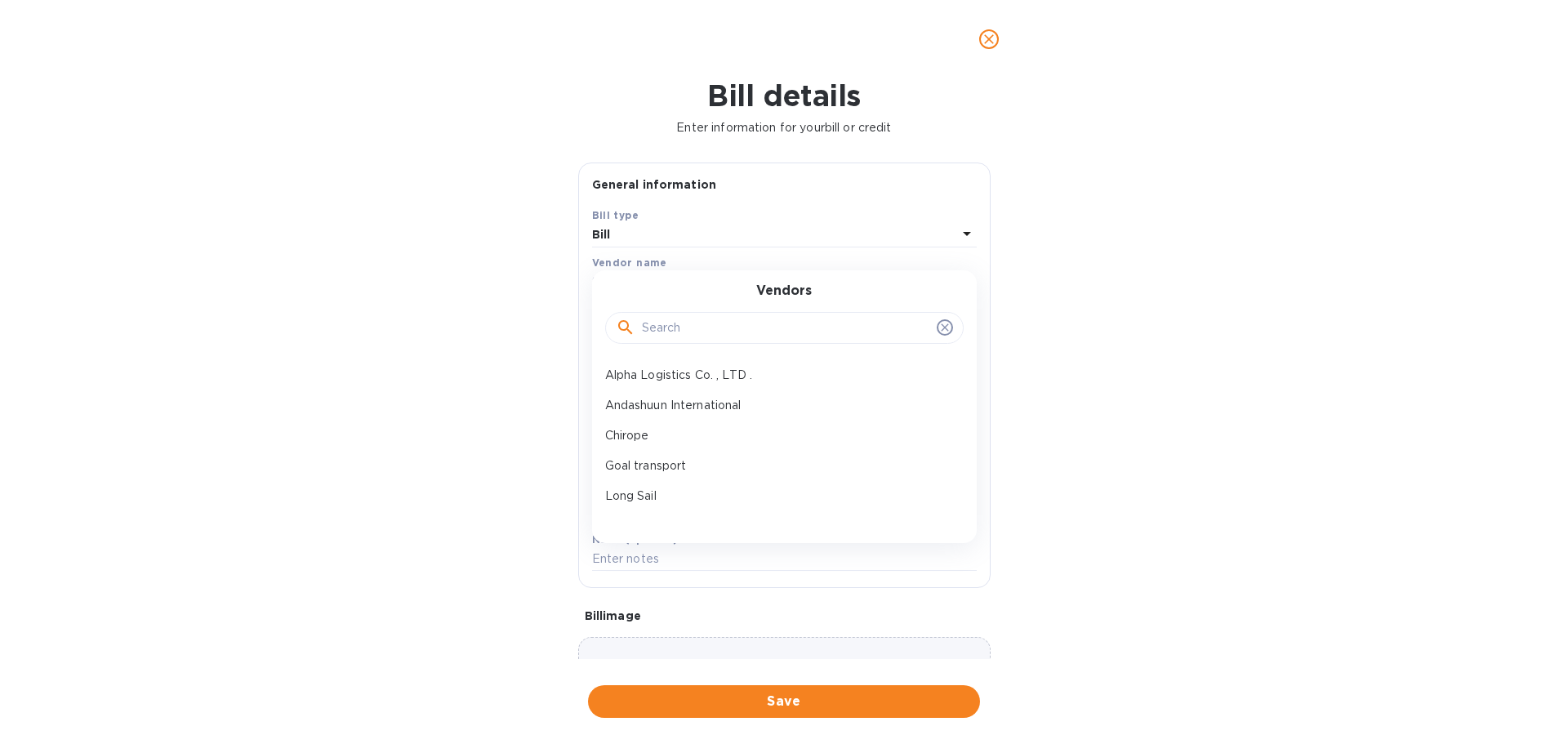
click at [657, 319] on input "text" at bounding box center [785, 328] width 289 height 25
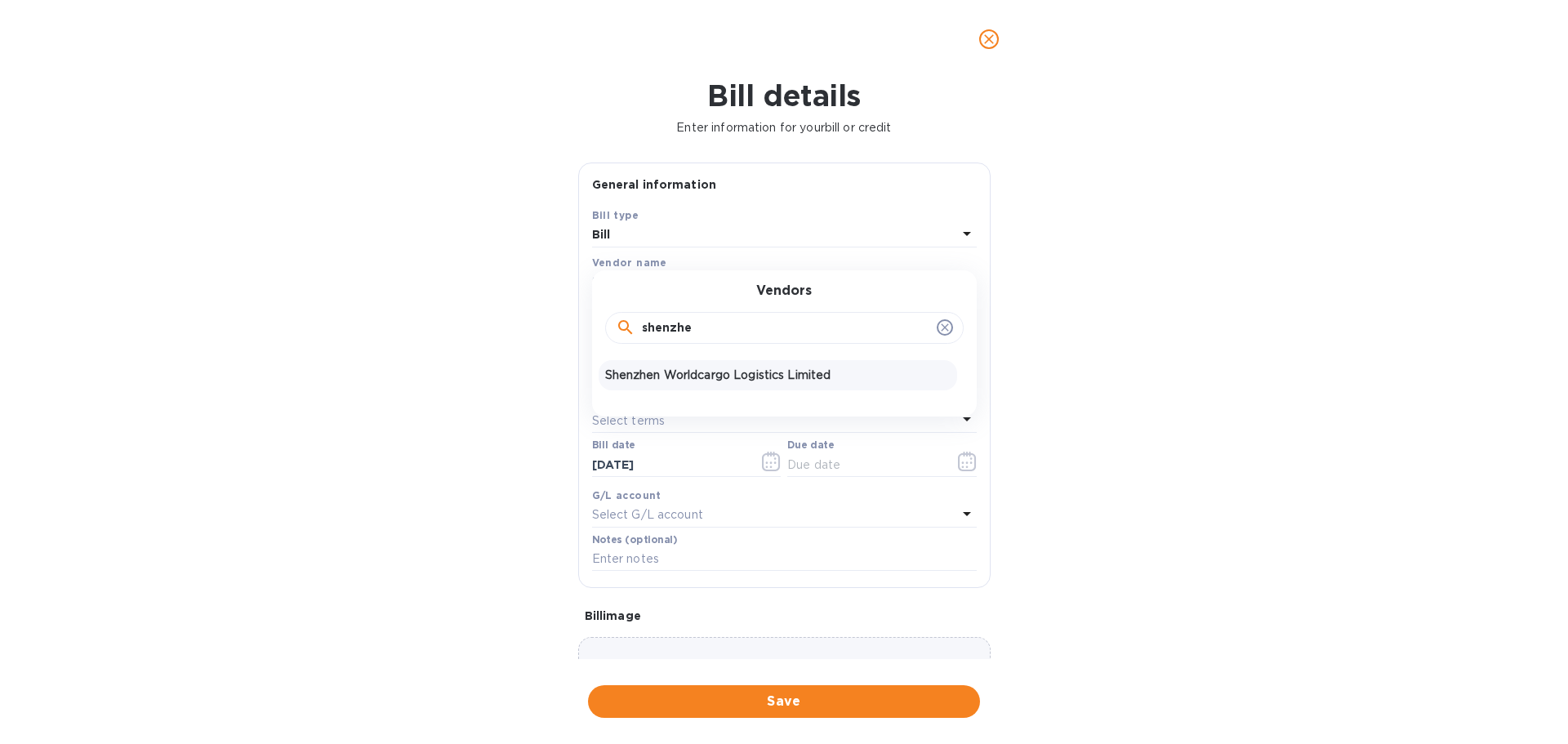
type input "shenzhe"
click at [651, 370] on p "Shenzhen Worldcargo Logistics Limited" at bounding box center [778, 376] width 345 height 17
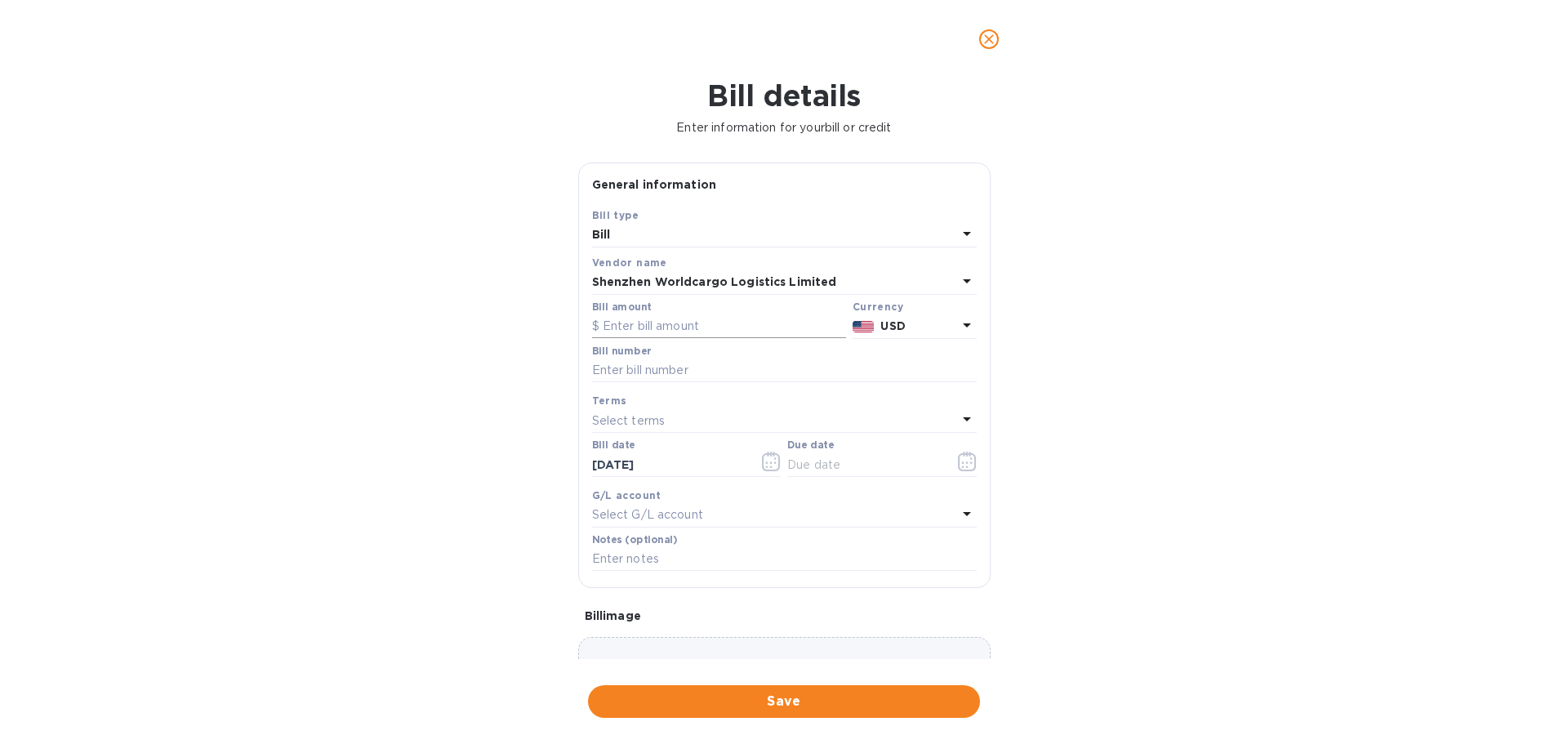
click at [695, 318] on input "text" at bounding box center [719, 327] width 254 height 25
click at [717, 332] on input "text" at bounding box center [719, 327] width 254 height 25
type input "2,500"
click at [833, 372] on input "text" at bounding box center [784, 371] width 385 height 25
type input "084"
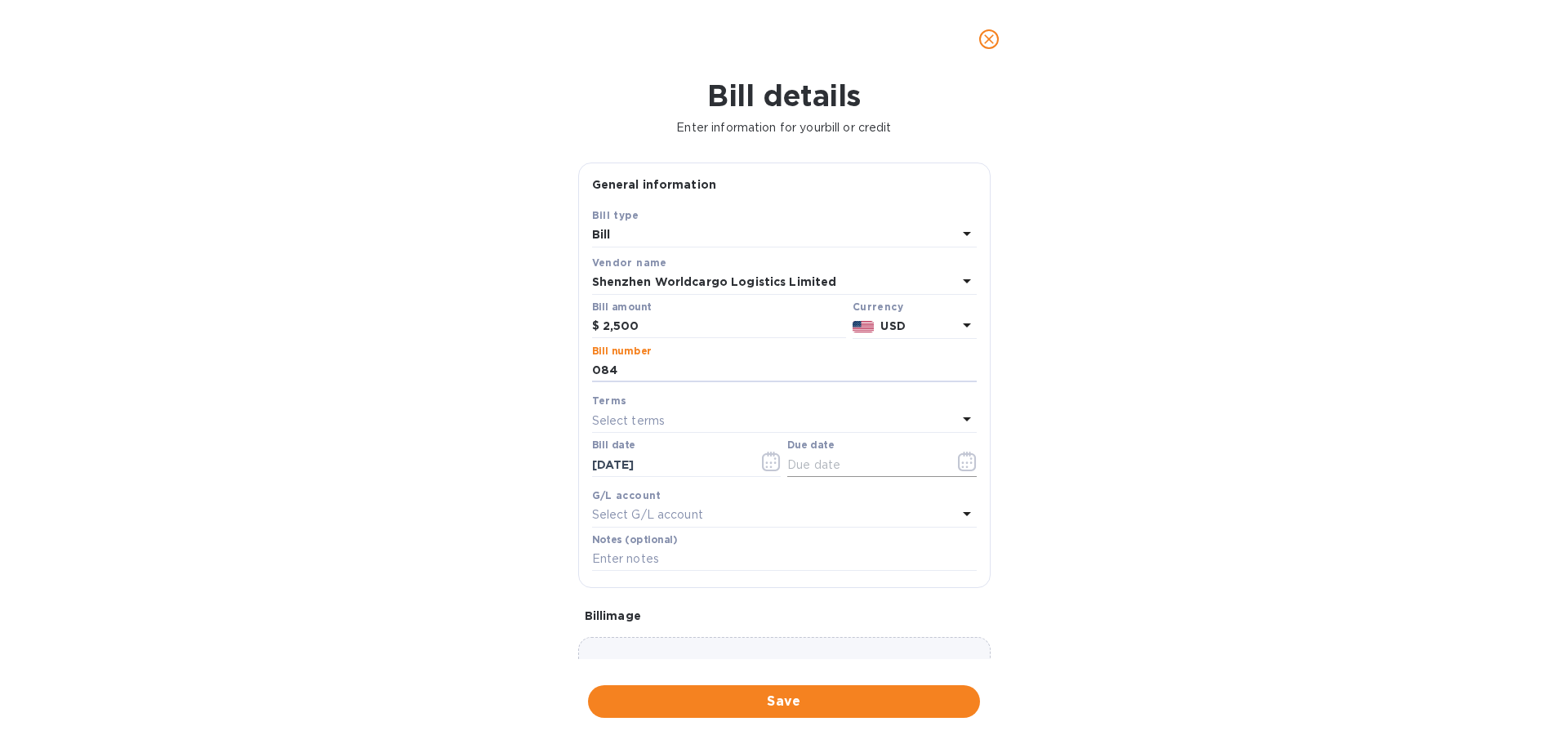
click at [844, 466] on input "text" at bounding box center [864, 465] width 154 height 25
type input "[DATE]"
click at [769, 567] on span "Save" at bounding box center [784, 701] width 366 height 20
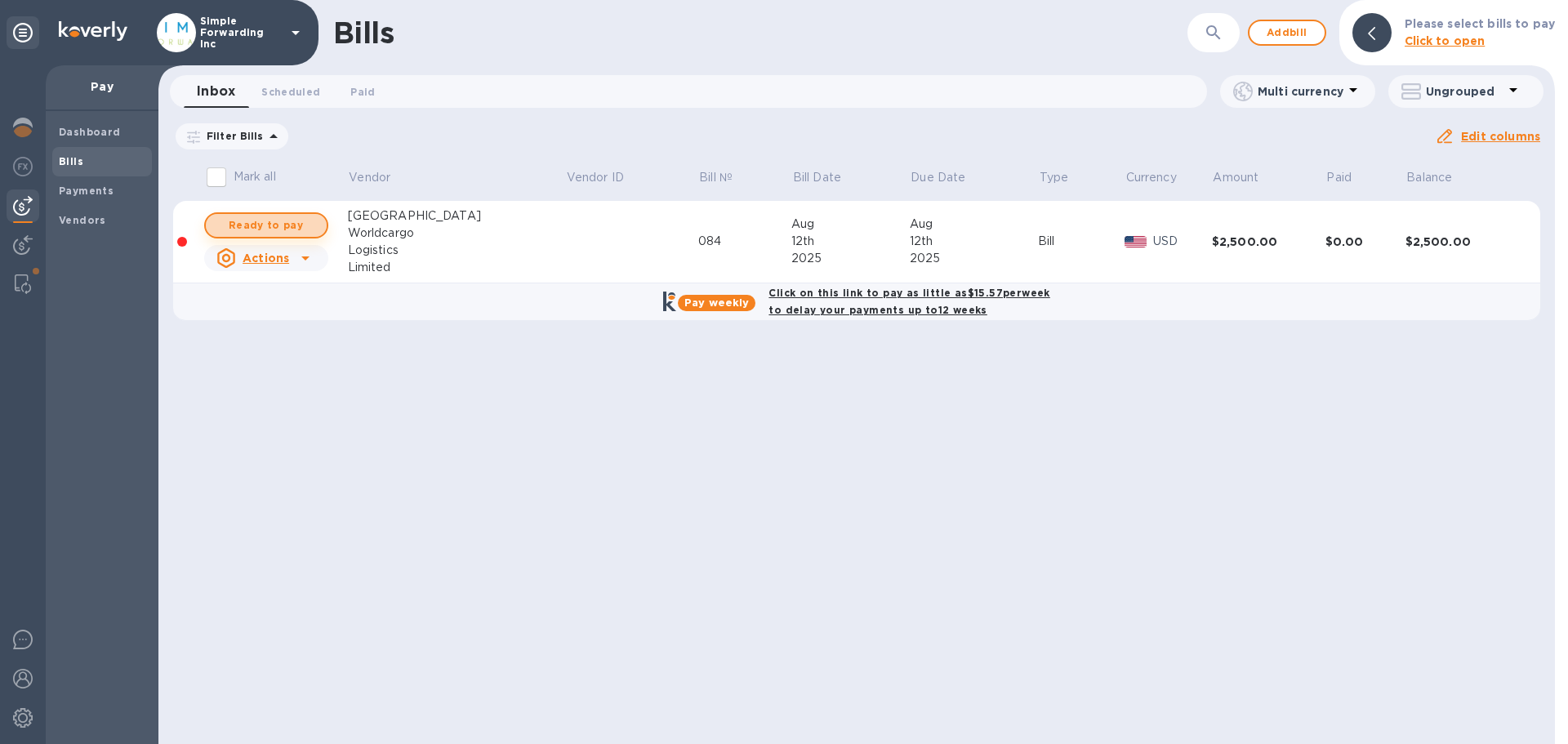
click at [304, 221] on span "Ready to pay" at bounding box center [266, 225] width 95 height 20
checkbox input "true"
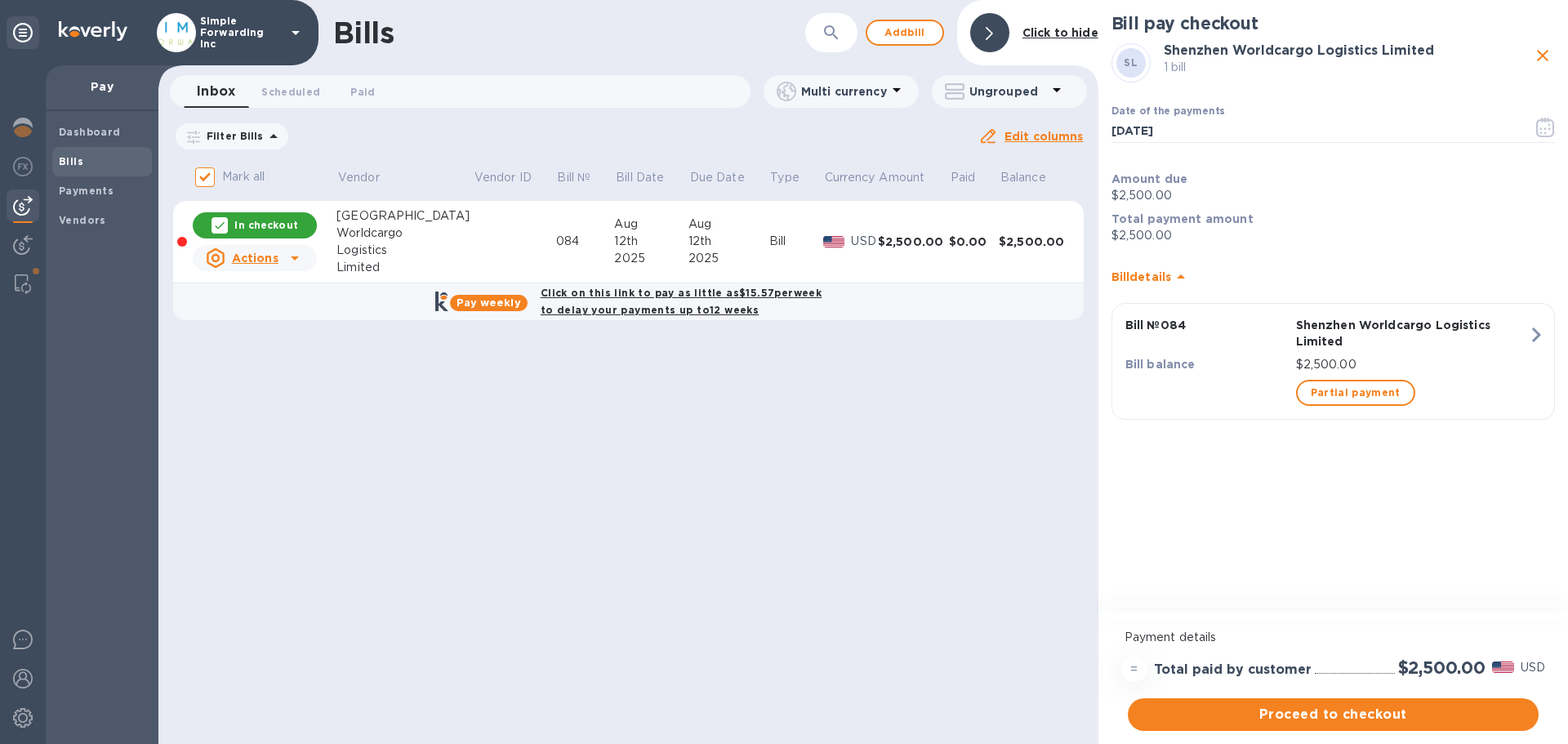
click at [1254, 567] on span "Proceed to checkout" at bounding box center [1333, 715] width 385 height 20
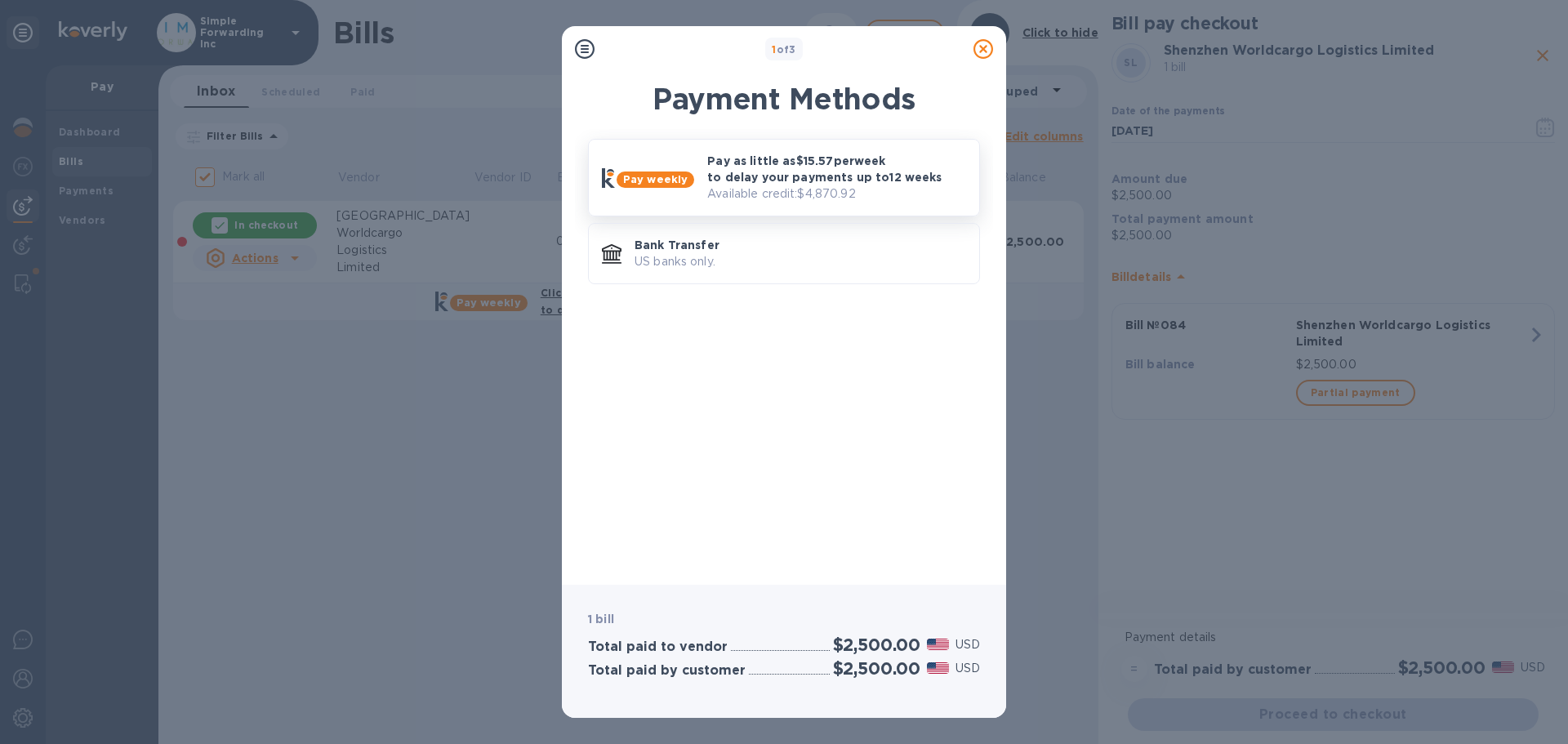
click at [845, 187] on p "Available credit: $4,870.92" at bounding box center [837, 194] width 259 height 17
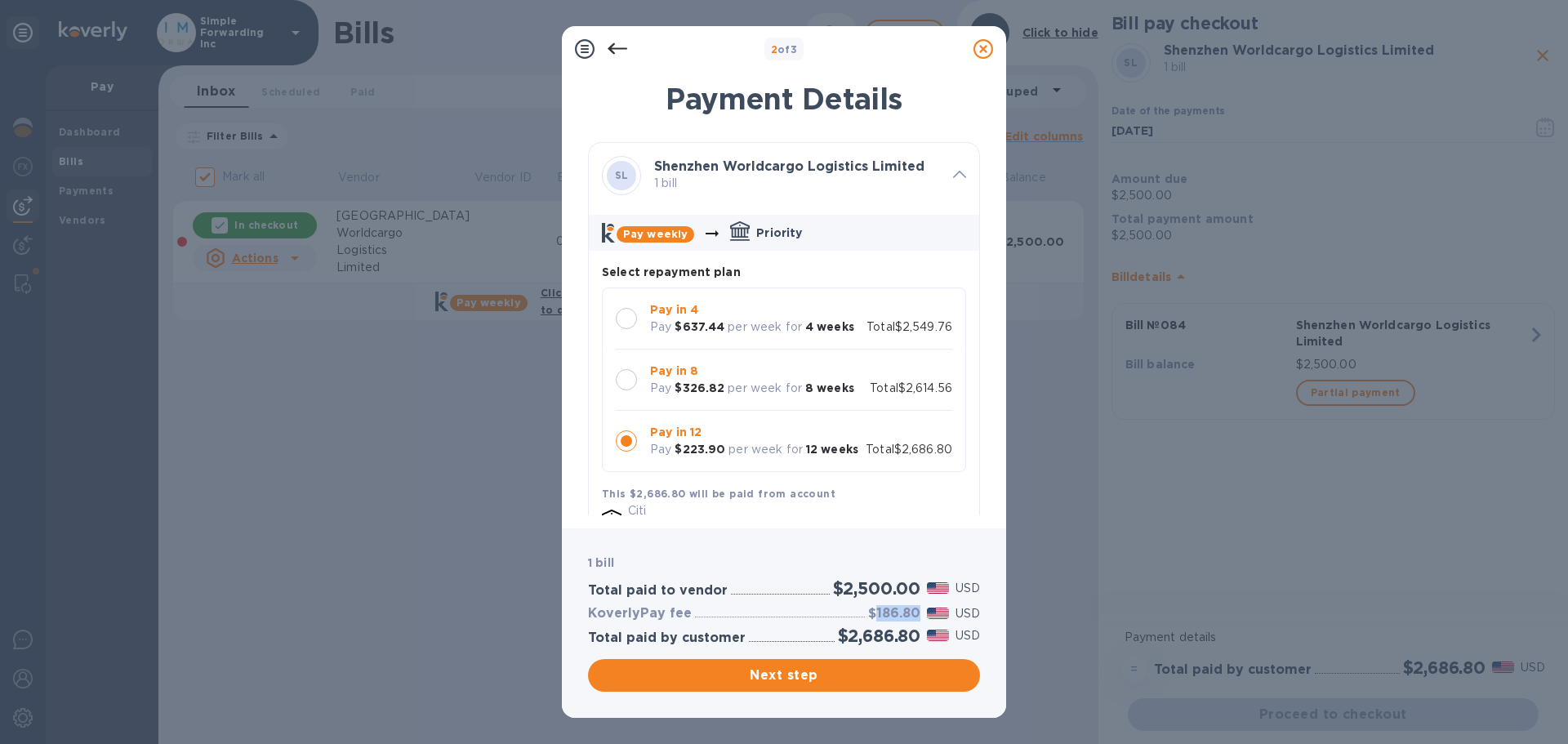
drag, startPoint x: 881, startPoint y: 613, endPoint x: 920, endPoint y: 617, distance: 39.2
click at [920, 567] on h3 "$186.80" at bounding box center [894, 613] width 52 height 15
copy h3 "186.80"
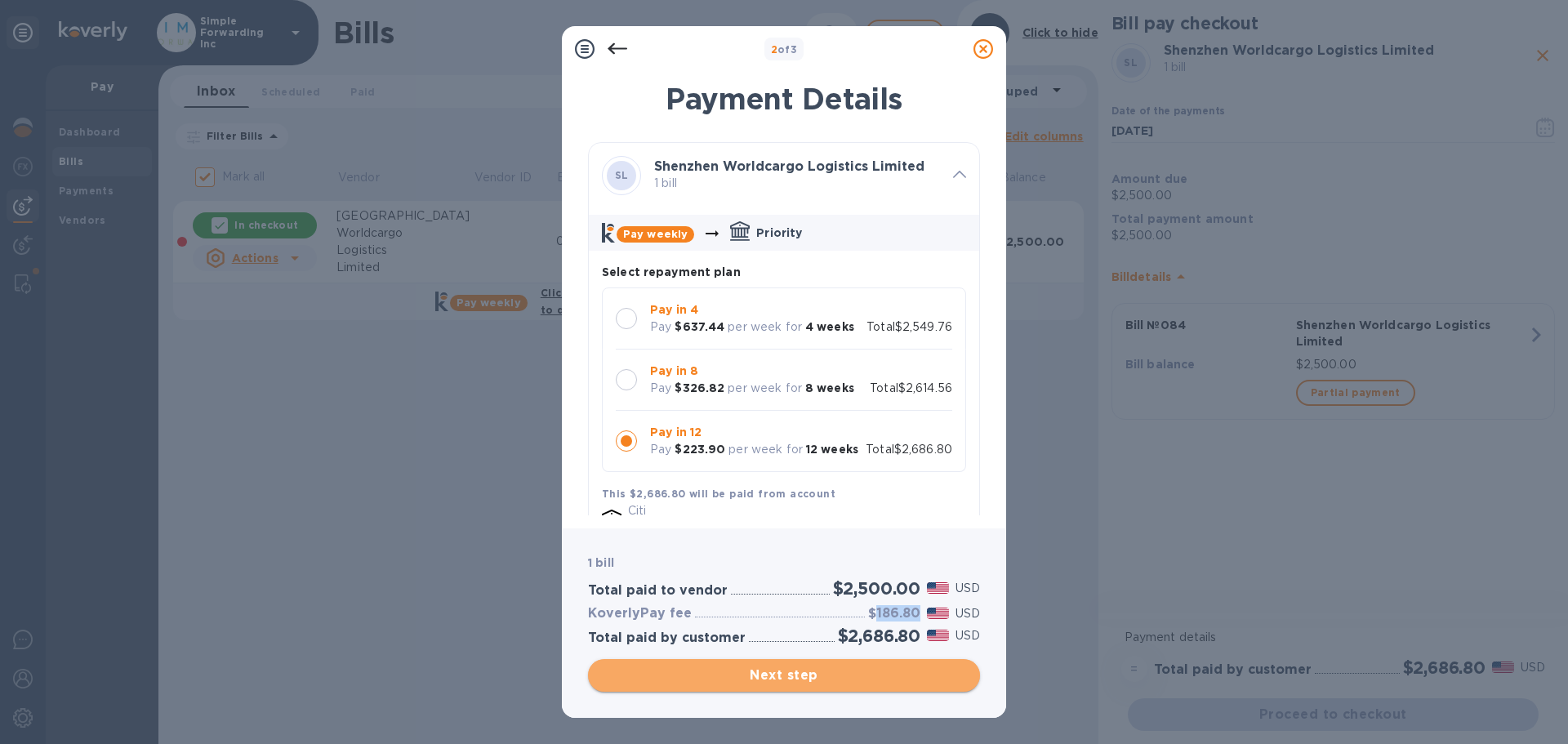
click at [827, 567] on span "Next step" at bounding box center [784, 676] width 366 height 20
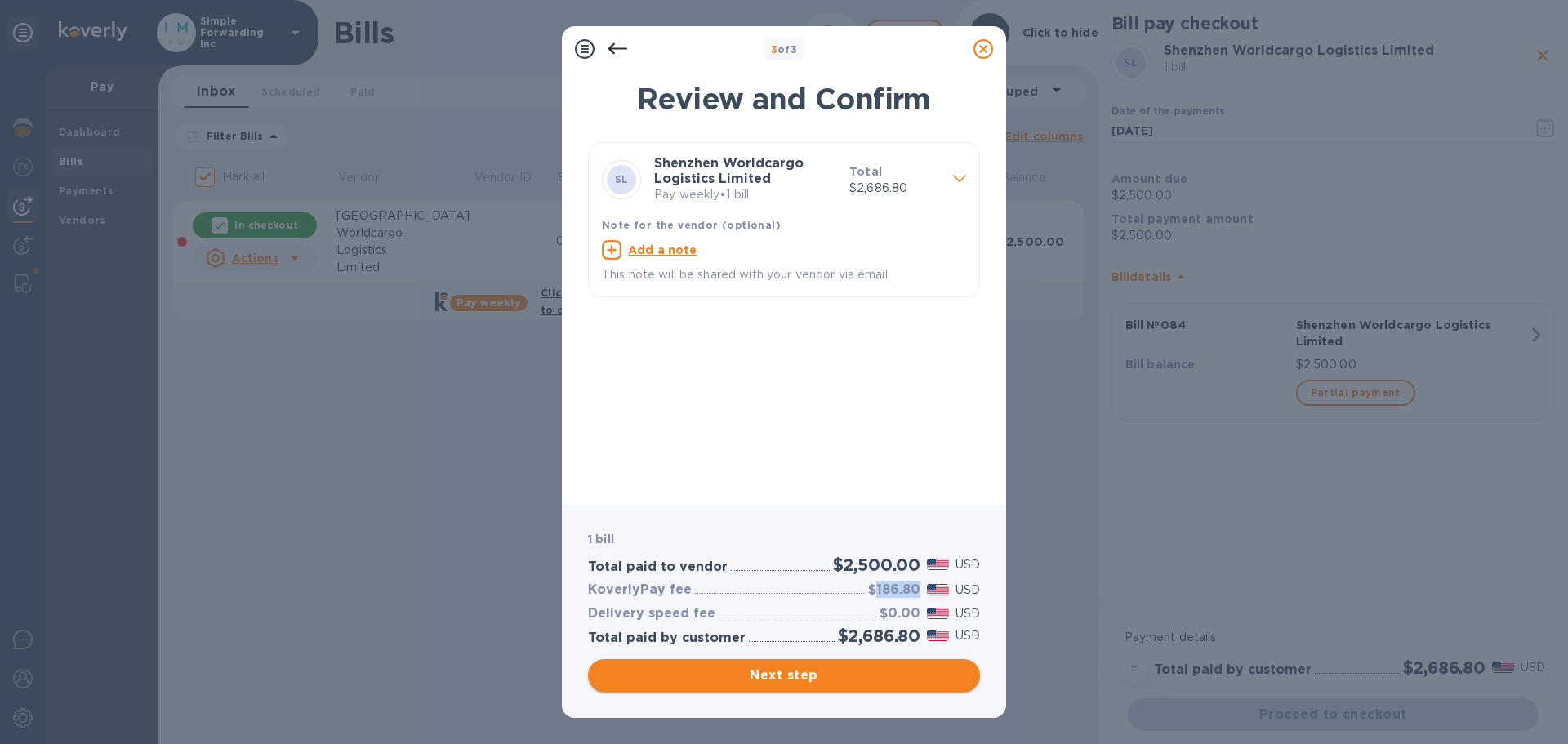
click at [822, 567] on span "Next step" at bounding box center [784, 676] width 366 height 20
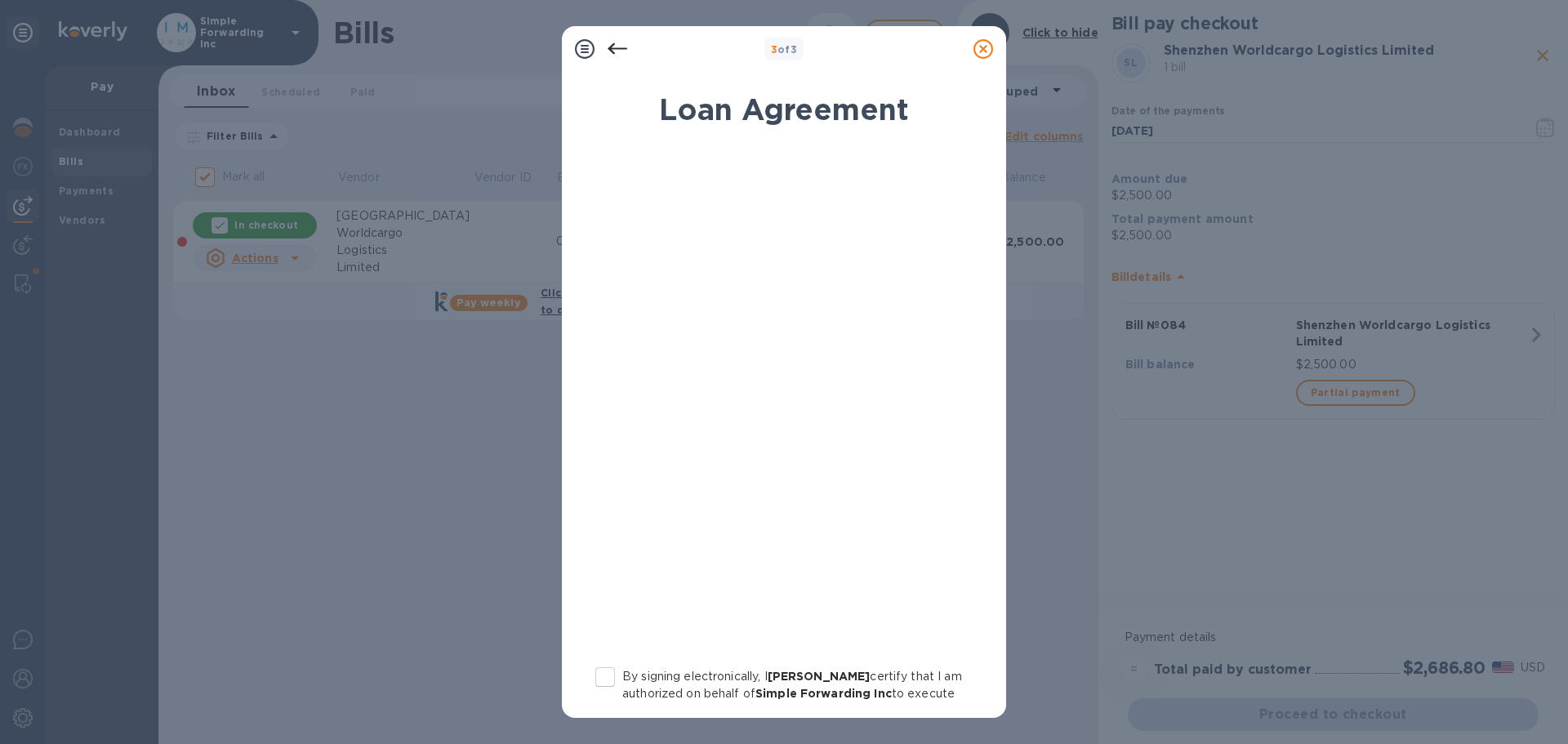
scroll to position [186, 0]
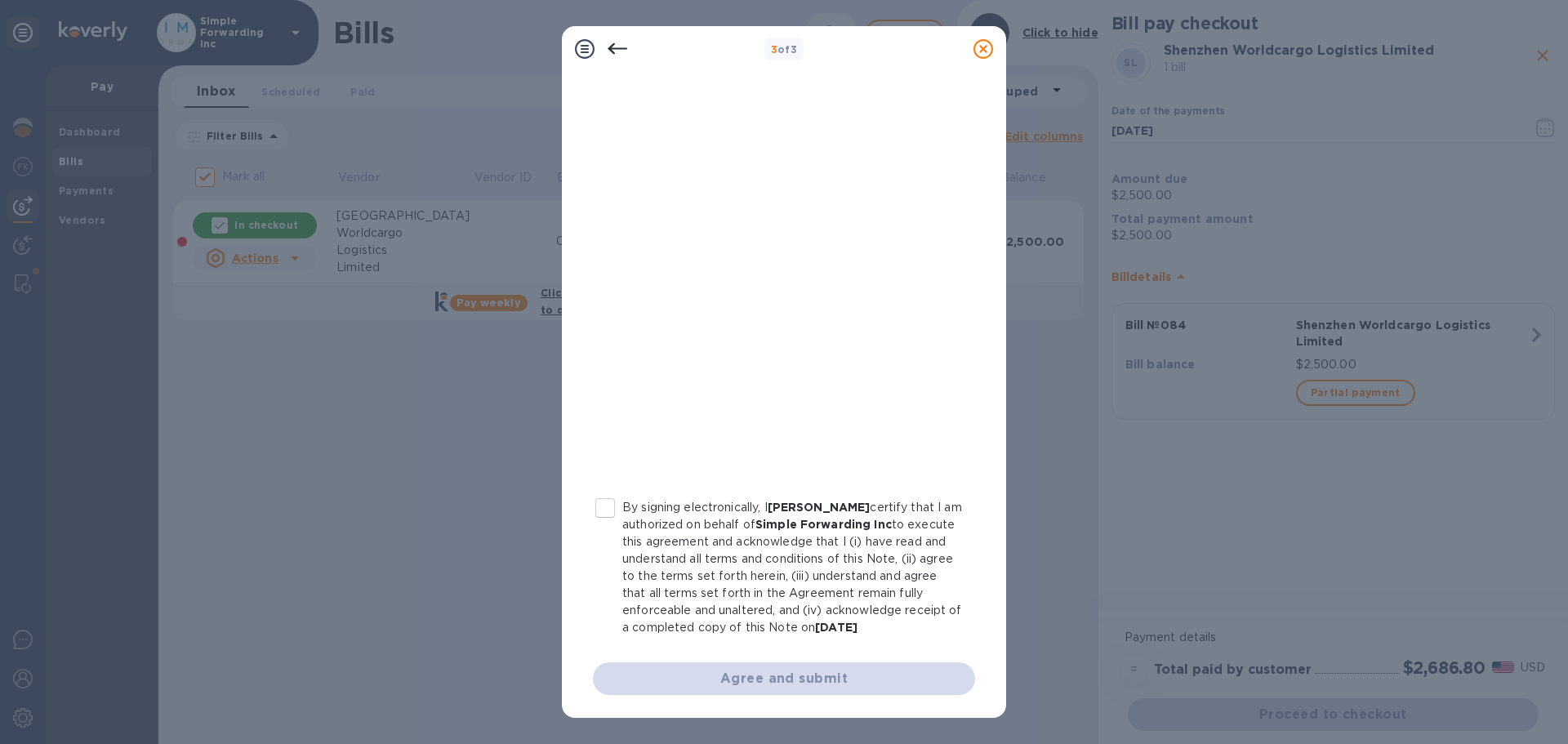
click at [642, 518] on p "By signing electronically, I [PERSON_NAME] certify that I am authorized on beha…" at bounding box center [792, 567] width 340 height 137
click at [623, 518] on input "By signing electronically, I [PERSON_NAME] certify that I am authorized on beha…" at bounding box center [606, 508] width 34 height 34
checkbox input "true"
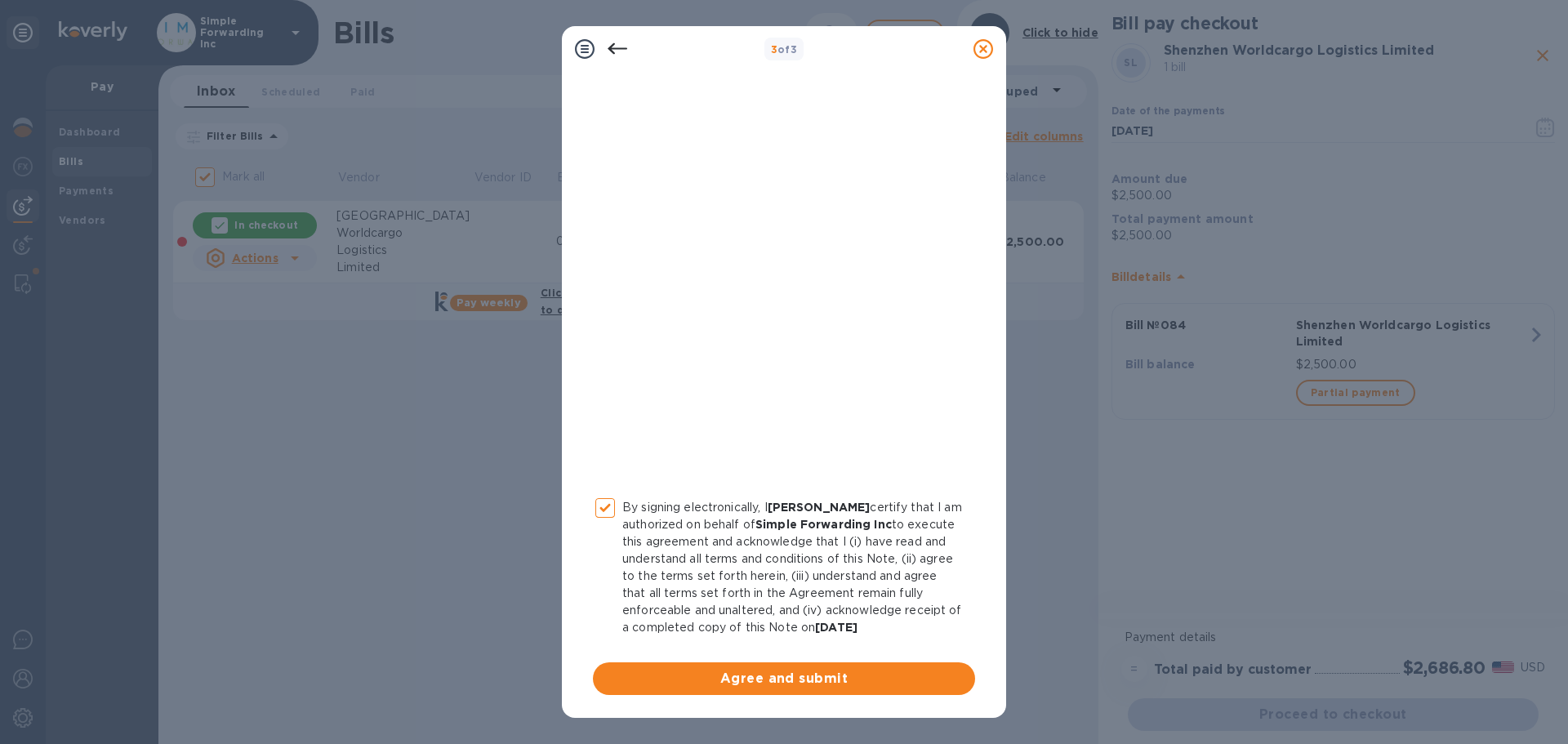
click at [713, 567] on div "By signing electronically, I [PERSON_NAME] certify that I am authorized on beha…" at bounding box center [784, 336] width 402 height 737
click at [715, 567] on span "Agree and submit" at bounding box center [784, 679] width 356 height 20
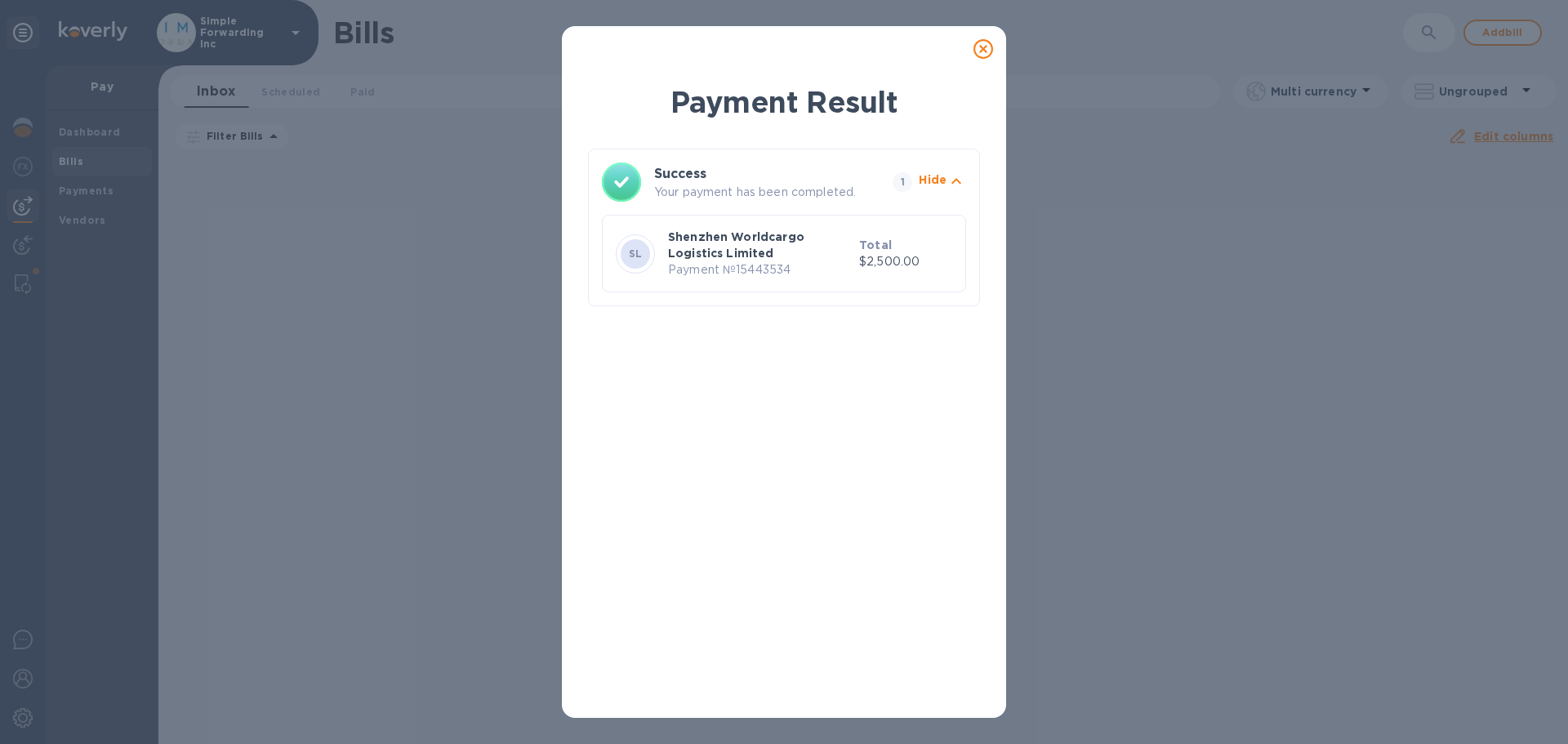
click at [984, 54] on icon at bounding box center [983, 48] width 20 height 20
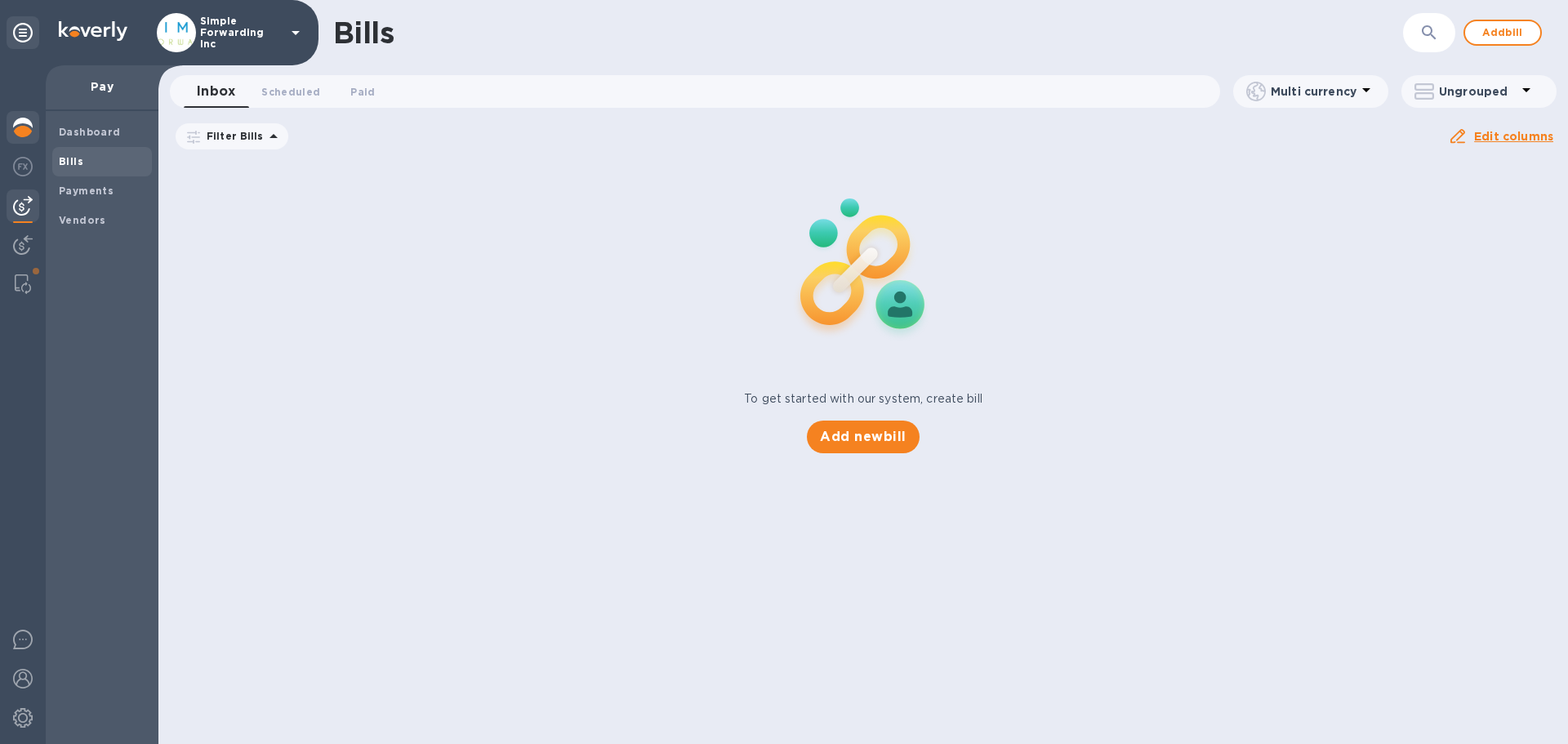
click at [19, 126] on img at bounding box center [23, 127] width 20 height 20
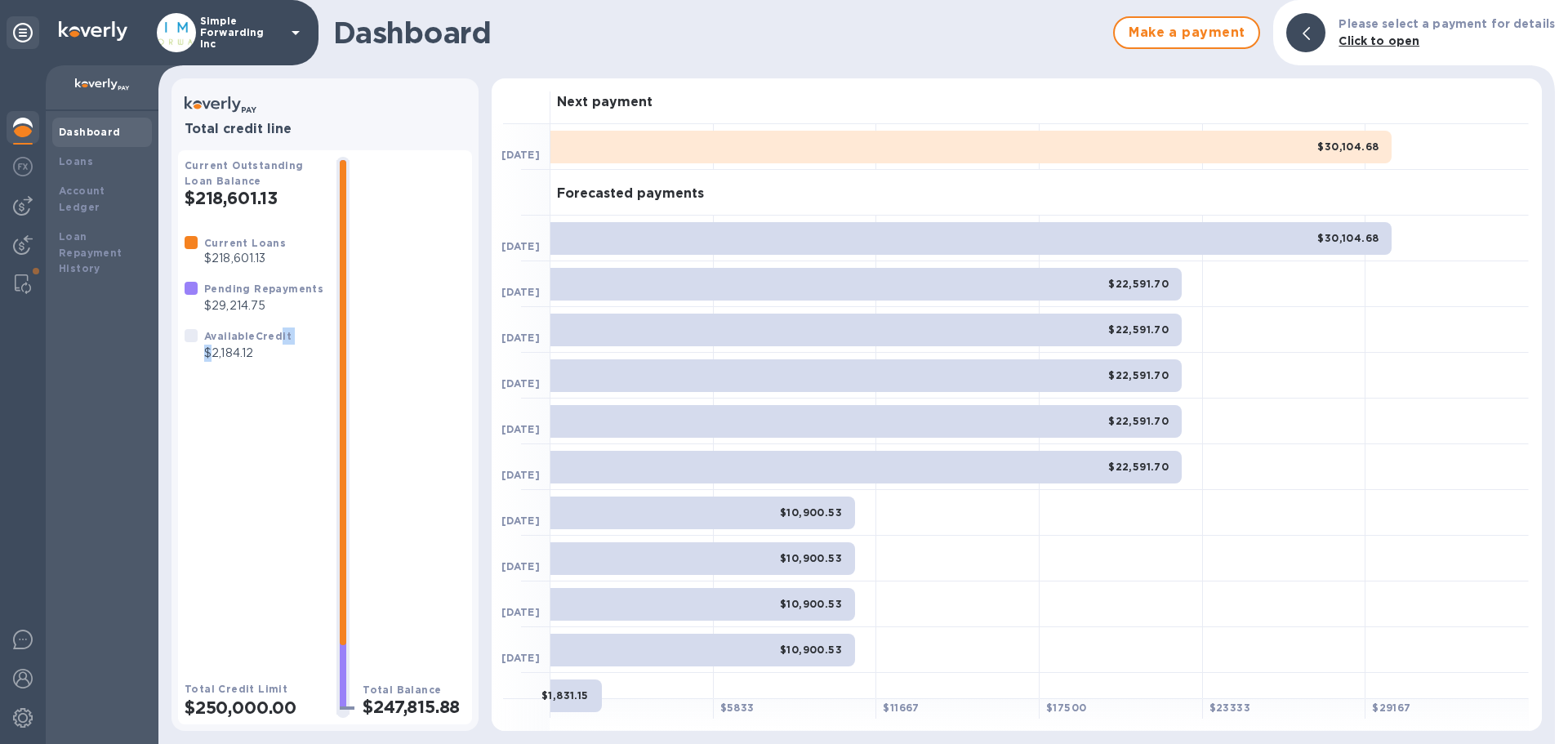
drag, startPoint x: 277, startPoint y: 344, endPoint x: 214, endPoint y: 358, distance: 64.5
click at [214, 358] on div "Available Credit $2,184.12" at bounding box center [248, 345] width 87 height 34
click at [214, 358] on p "$2,184.12" at bounding box center [248, 353] width 87 height 17
